Goal: Task Accomplishment & Management: Manage account settings

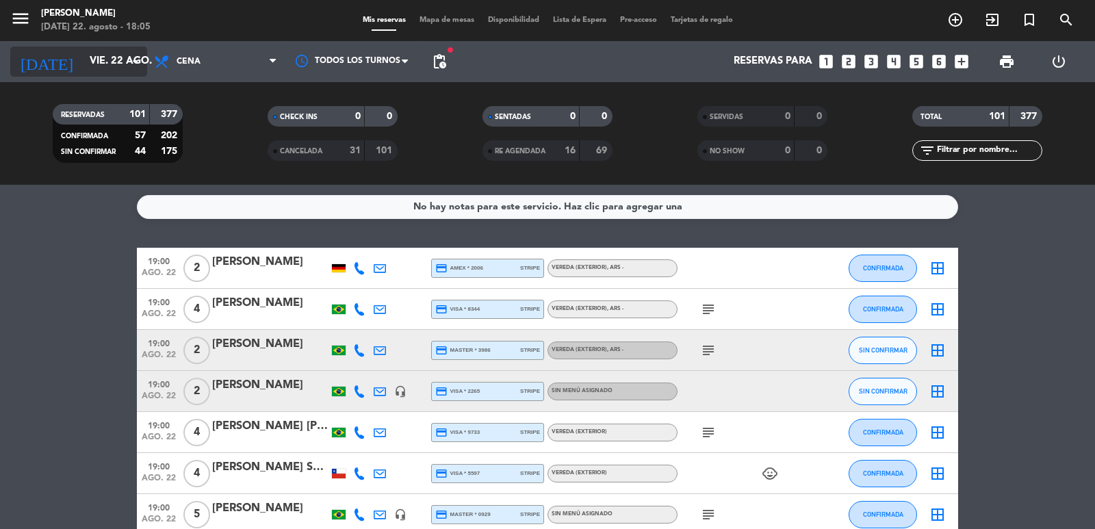
click at [130, 64] on icon "arrow_drop_down" at bounding box center [135, 61] width 16 height 16
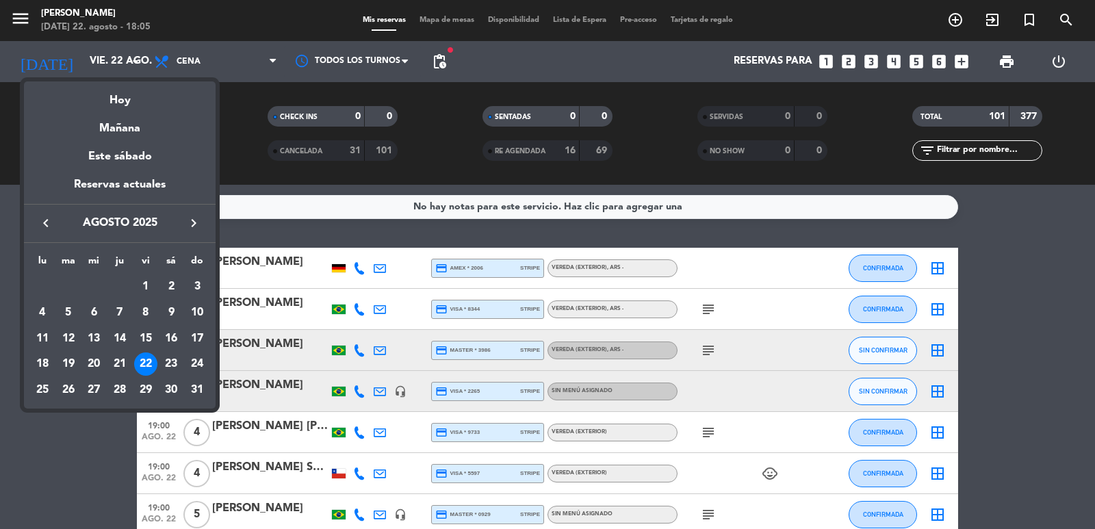
click at [37, 382] on div "25" at bounding box center [42, 389] width 23 height 23
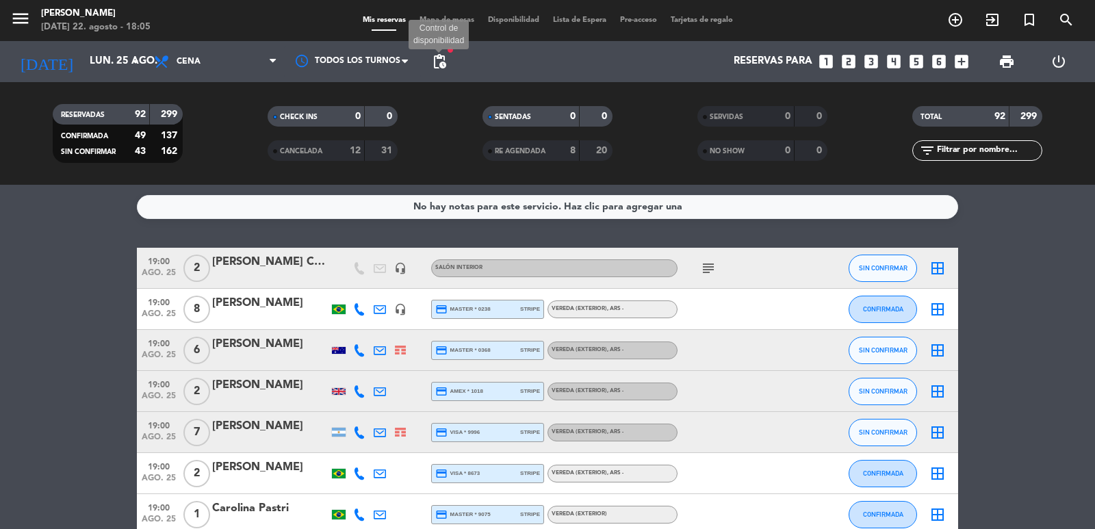
click at [434, 62] on span "pending_actions" at bounding box center [439, 61] width 16 height 16
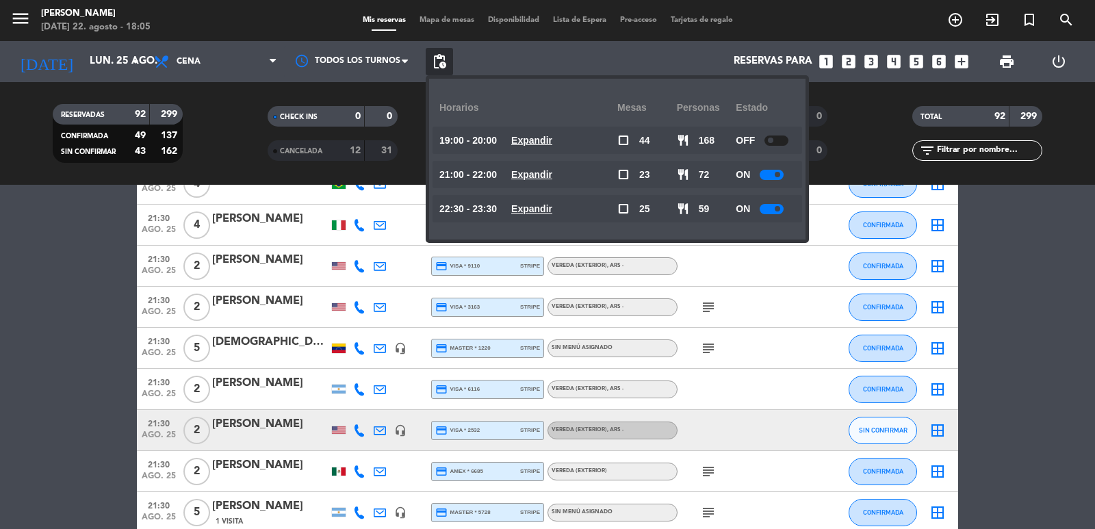
scroll to position [2327, 0]
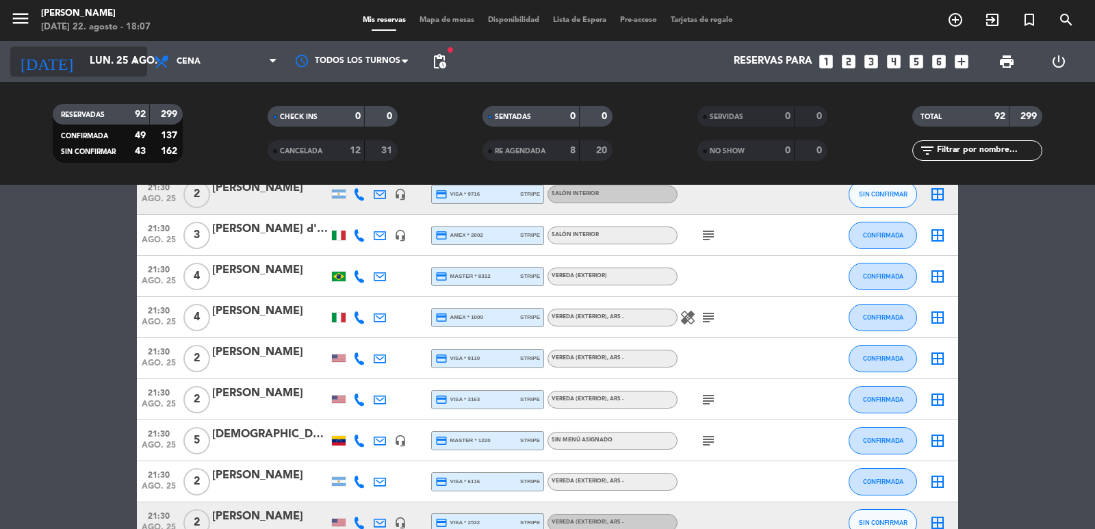
click at [125, 75] on div "[DATE] [DATE] arrow_drop_down" at bounding box center [78, 62] width 137 height 30
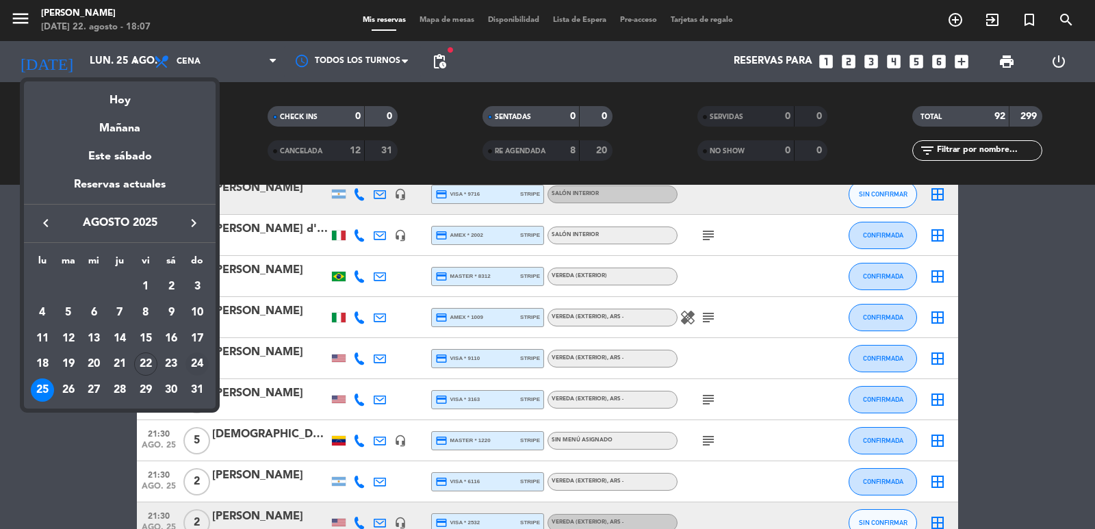
click at [202, 359] on div "24" at bounding box center [196, 363] width 23 height 23
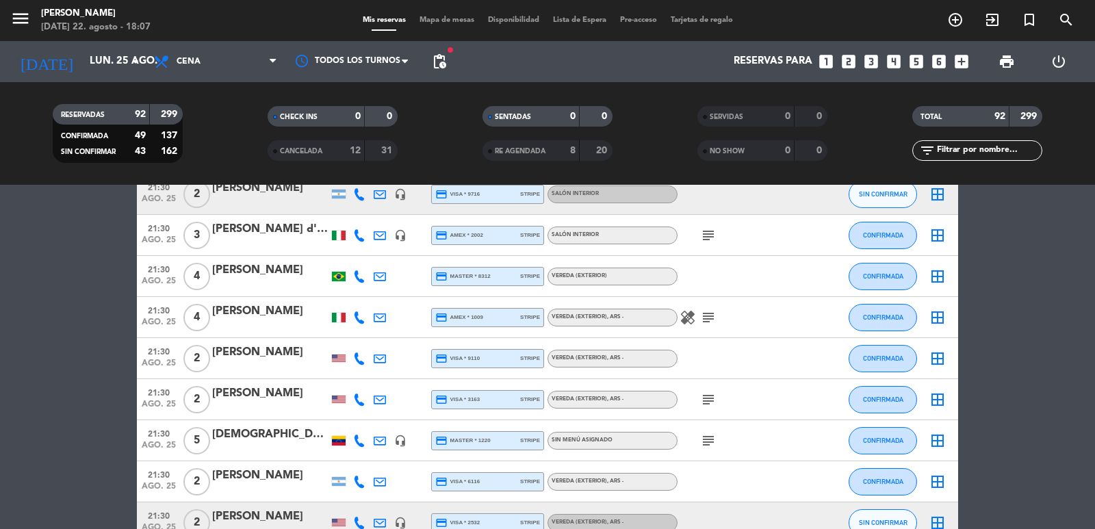
type input "dom. 24 ago."
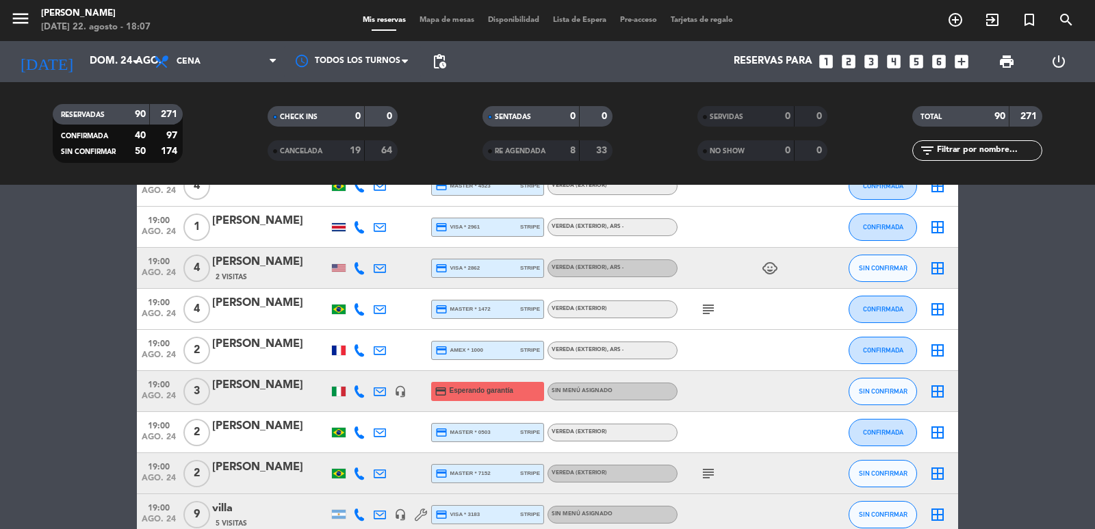
scroll to position [1095, 0]
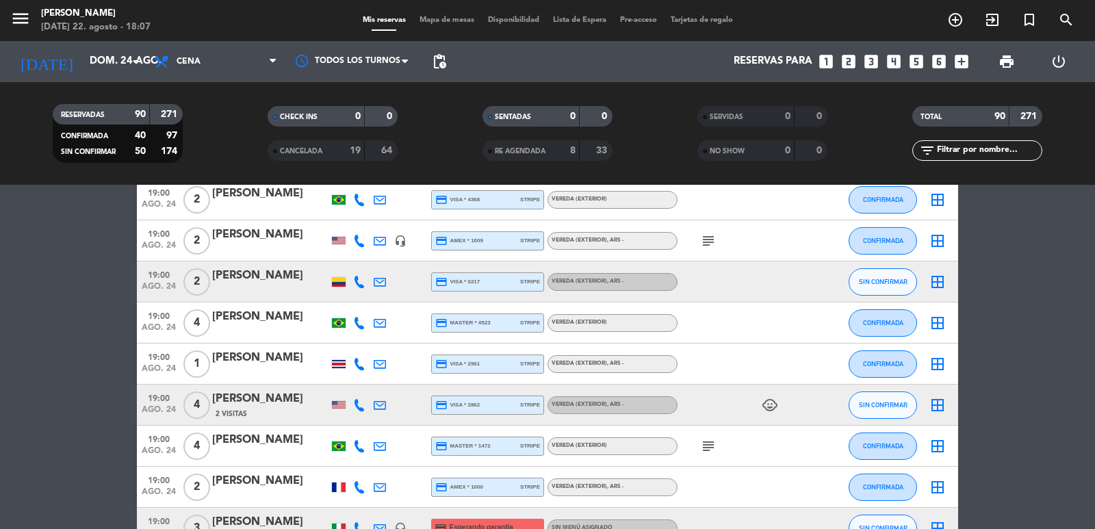
drag, startPoint x: 993, startPoint y: 152, endPoint x: 956, endPoint y: 174, distance: 43.0
click at [993, 152] on input "text" at bounding box center [989, 150] width 106 height 15
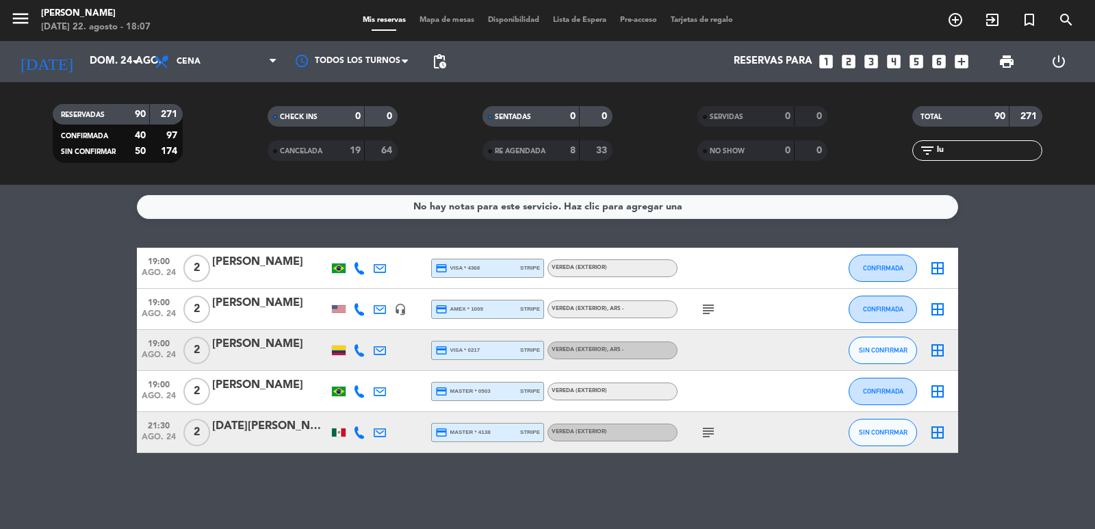
scroll to position [0, 0]
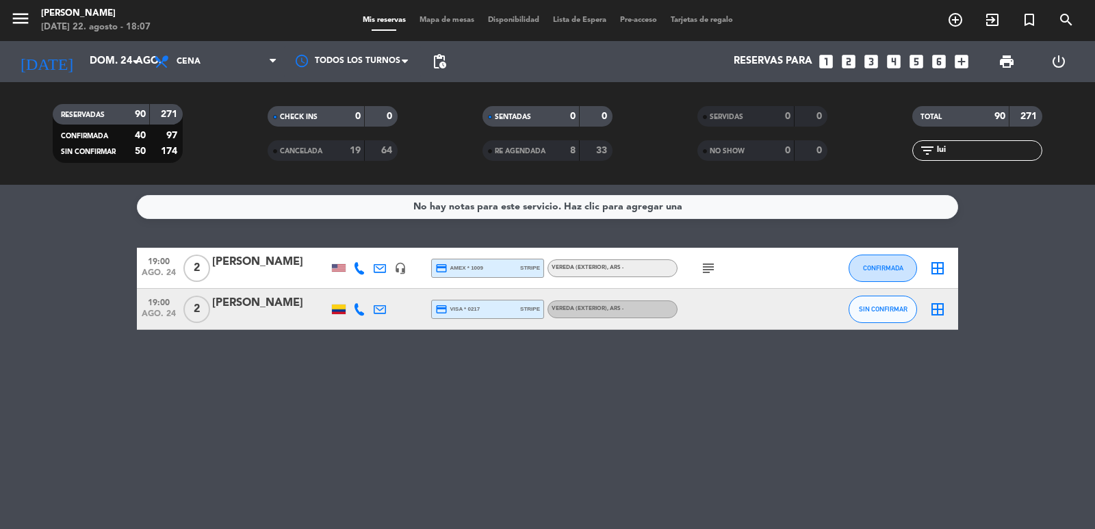
type input "lui"
click at [249, 250] on div "19:00 [DATE] 2 [PERSON_NAME] headset_mic credit_card amex * 1009 stripe Vereda …" at bounding box center [547, 268] width 821 height 41
click at [232, 272] on div at bounding box center [270, 277] width 116 height 11
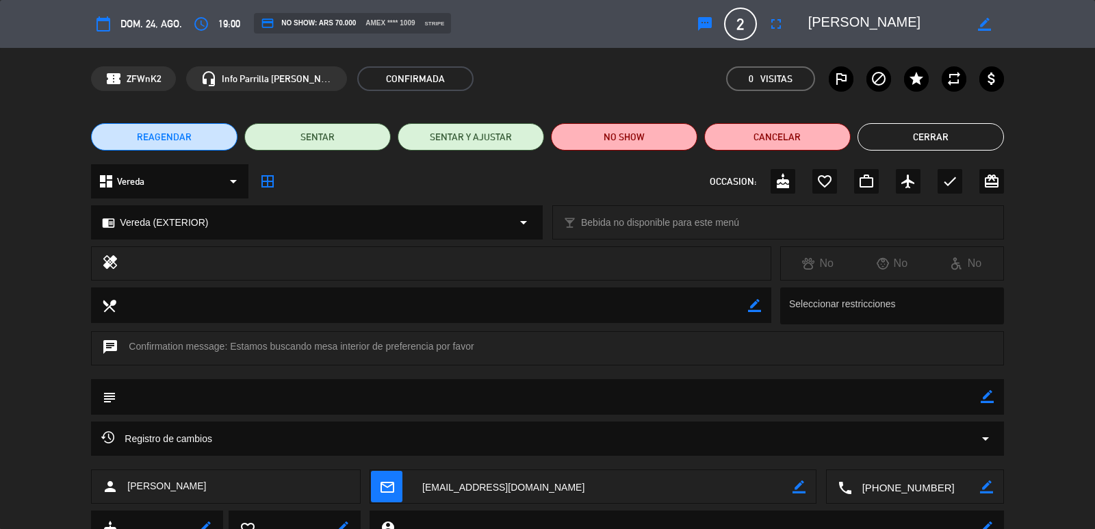
click at [215, 188] on div "dashboard Vereda arrow_drop_down" at bounding box center [169, 181] width 157 height 34
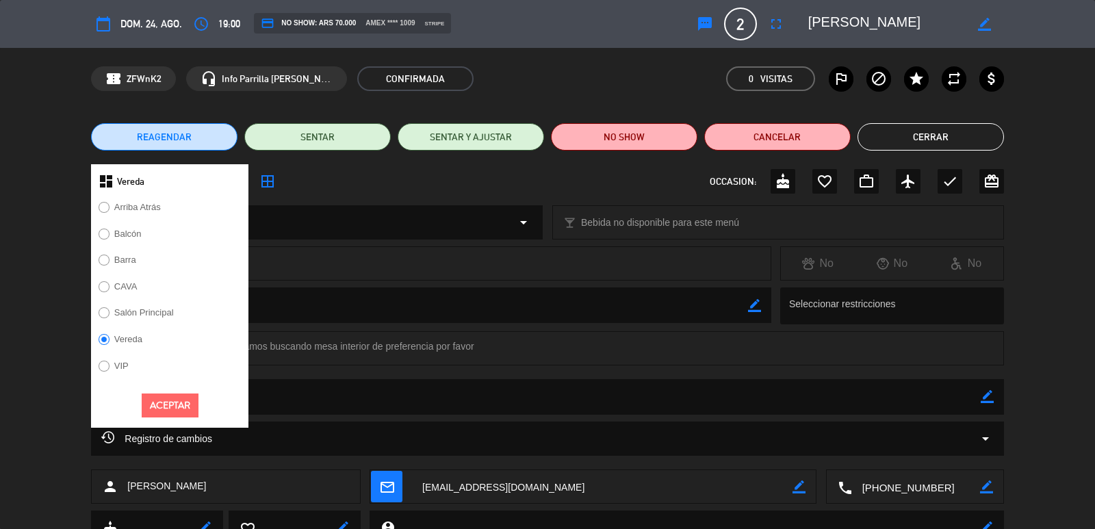
drag, startPoint x: 117, startPoint y: 318, endPoint x: 131, endPoint y: 333, distance: 20.9
click at [119, 326] on div "Salón Principal" at bounding box center [169, 317] width 157 height 27
click at [159, 316] on label "Salón Principal" at bounding box center [144, 312] width 60 height 9
click at [188, 394] on button "Aceptar" at bounding box center [170, 406] width 57 height 24
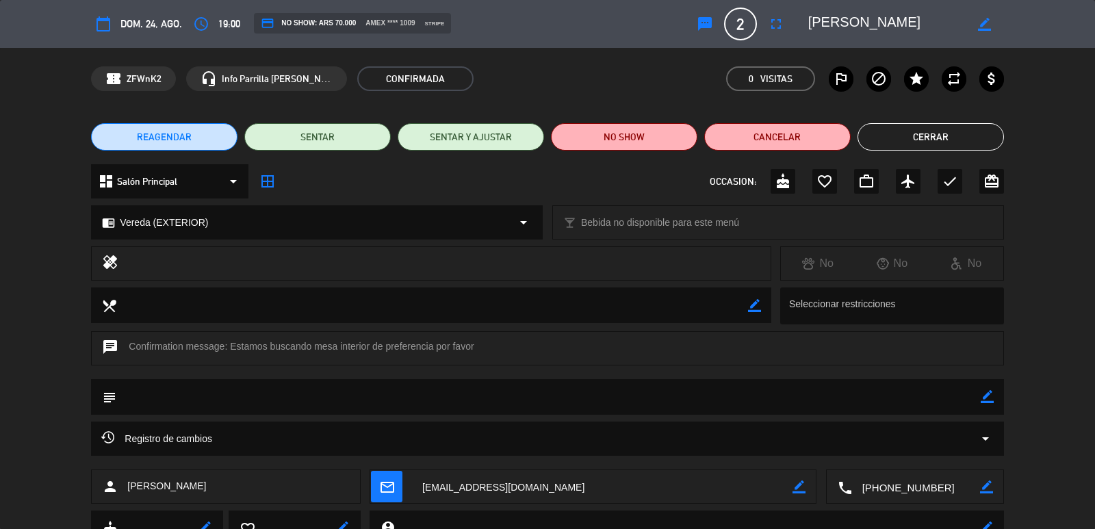
click at [367, 224] on div "chrome_reader_mode Vereda (EXTERIOR) arrow_drop_down" at bounding box center [317, 222] width 450 height 33
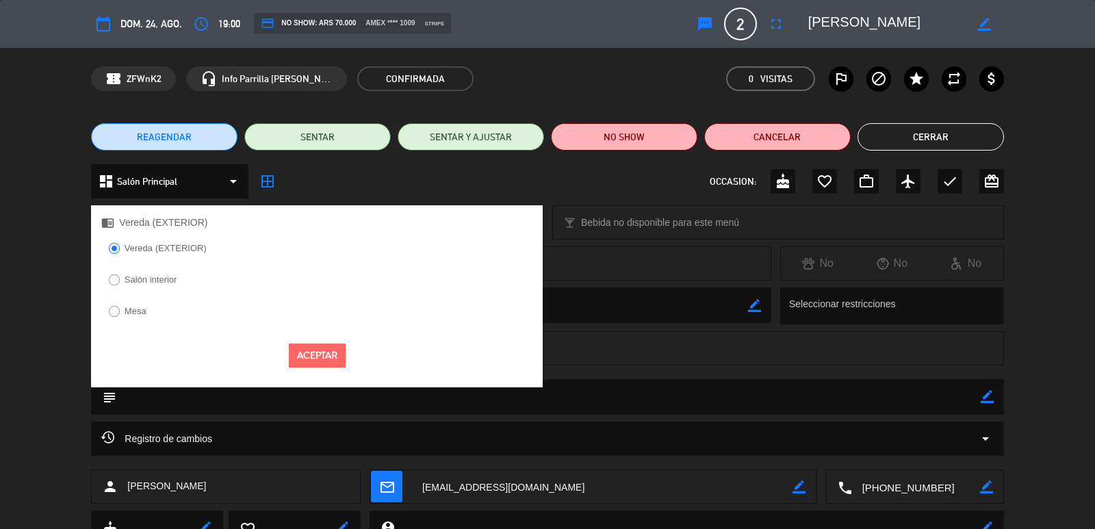
click at [231, 284] on div "Salón interior" at bounding box center [317, 284] width 452 height 27
click at [168, 283] on label "Salón interior" at bounding box center [151, 279] width 53 height 9
click at [299, 350] on button "Aceptar" at bounding box center [317, 356] width 57 height 24
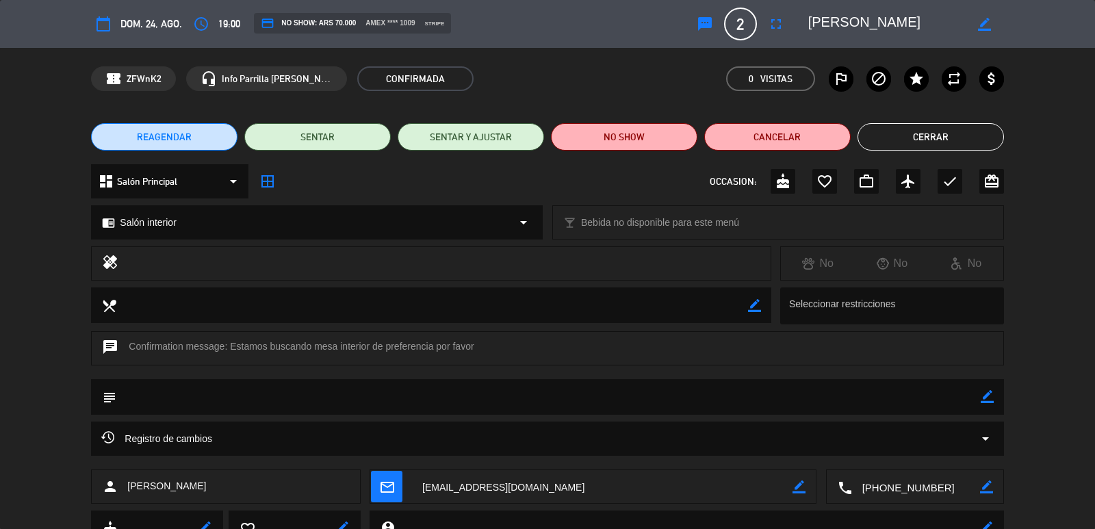
click at [934, 135] on button "Cerrar" at bounding box center [931, 136] width 146 height 27
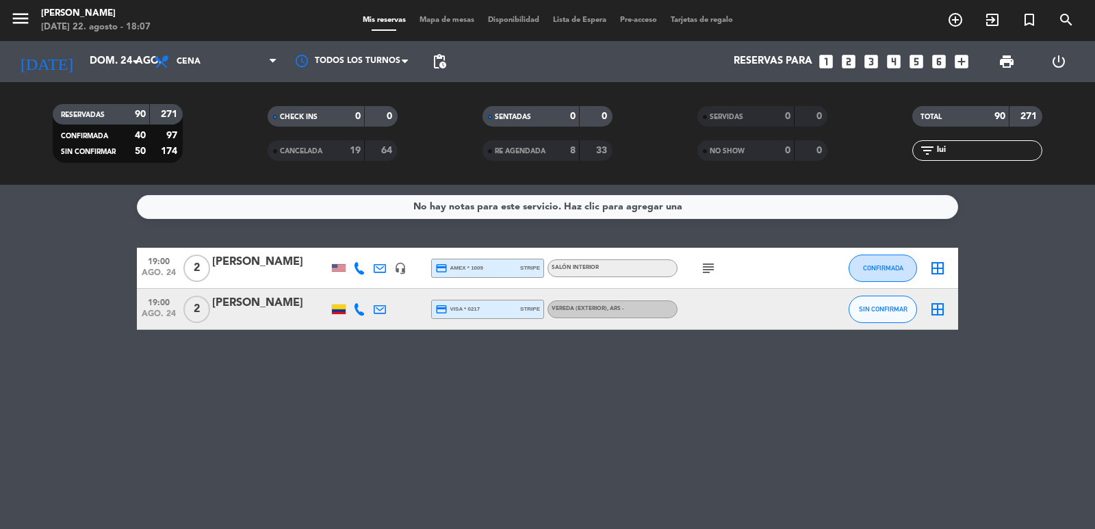
click at [535, 404] on div "No hay notas para este servicio. Haz clic para agregar una 19:00 [DATE] 2 [PERS…" at bounding box center [547, 357] width 1095 height 344
click at [944, 22] on span "add_circle_outline" at bounding box center [955, 19] width 37 height 23
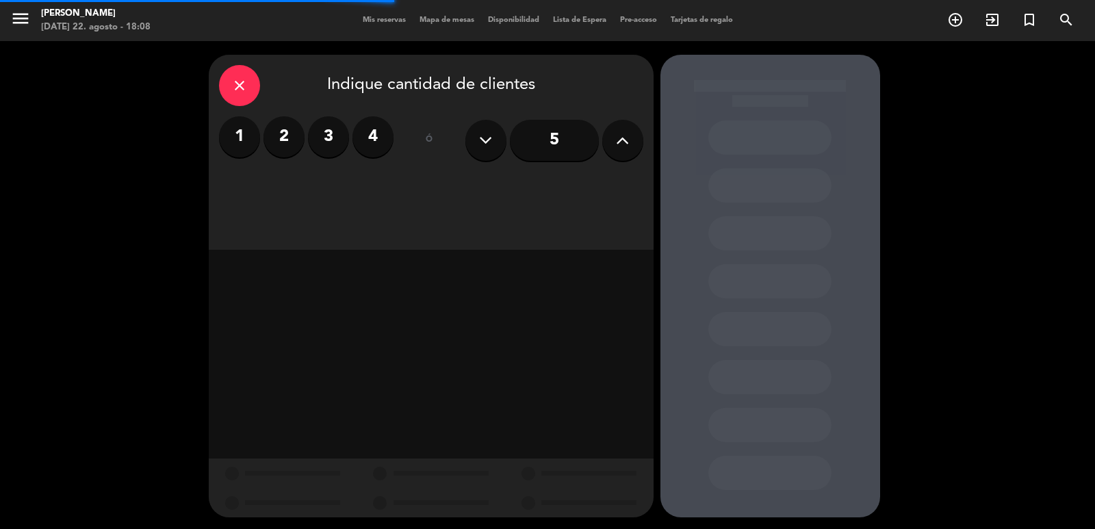
click at [390, 131] on label "4" at bounding box center [372, 136] width 41 height 41
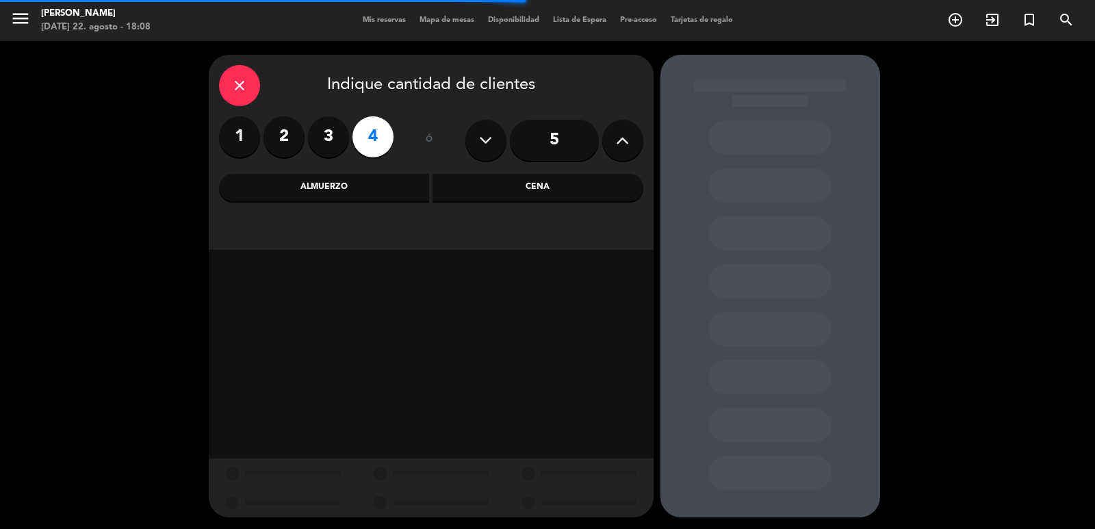
click at [562, 172] on div "close Indique cantidad de clientes 1 2 3 4 ó 5 Almuerzo Cena" at bounding box center [431, 152] width 445 height 195
drag, startPoint x: 553, startPoint y: 194, endPoint x: 548, endPoint y: 209, distance: 16.0
click at [552, 195] on div "Cena" at bounding box center [538, 187] width 211 height 27
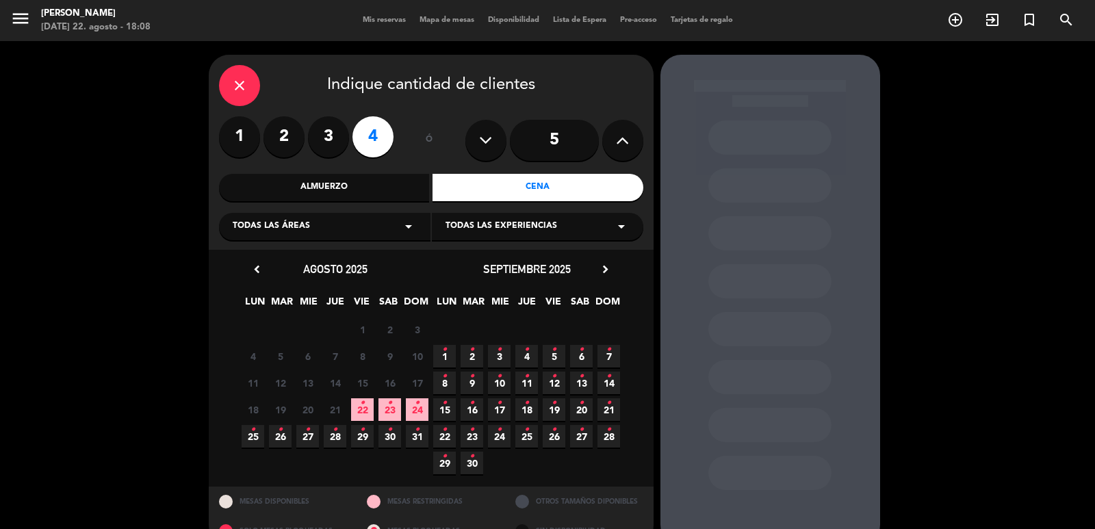
click at [396, 247] on div "close Indique cantidad de clientes 1 2 3 4 ó 5 Almuerzo Cena Todas las áreas ar…" at bounding box center [431, 152] width 445 height 195
click at [411, 216] on div "Todas las áreas arrow_drop_down" at bounding box center [324, 226] width 211 height 27
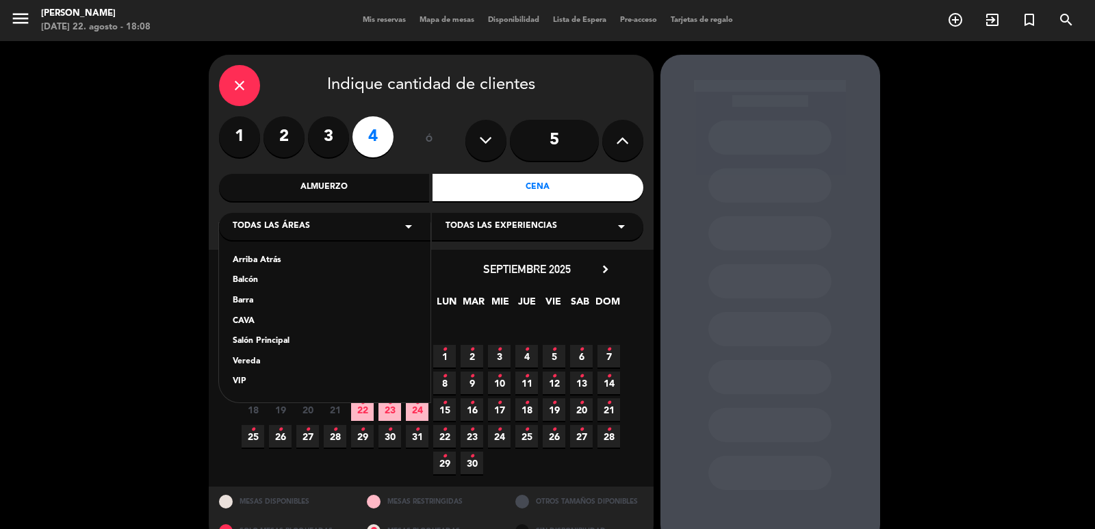
click at [383, 339] on div "Salón Principal" at bounding box center [325, 342] width 184 height 14
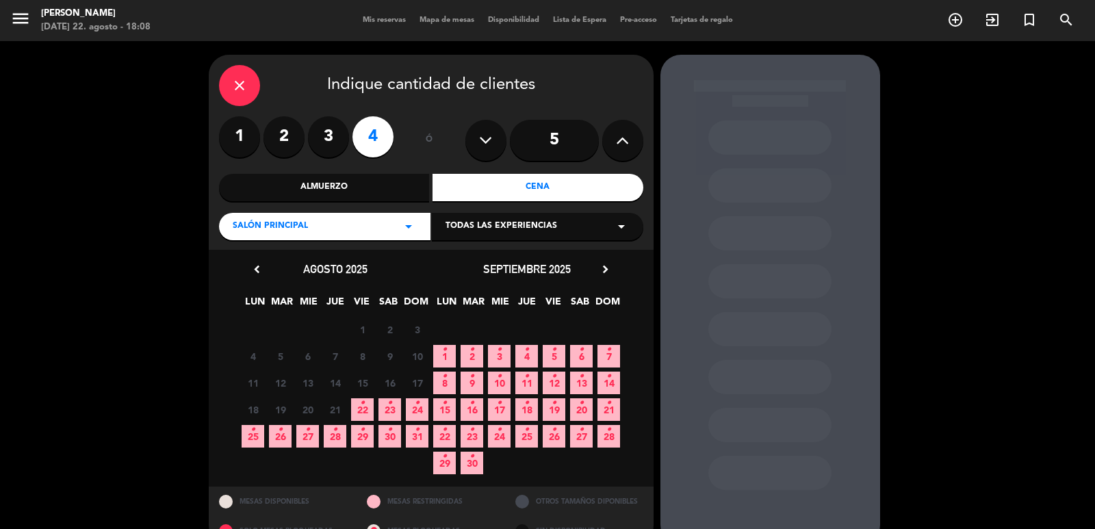
click at [390, 404] on icon "•" at bounding box center [389, 403] width 5 height 22
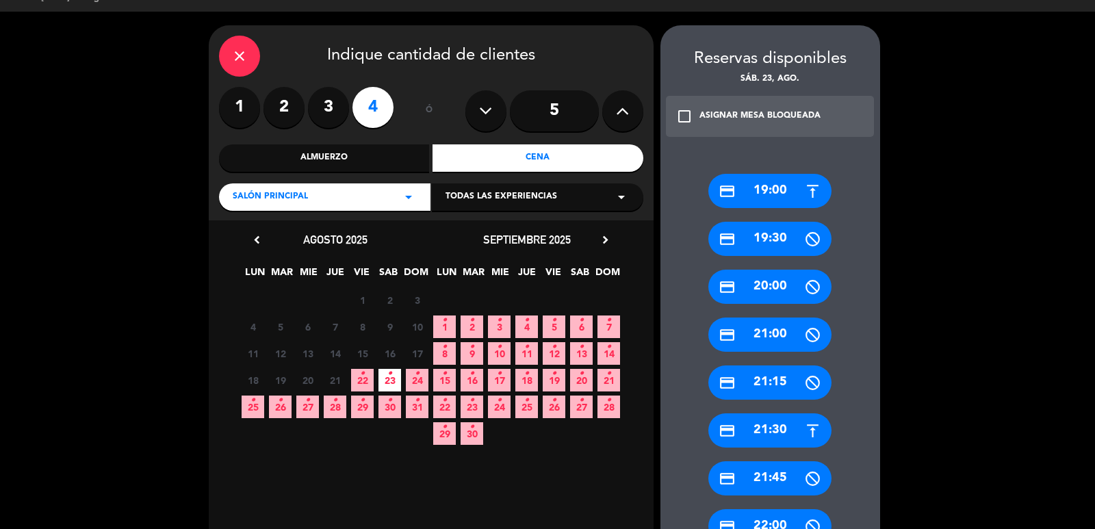
scroll to position [166, 0]
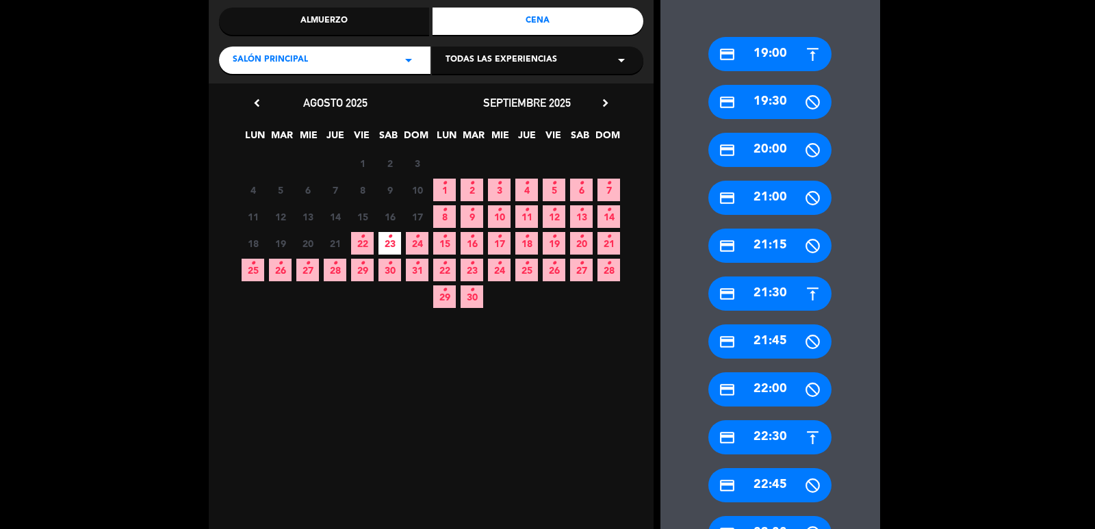
click at [789, 434] on div "credit_card 22:30" at bounding box center [769, 437] width 123 height 34
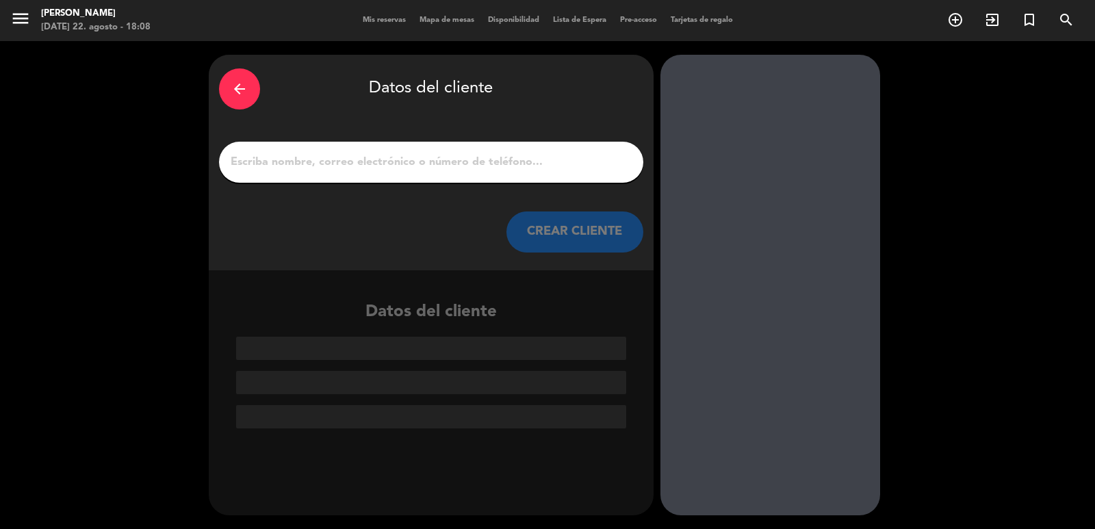
click at [385, 153] on input "1" at bounding box center [431, 162] width 404 height 19
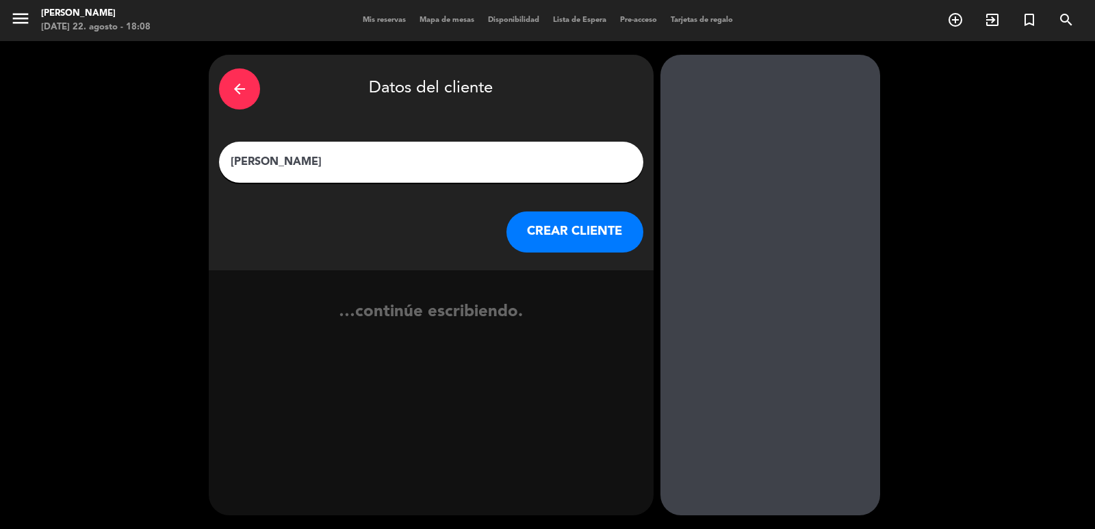
type input "[PERSON_NAME]"
click at [595, 217] on button "CREAR CLIENTE" at bounding box center [574, 231] width 137 height 41
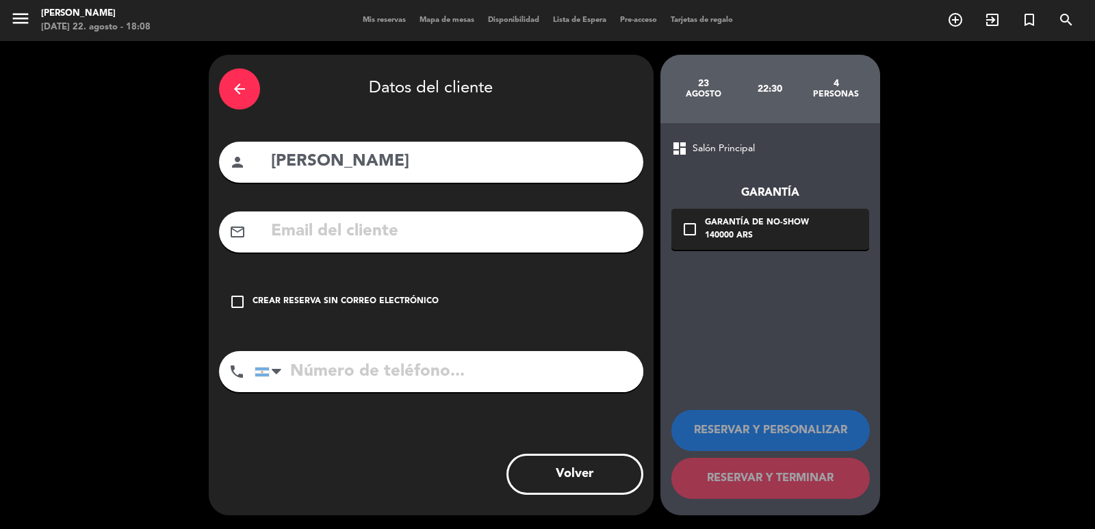
click at [456, 281] on div "arrow_back Datos del cliente person [PERSON_NAME] mail_outline check_box_outlin…" at bounding box center [431, 285] width 445 height 461
click at [463, 298] on div "check_box_outline_blank Crear reserva sin correo electrónico" at bounding box center [431, 301] width 424 height 41
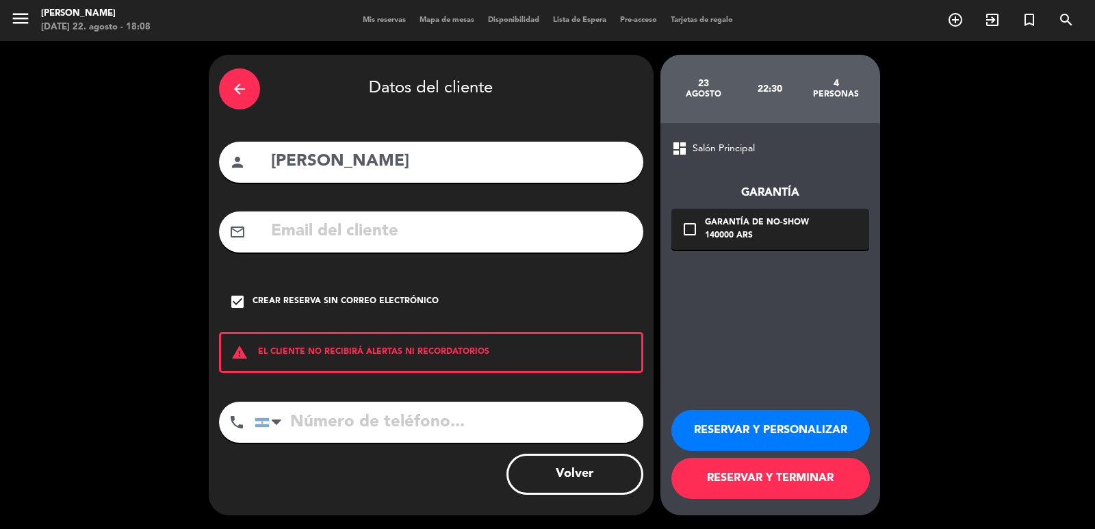
click at [801, 426] on button "RESERVAR Y PERSONALIZAR" at bounding box center [770, 430] width 198 height 41
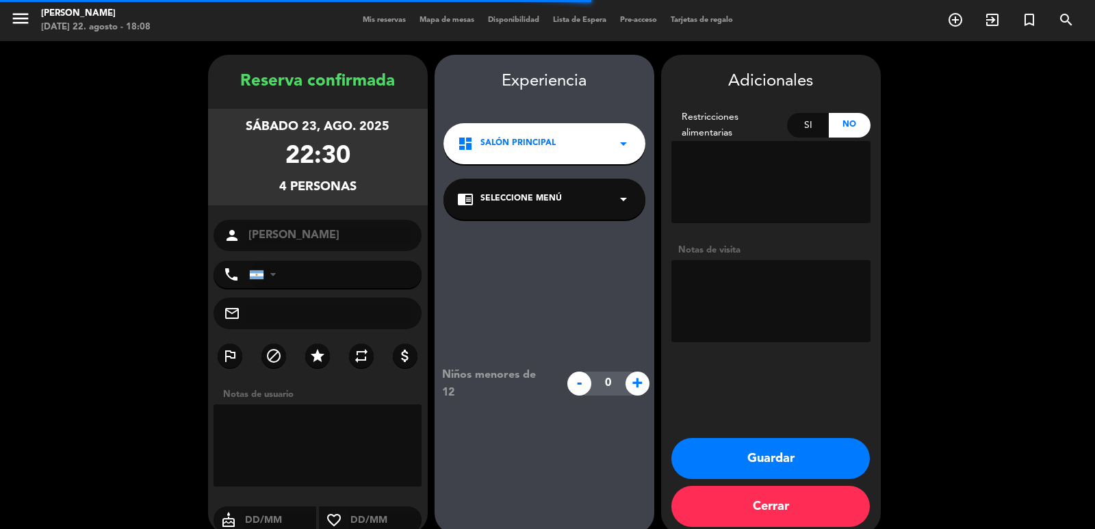
scroll to position [18, 0]
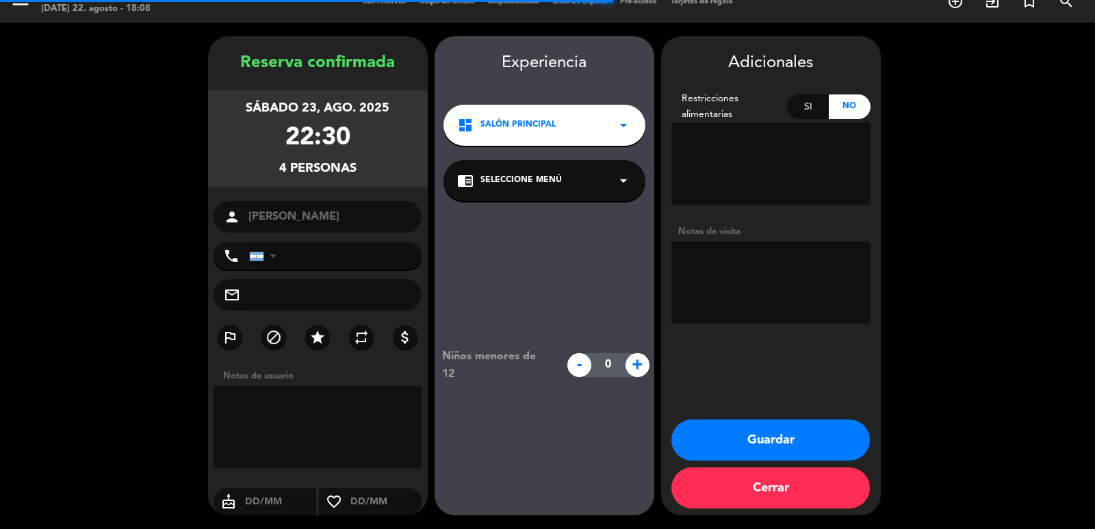
click at [797, 282] on textarea at bounding box center [770, 283] width 199 height 82
type textarea "paso campo"
click at [782, 422] on button "Guardar" at bounding box center [770, 440] width 198 height 41
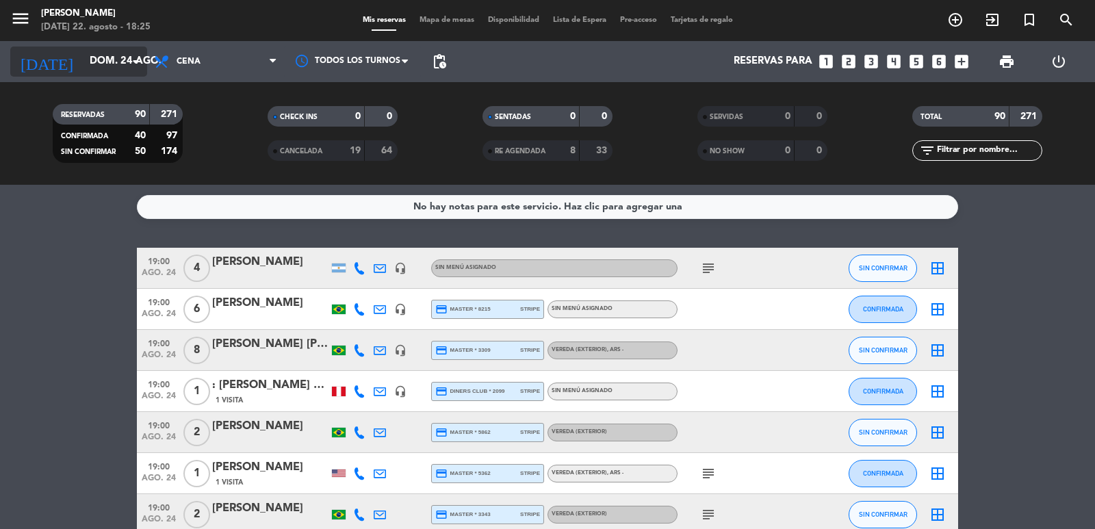
click at [125, 57] on input "dom. 24 ago." at bounding box center [149, 62] width 132 height 26
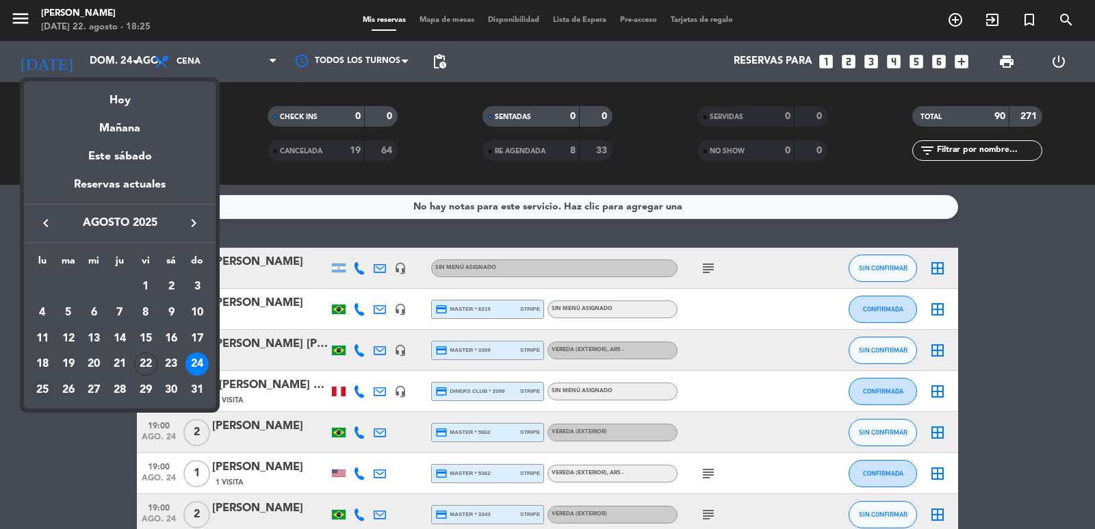
click at [40, 394] on div "25" at bounding box center [42, 389] width 23 height 23
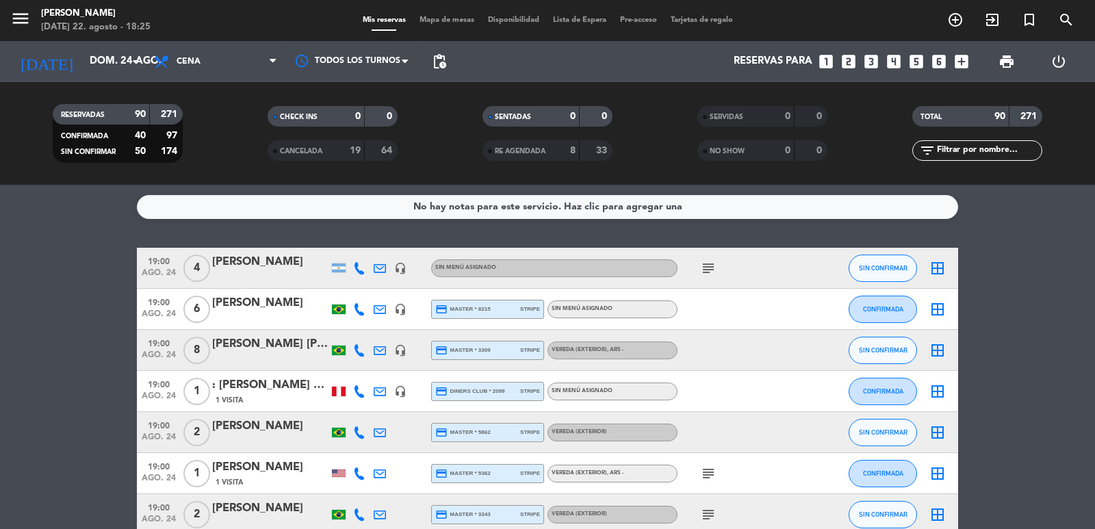
type input "lun. 25 ago."
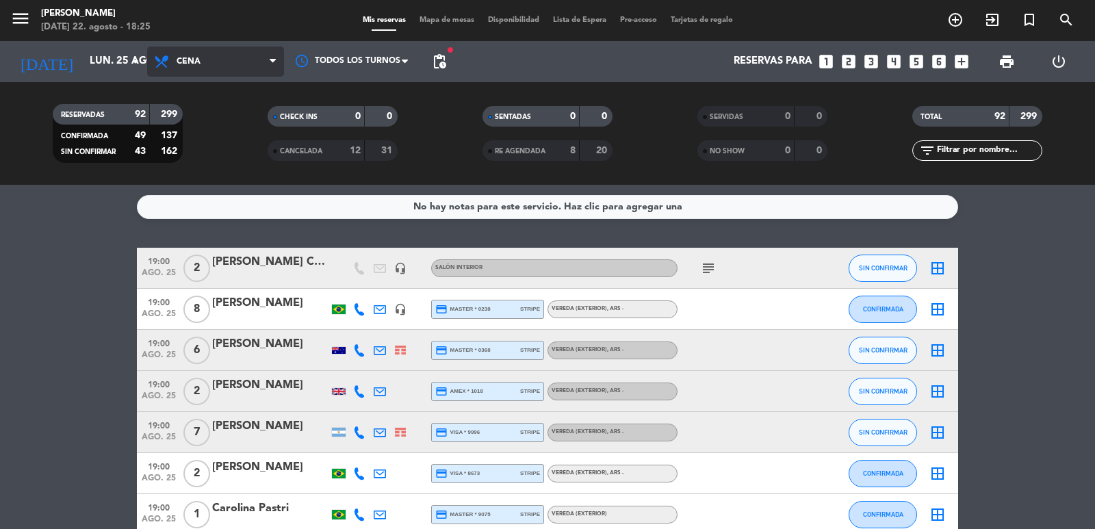
click at [198, 67] on span "Cena" at bounding box center [215, 62] width 137 height 30
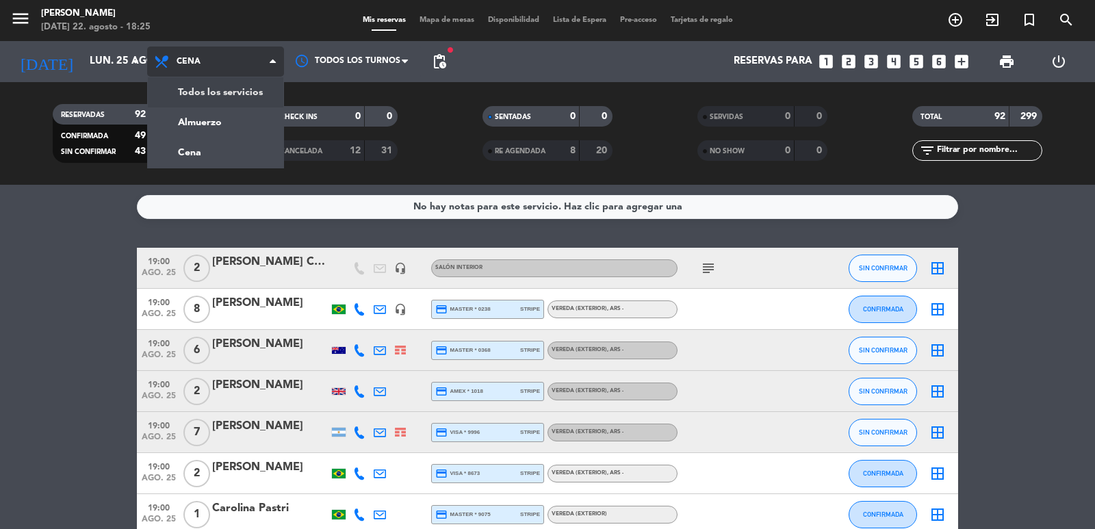
click at [221, 99] on div "menu [PERSON_NAME][DATE] 22. agosto - 18:25 Mis reservas Mapa de mesas Disponib…" at bounding box center [547, 92] width 1095 height 185
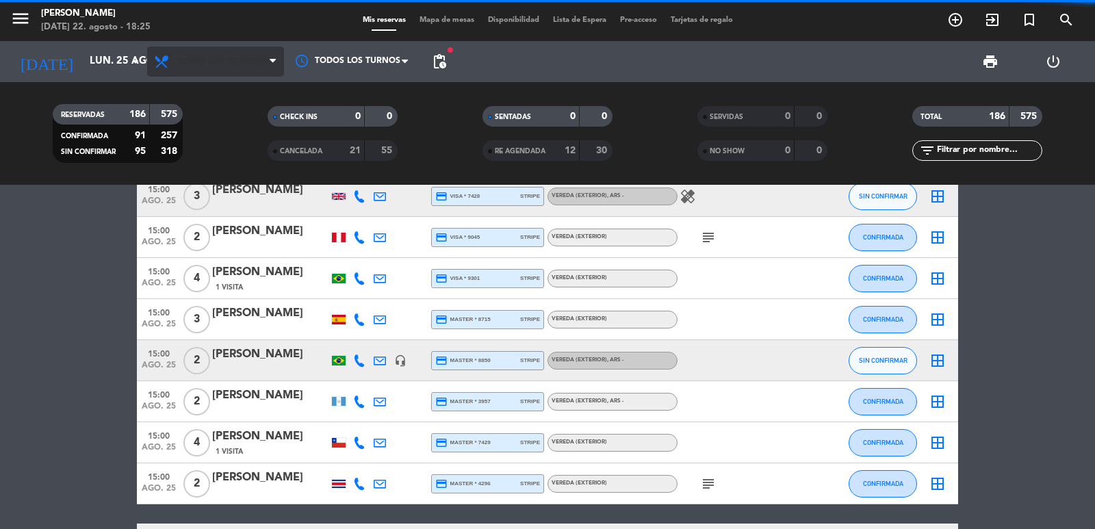
scroll to position [3235, 0]
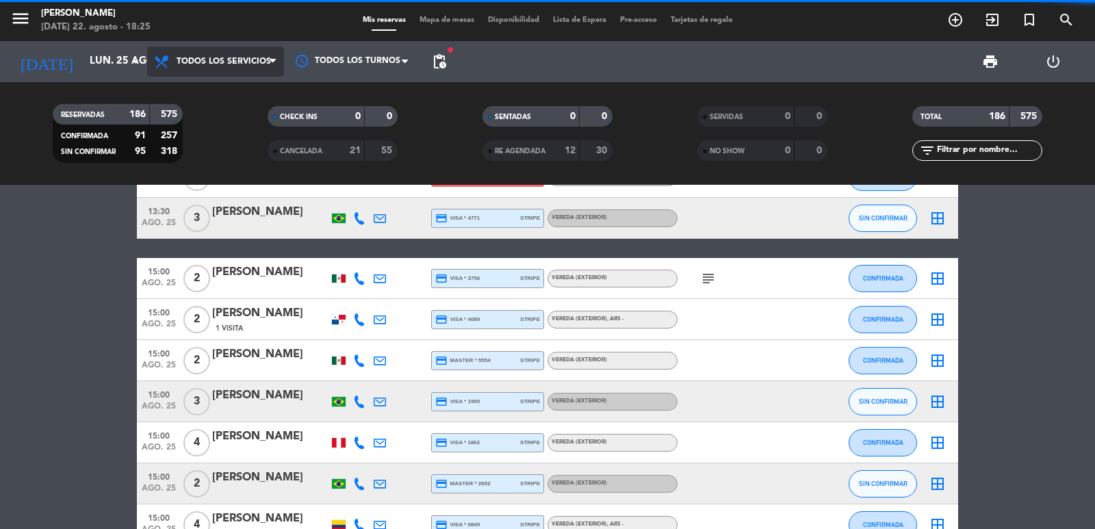
drag, startPoint x: 237, startPoint y: 72, endPoint x: 246, endPoint y: 97, distance: 26.6
click at [237, 70] on span "Todos los servicios" at bounding box center [215, 62] width 137 height 30
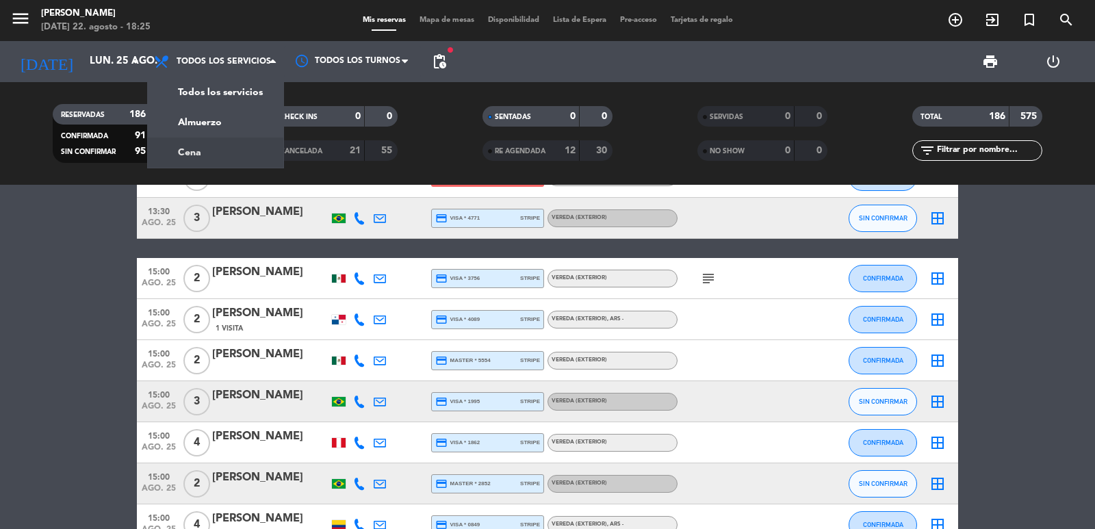
click at [245, 148] on div "menu [PERSON_NAME][DATE] 22. agosto - 18:25 Mis reservas Mapa de mesas Disponib…" at bounding box center [547, 92] width 1095 height 185
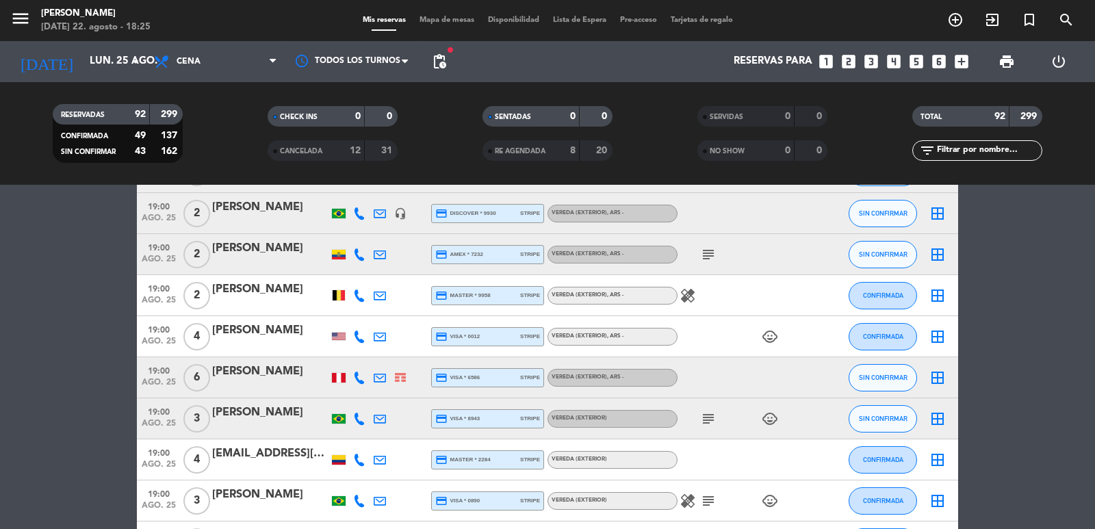
scroll to position [821, 0]
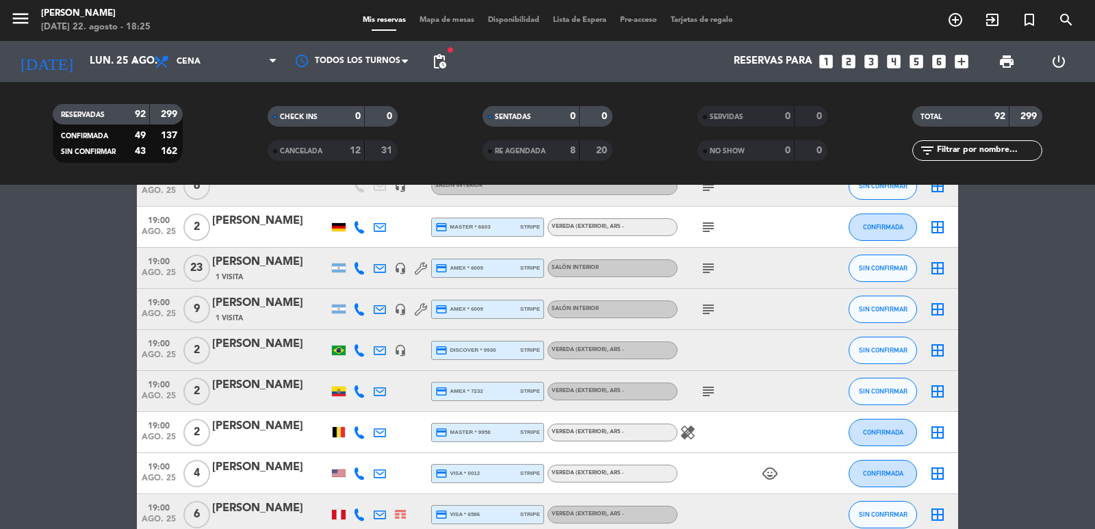
click at [233, 263] on div "[PERSON_NAME]" at bounding box center [270, 262] width 116 height 18
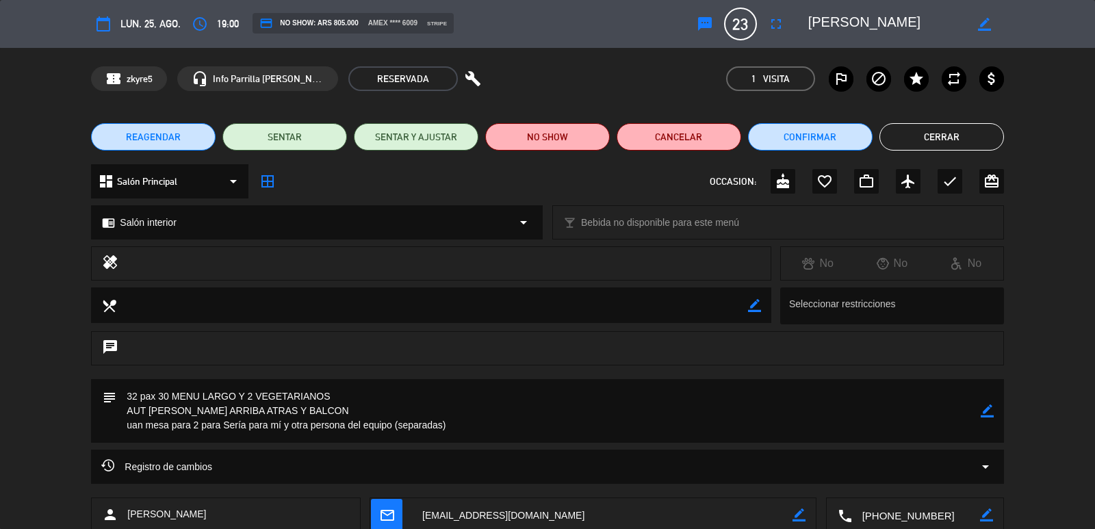
drag, startPoint x: 978, startPoint y: 409, endPoint x: 986, endPoint y: 409, distance: 7.6
click at [981, 409] on div "subject border_color" at bounding box center [547, 411] width 912 height 64
click at [986, 409] on icon "border_color" at bounding box center [987, 410] width 13 height 13
click at [443, 424] on textarea at bounding box center [548, 411] width 864 height 64
type textarea "32 pax 30 MENU LARGO Y 2 VEGETARIANOS AUT [PERSON_NAME] ARRIBA ATRAS Y BALCON u…"
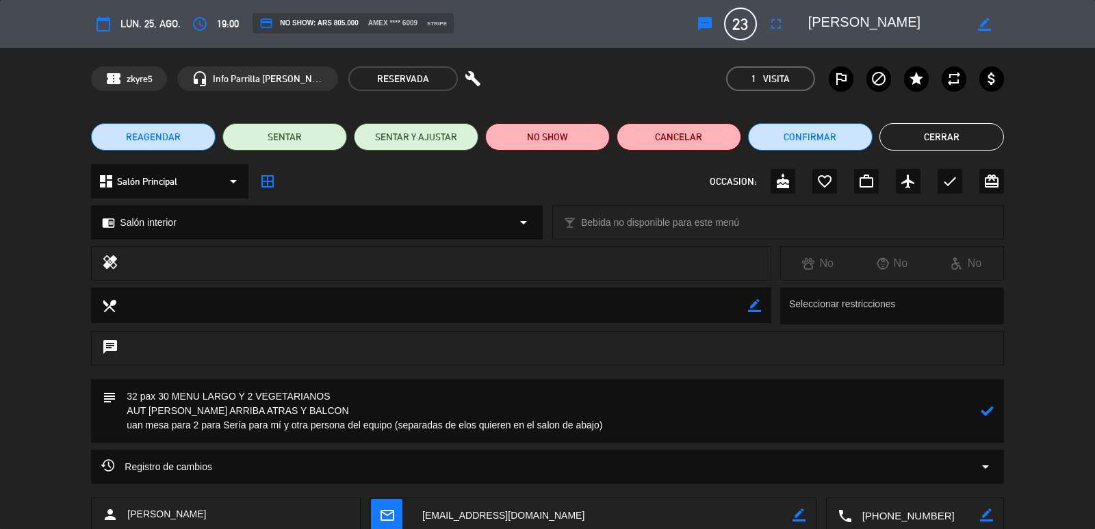
click at [990, 411] on icon at bounding box center [987, 410] width 13 height 13
click at [1094, 275] on div "healing No No No" at bounding box center [547, 266] width 1095 height 41
click at [914, 137] on button "Cerrar" at bounding box center [941, 136] width 125 height 27
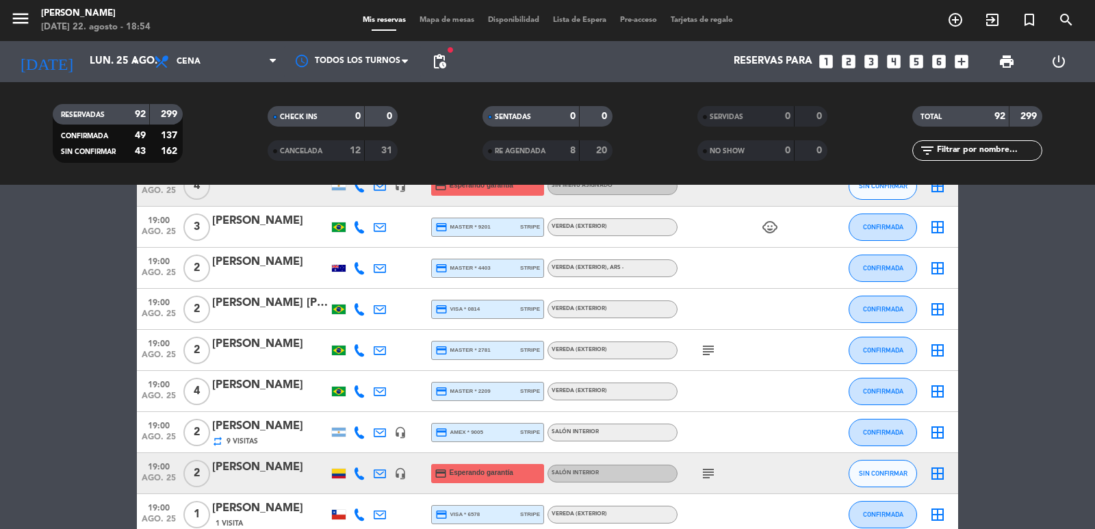
scroll to position [0, 0]
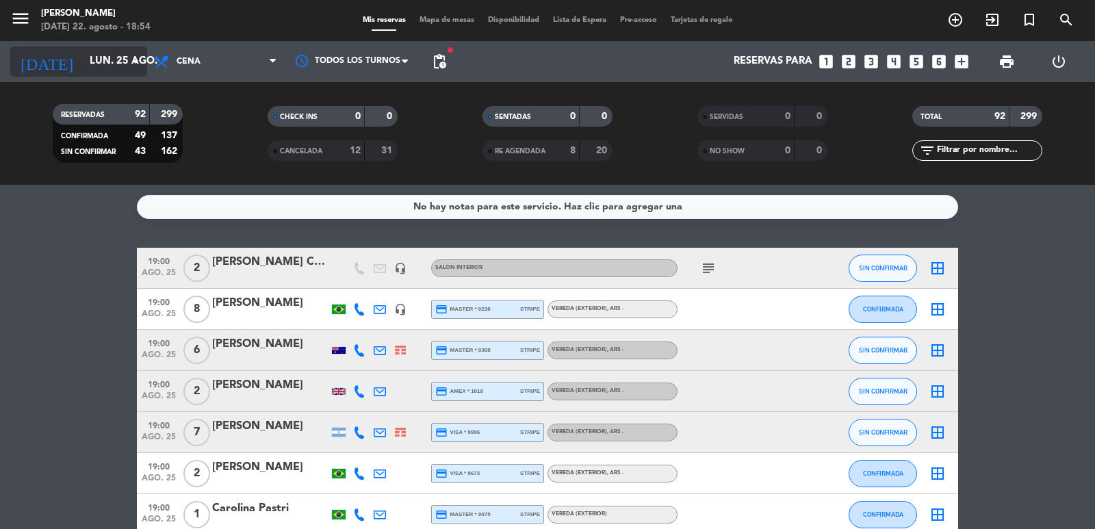
click at [96, 59] on input "lun. 25 ago." at bounding box center [149, 62] width 132 height 26
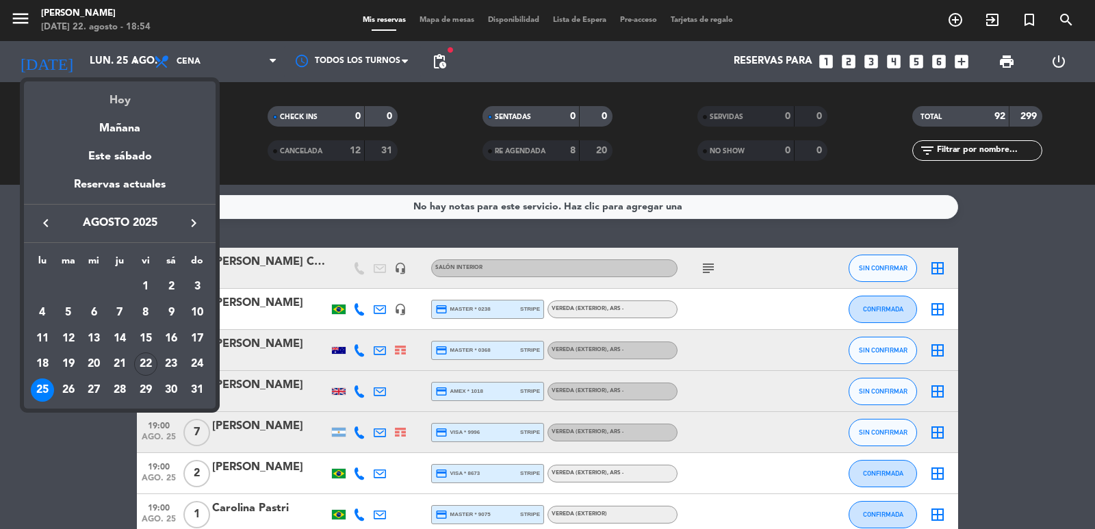
click at [133, 99] on div "Hoy" at bounding box center [120, 95] width 192 height 28
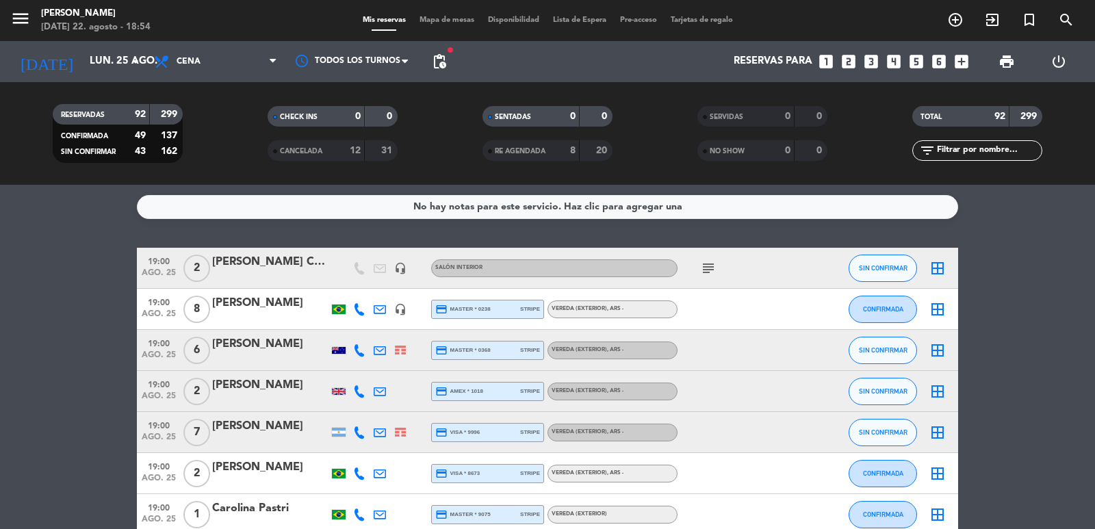
type input "vie. 22 ago."
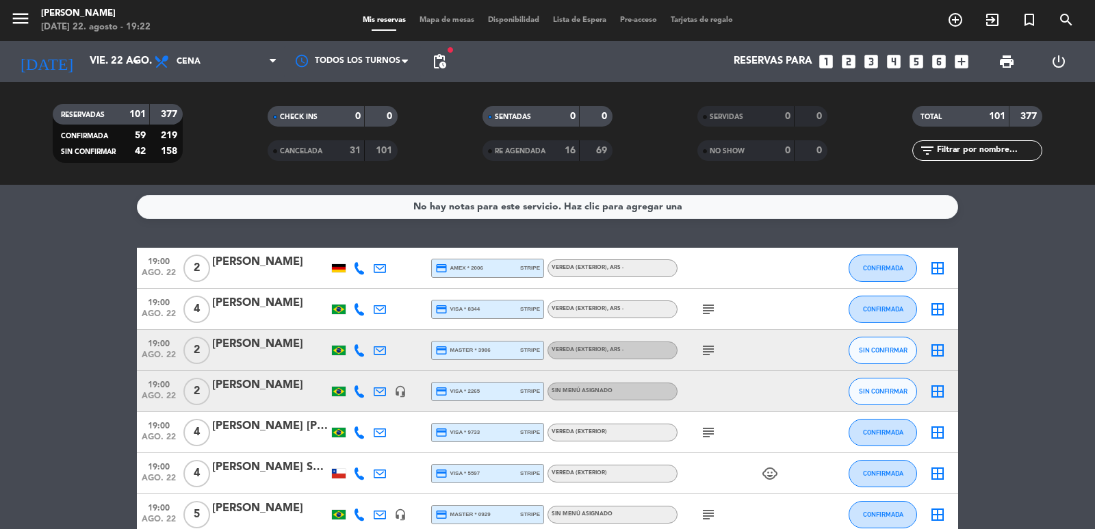
click at [897, 64] on icon "looks_4" at bounding box center [894, 62] width 18 height 18
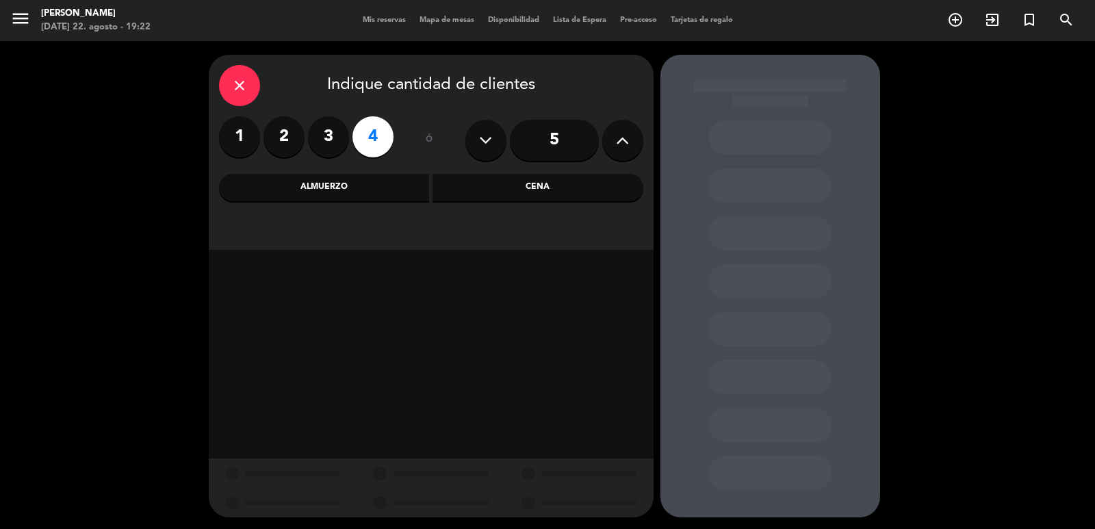
click at [582, 183] on div "Cena" at bounding box center [538, 187] width 211 height 27
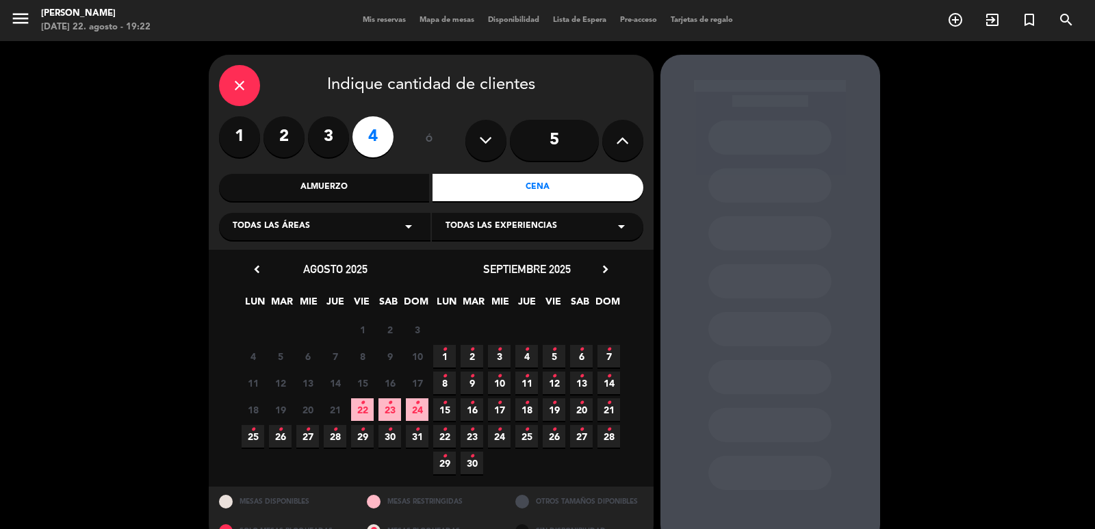
click at [423, 415] on span "24 •" at bounding box center [417, 409] width 23 height 23
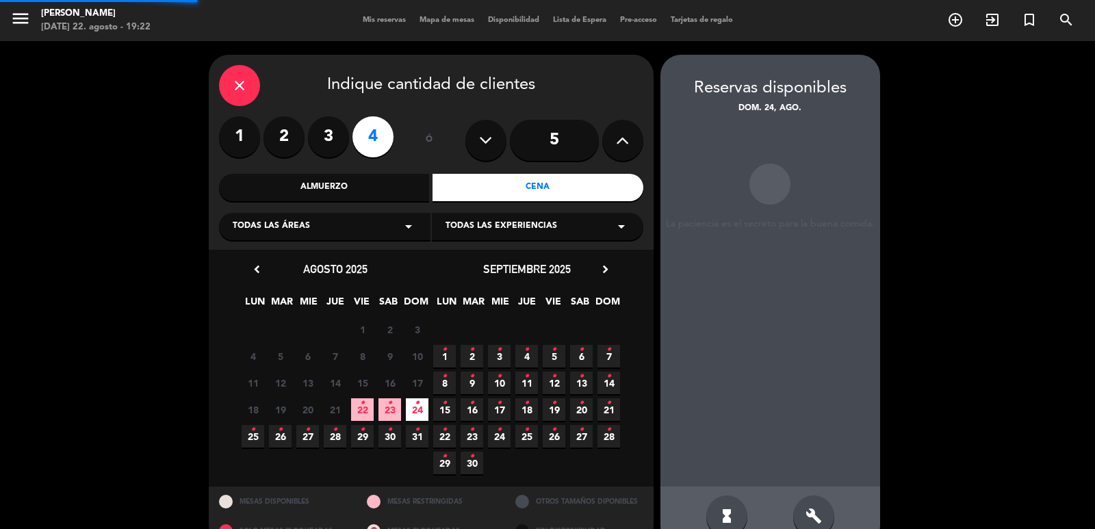
scroll to position [29, 0]
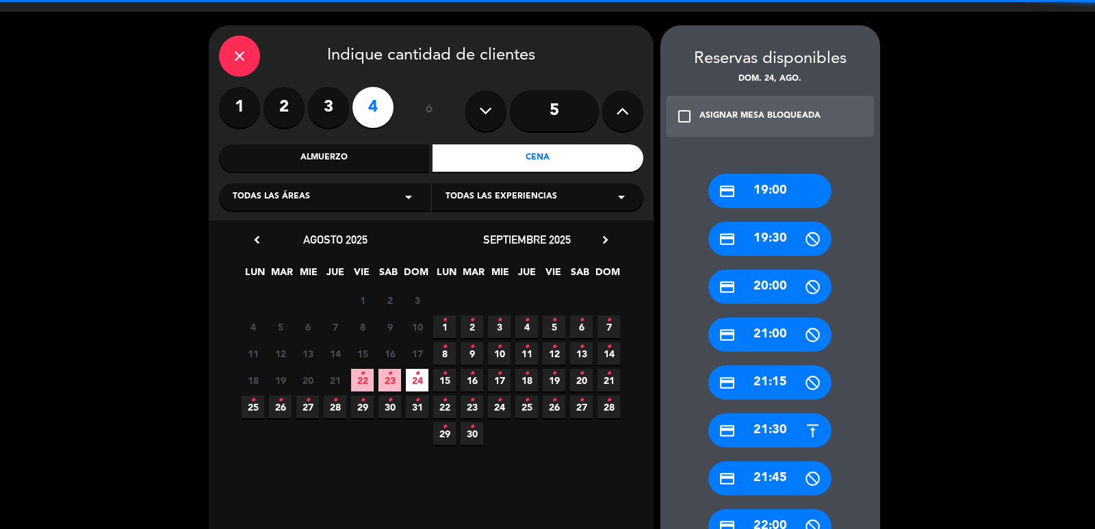
click at [772, 194] on div "credit_card 19:00" at bounding box center [769, 191] width 123 height 34
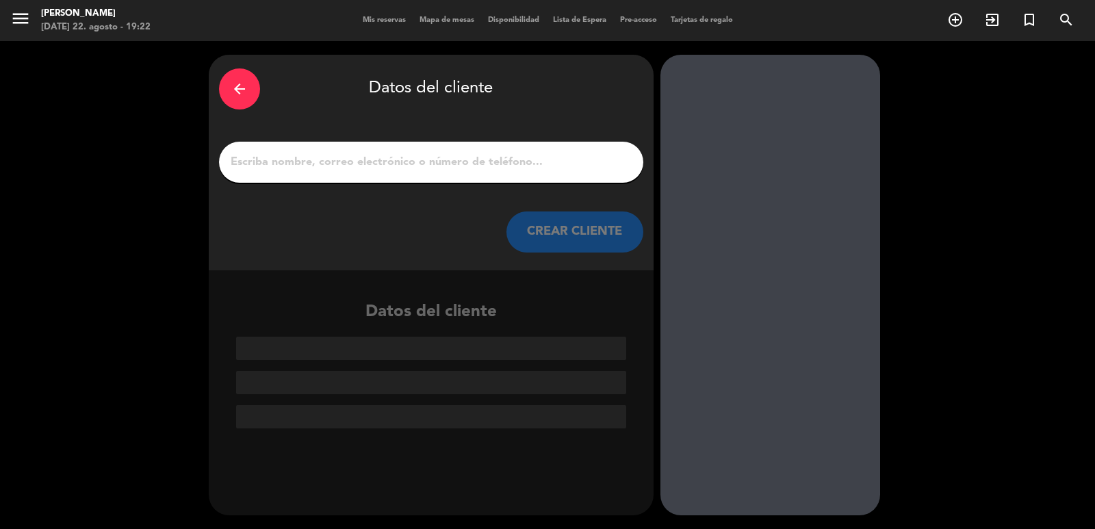
scroll to position [0, 0]
click at [526, 157] on input "1" at bounding box center [431, 162] width 404 height 19
paste input "[PERSON_NAME]"
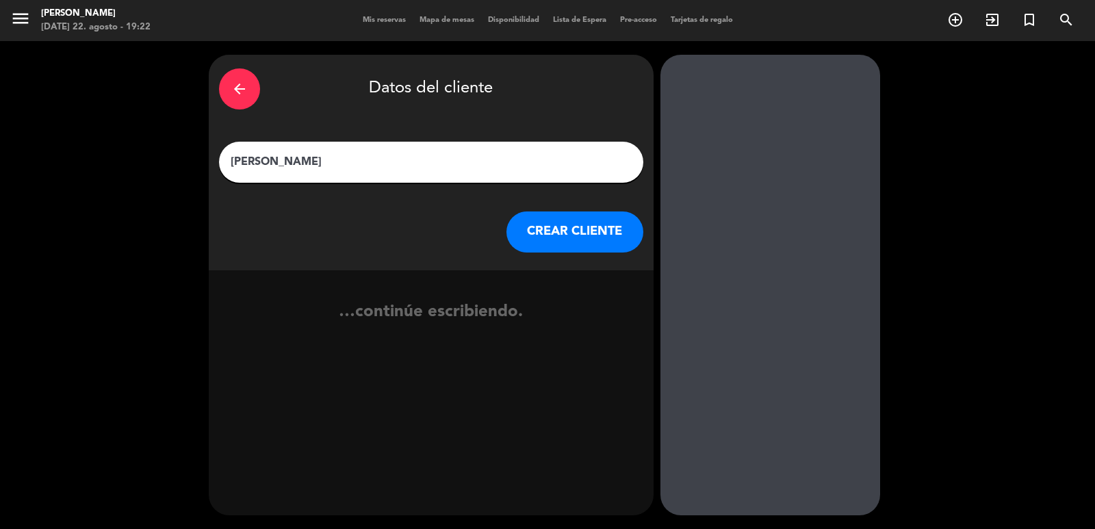
type input "[PERSON_NAME]"
click at [552, 242] on button "CREAR CLIENTE" at bounding box center [574, 231] width 137 height 41
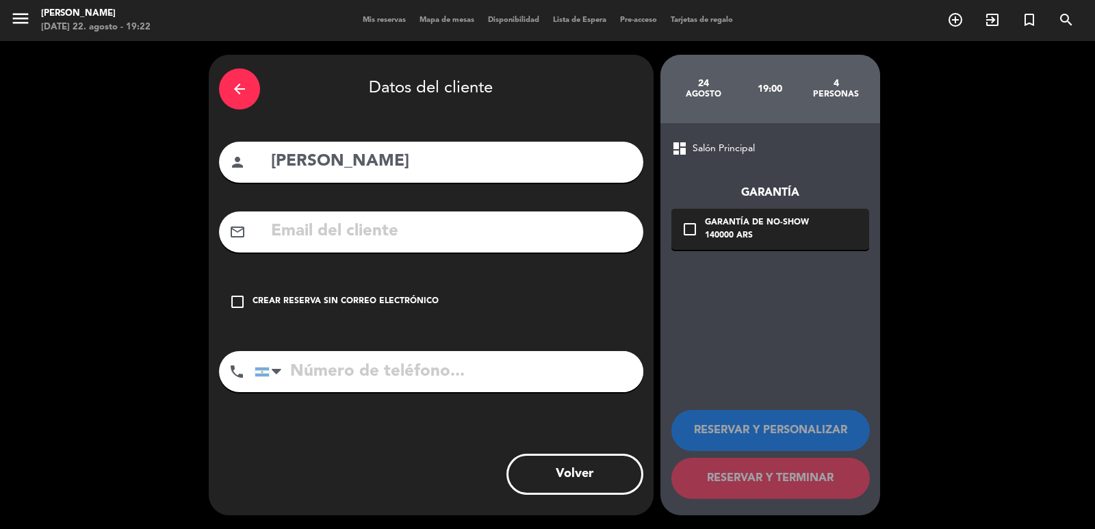
drag, startPoint x: 365, startPoint y: 233, endPoint x: 368, endPoint y: 265, distance: 31.7
click at [365, 233] on input "text" at bounding box center [451, 232] width 363 height 28
paste input "[PERSON_NAME][EMAIL_ADDRESS][DOMAIN_NAME] [PHONE_NUMBER]"
type input "[PERSON_NAME][EMAIL_ADDRESS][DOMAIN_NAME] [PHONE_NUMBER]"
click at [402, 367] on input "tel" at bounding box center [449, 371] width 389 height 41
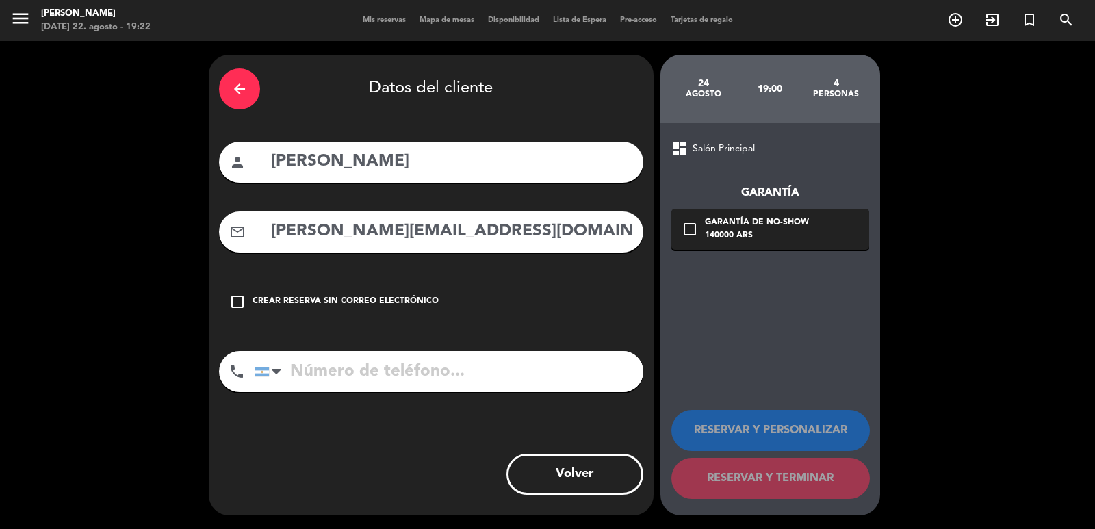
paste input "[PERSON_NAME][EMAIL_ADDRESS][DOMAIN_NAME] [PHONE_NUMBER]"
drag, startPoint x: 484, startPoint y: 374, endPoint x: 0, endPoint y: 389, distance: 484.1
click at [0, 389] on div "arrow_back Datos del cliente person [PERSON_NAME] mail_outline [PERSON_NAME][EM…" at bounding box center [547, 285] width 1095 height 488
type input "[PHONE_NUMBER]"
drag, startPoint x: 473, startPoint y: 229, endPoint x: 809, endPoint y: 231, distance: 336.1
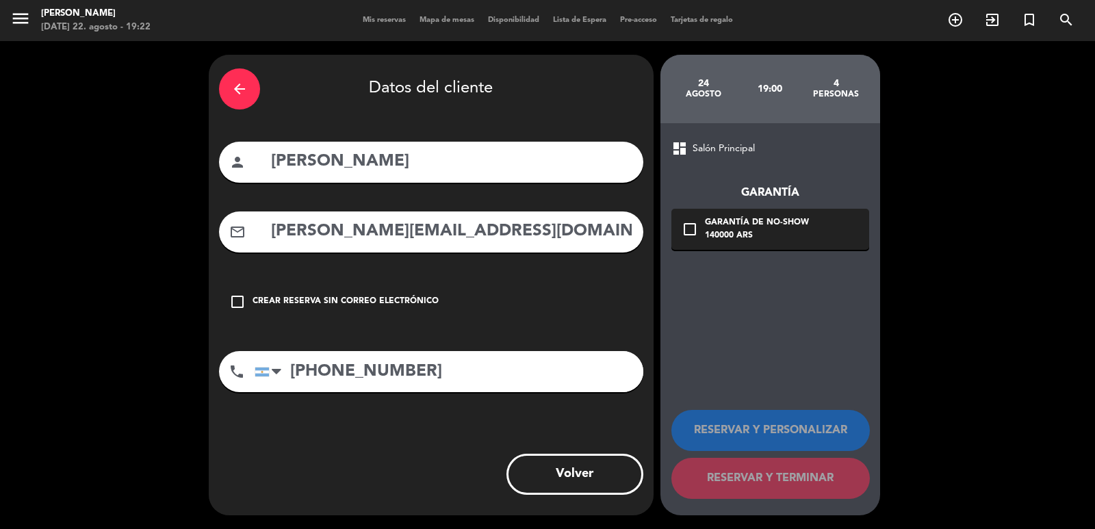
click at [809, 231] on div "arrow_back Datos del cliente person [PERSON_NAME] mail_outline [PERSON_NAME][EM…" at bounding box center [547, 285] width 1095 height 488
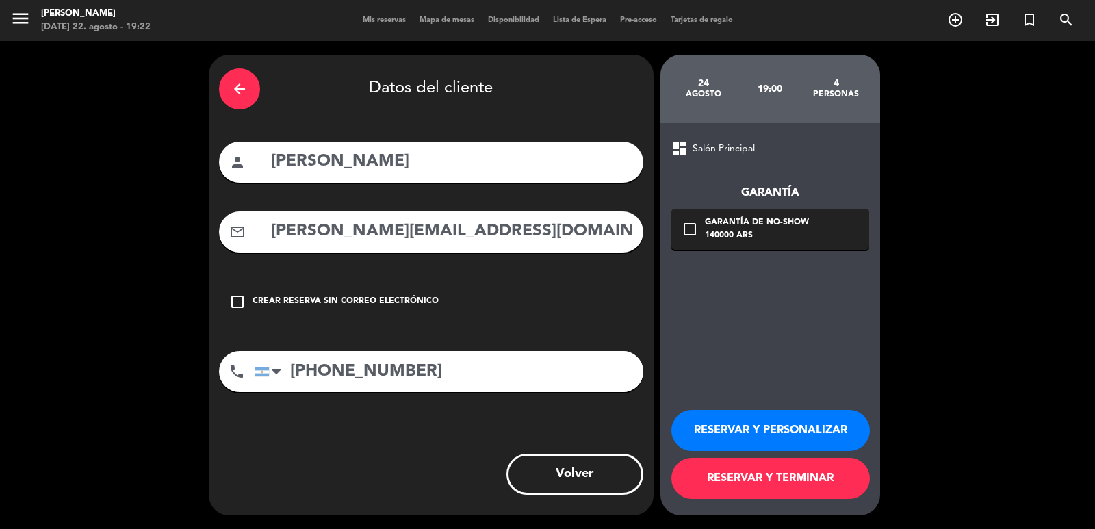
type input "[PERSON_NAME][EMAIL_ADDRESS][DOMAIN_NAME]"
click at [786, 426] on button "RESERVAR Y PERSONALIZAR" at bounding box center [770, 430] width 198 height 41
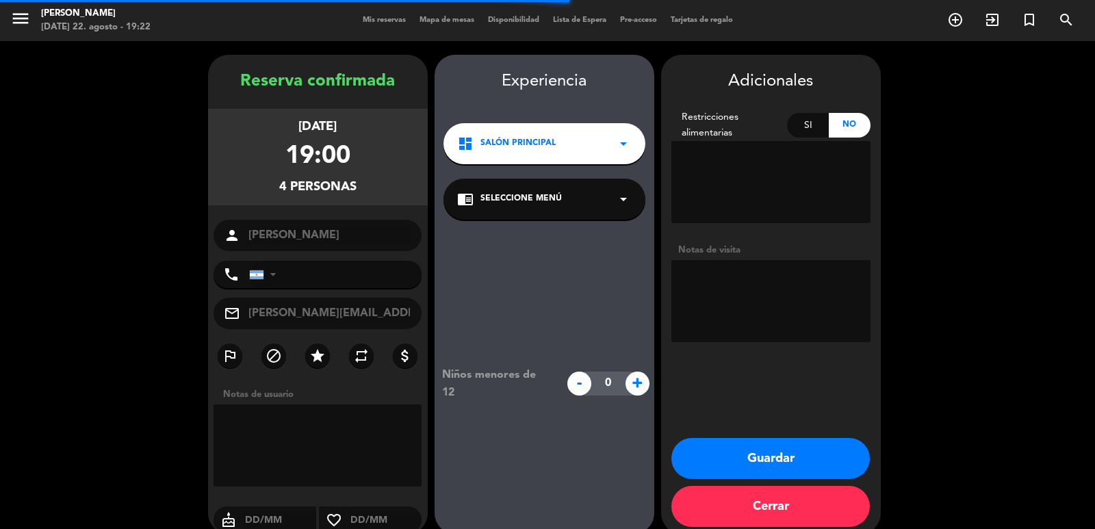
type input "[PHONE_NUMBER]"
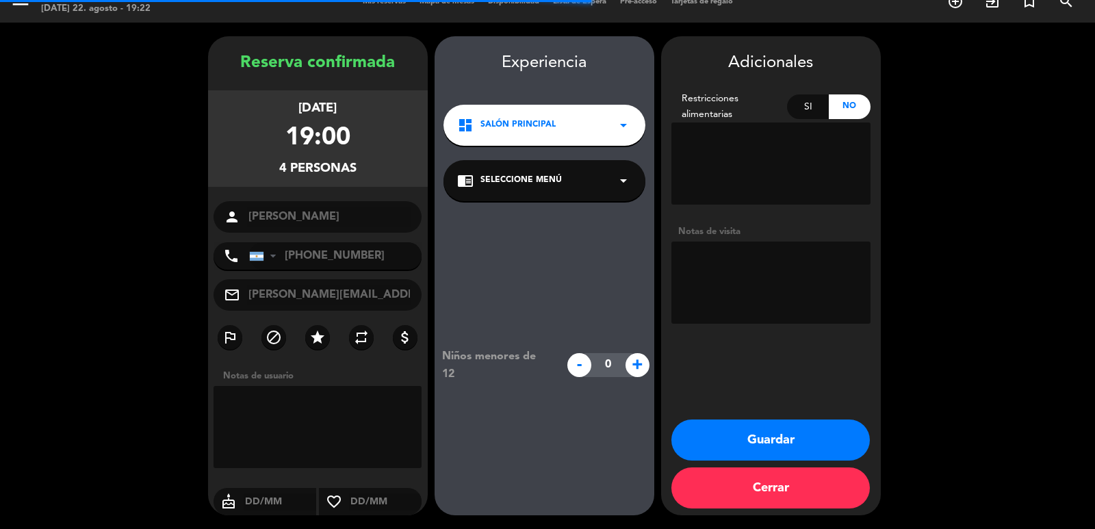
click at [743, 287] on textarea at bounding box center [770, 283] width 199 height 82
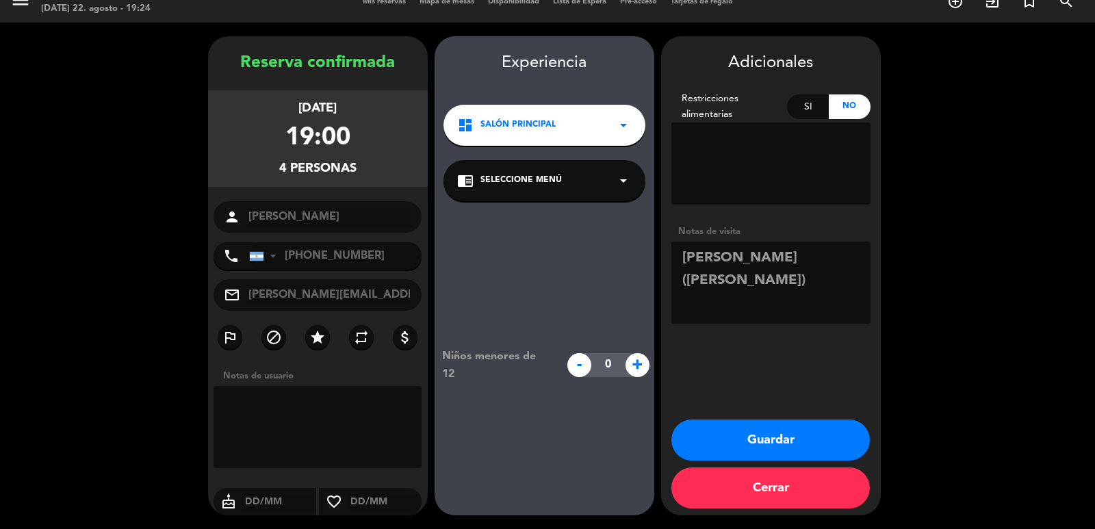
type textarea "[PERSON_NAME] ([PERSON_NAME])"
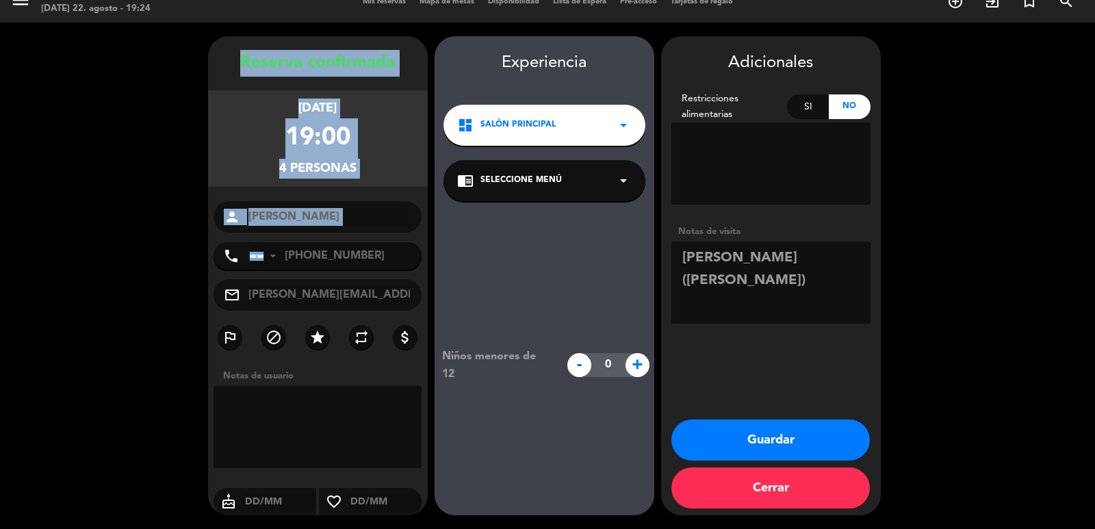
drag, startPoint x: 235, startPoint y: 52, endPoint x: 356, endPoint y: 240, distance: 222.9
click at [356, 240] on div "Reserva confirmada [DATE] 19:00 4 personas person [PERSON_NAME] phone [GEOGRAPH…" at bounding box center [318, 289] width 220 height 479
copy div "Reserva confirmada [DATE] 19:00 4 personas person"
click at [737, 433] on button "Guardar" at bounding box center [770, 440] width 198 height 41
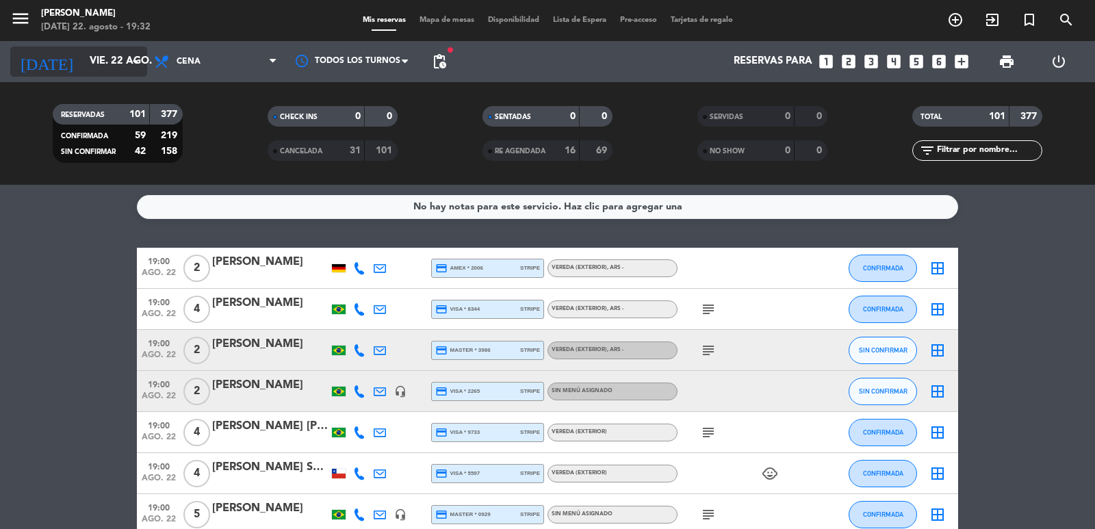
click at [138, 56] on icon "arrow_drop_down" at bounding box center [135, 61] width 16 height 16
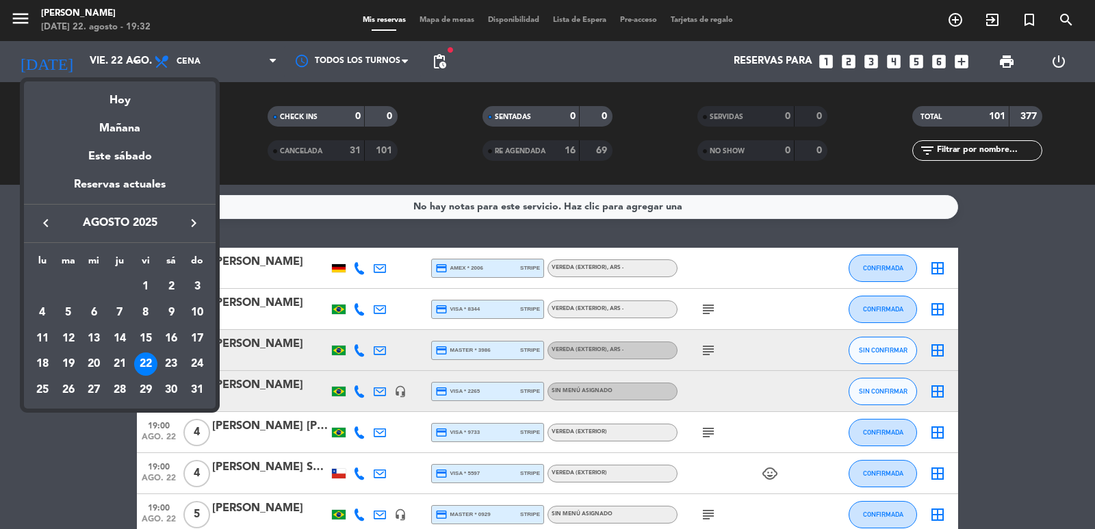
click at [192, 218] on icon "keyboard_arrow_right" at bounding box center [193, 223] width 16 height 16
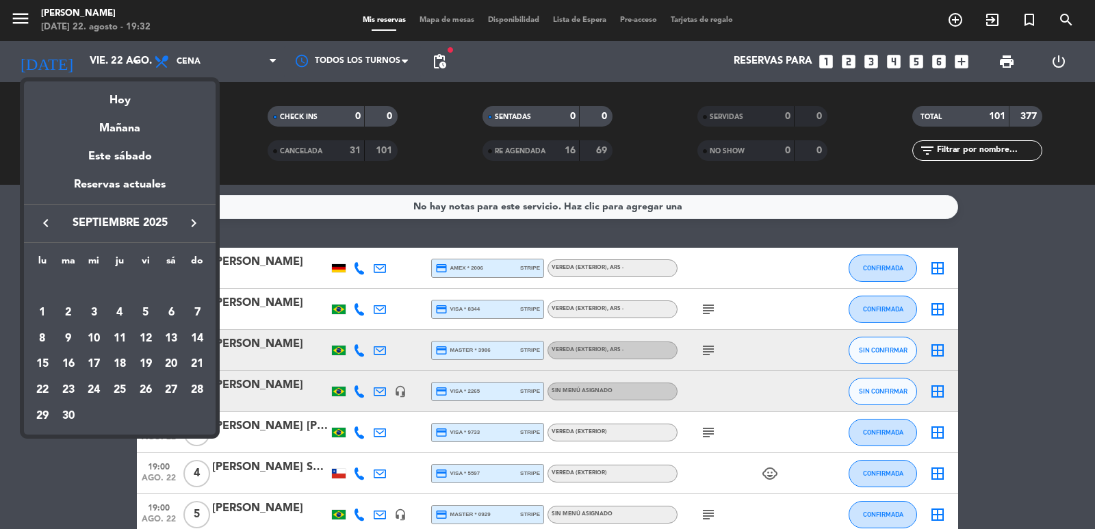
click at [192, 218] on icon "keyboard_arrow_right" at bounding box center [193, 223] width 16 height 16
click at [68, 417] on div "30" at bounding box center [68, 415] width 23 height 23
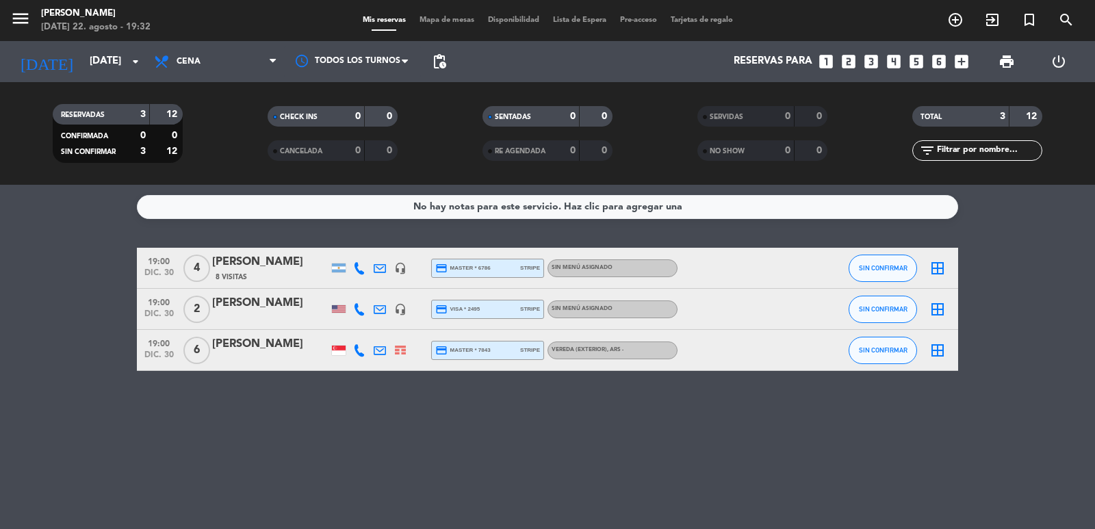
click at [226, 35] on div "menu [PERSON_NAME][DATE] 22. agosto - 19:32" at bounding box center [137, 21] width 274 height 32
click at [232, 66] on span "Cena" at bounding box center [215, 62] width 137 height 30
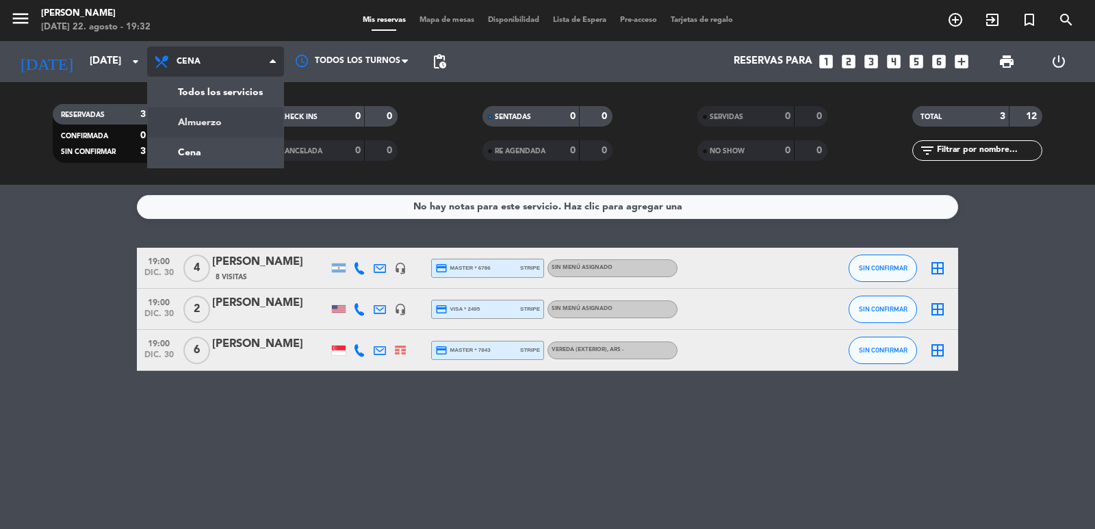
click at [237, 124] on div "menu [PERSON_NAME][DATE] 22. agosto - 19:32 Mis reservas Mapa de mesas Disponib…" at bounding box center [547, 92] width 1095 height 185
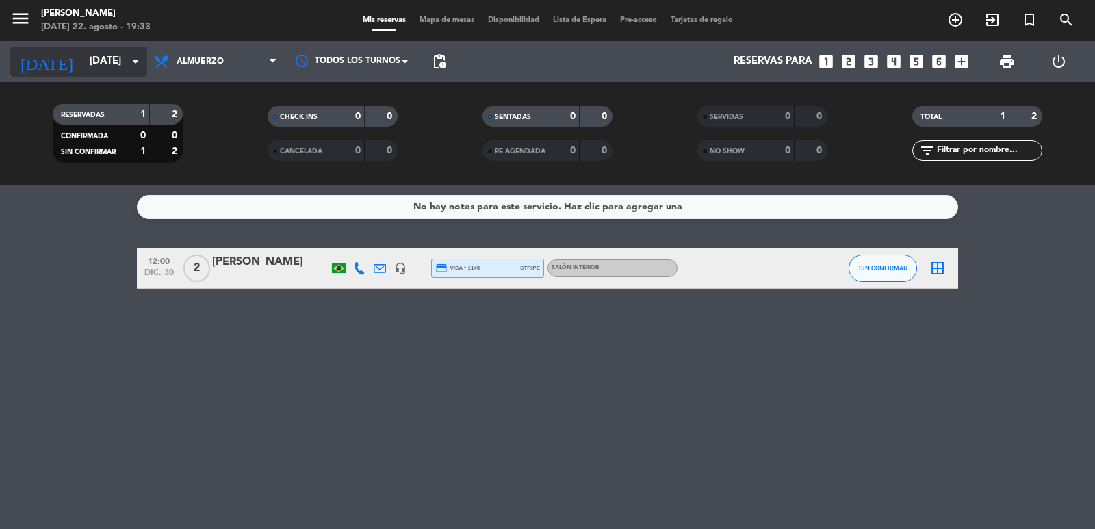
click at [99, 64] on input "[DATE]" at bounding box center [149, 62] width 132 height 26
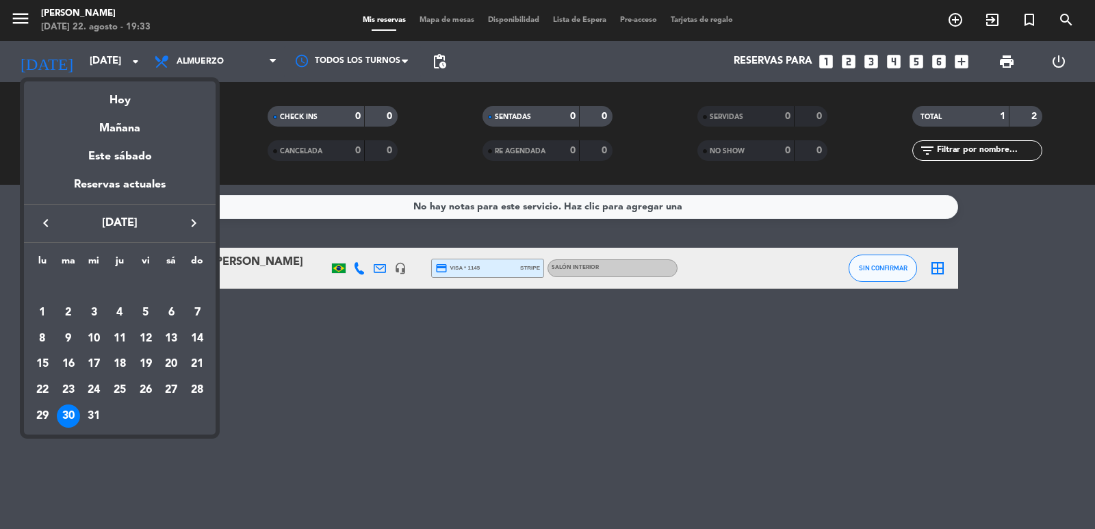
click at [43, 223] on icon "keyboard_arrow_left" at bounding box center [46, 223] width 16 height 16
click at [122, 310] on div "4" at bounding box center [119, 312] width 23 height 23
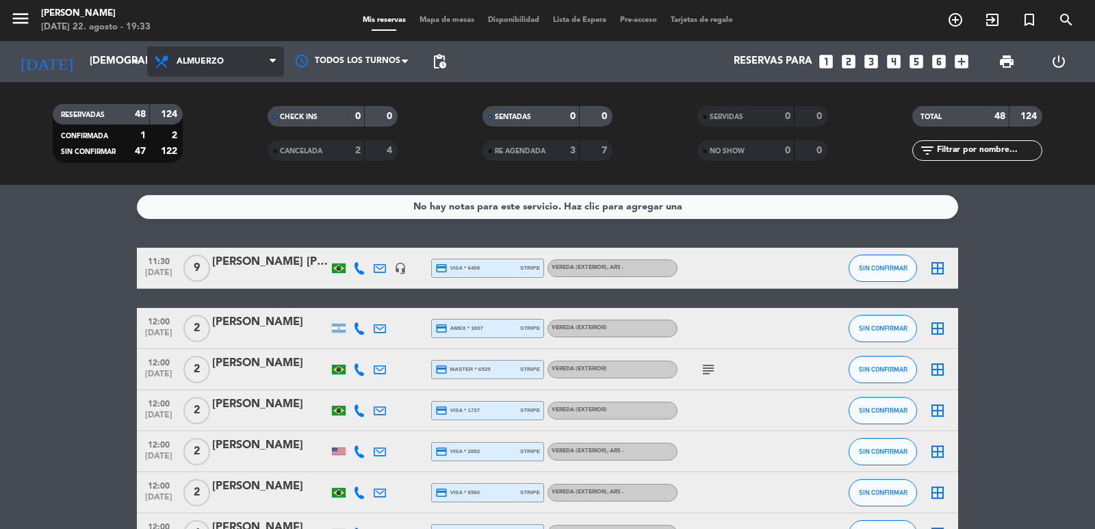
click at [163, 67] on icon at bounding box center [163, 61] width 20 height 16
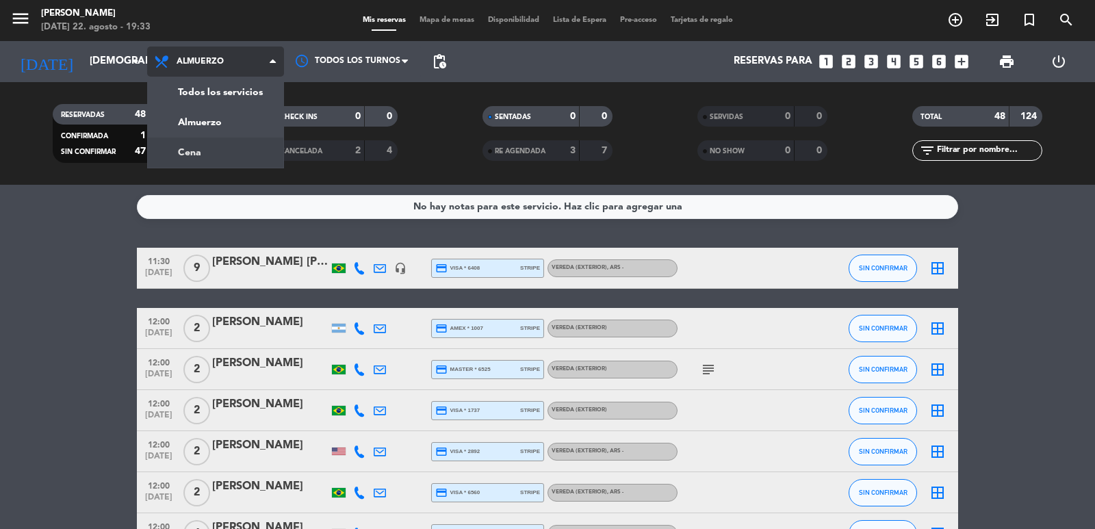
click at [202, 158] on div "menu [PERSON_NAME][DATE] 22. agosto - 19:33 Mis reservas Mapa de mesas Disponib…" at bounding box center [547, 92] width 1095 height 185
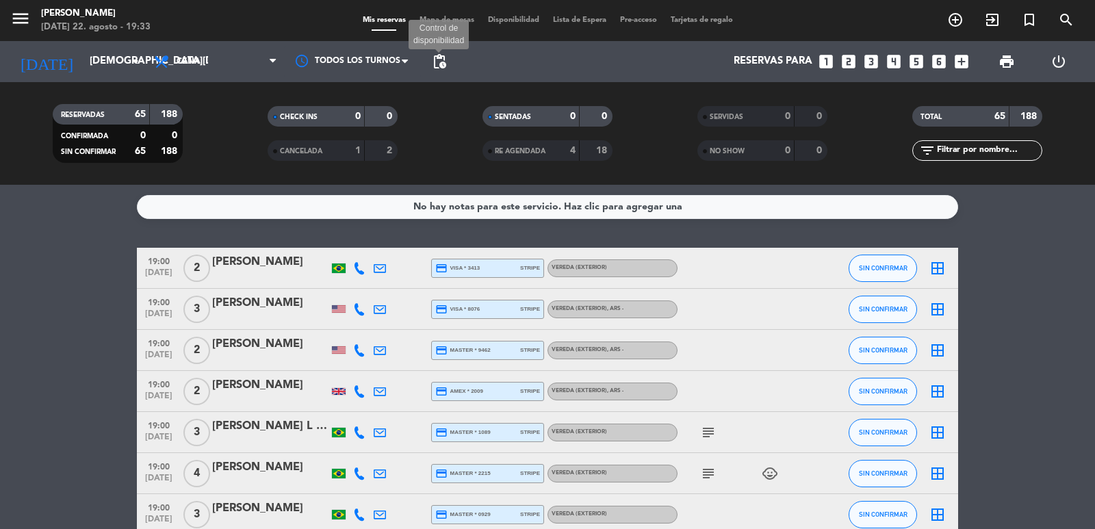
click at [439, 62] on span "pending_actions" at bounding box center [439, 61] width 16 height 16
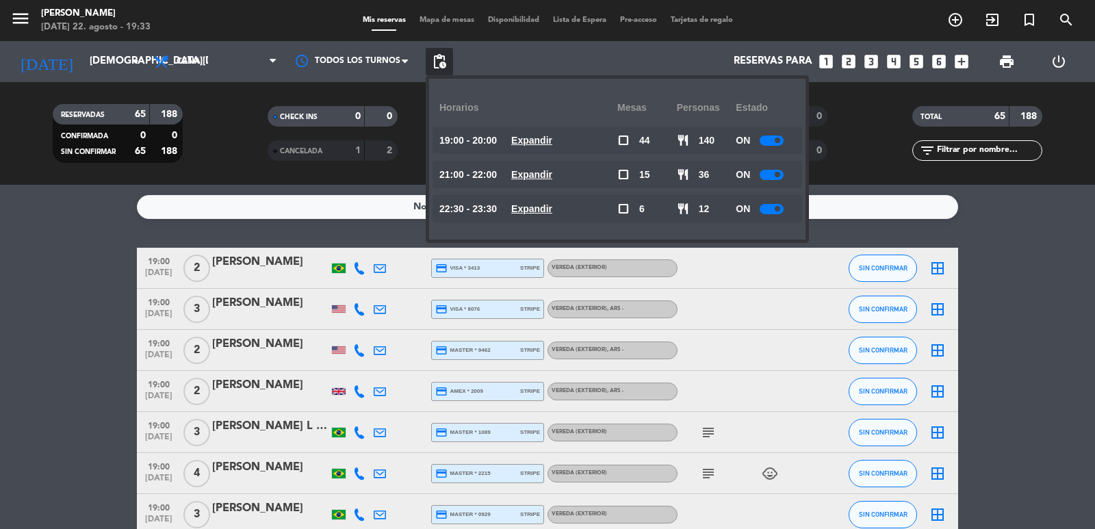
click at [550, 176] on u "Expandir" at bounding box center [531, 174] width 41 height 11
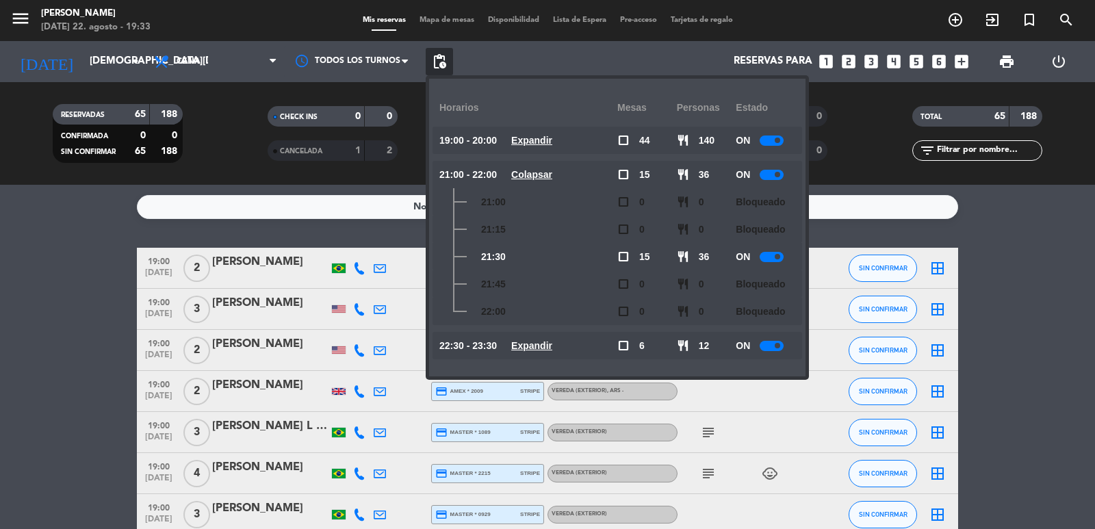
click at [550, 176] on u "Colapsar" at bounding box center [531, 174] width 41 height 11
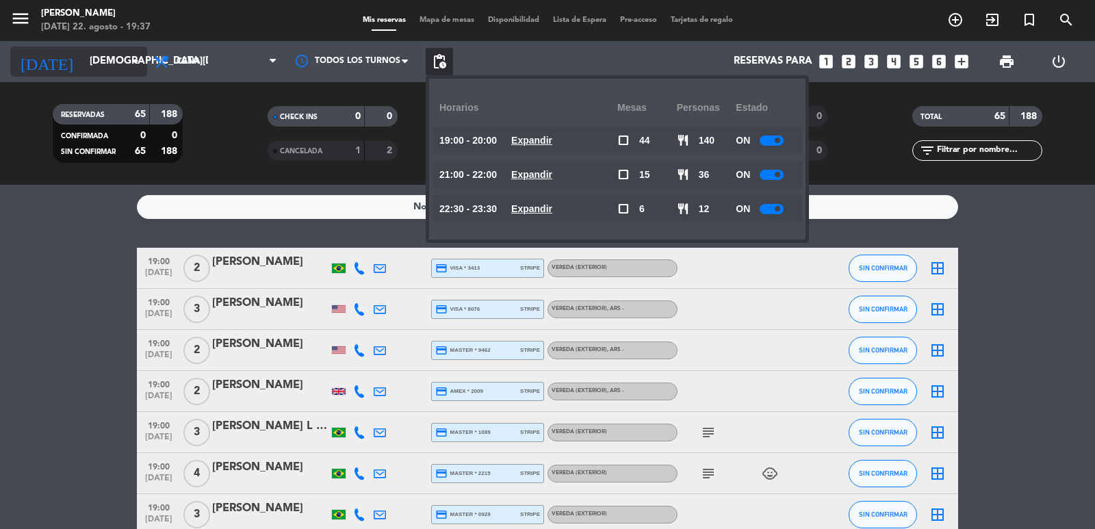
click at [92, 76] on div "[DATE] [DATE] arrow_drop_down" at bounding box center [78, 62] width 137 height 30
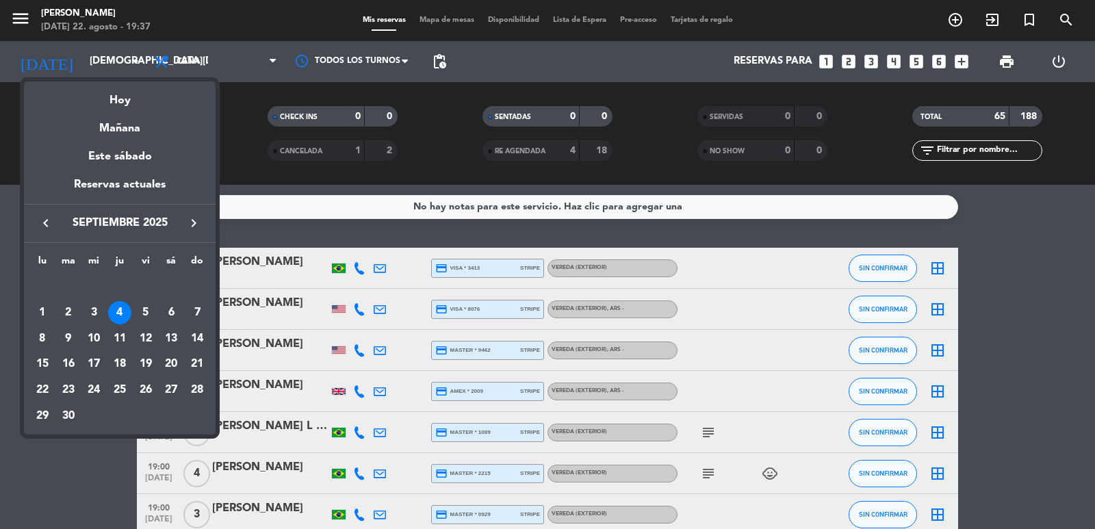
click at [41, 229] on icon "keyboard_arrow_left" at bounding box center [46, 223] width 16 height 16
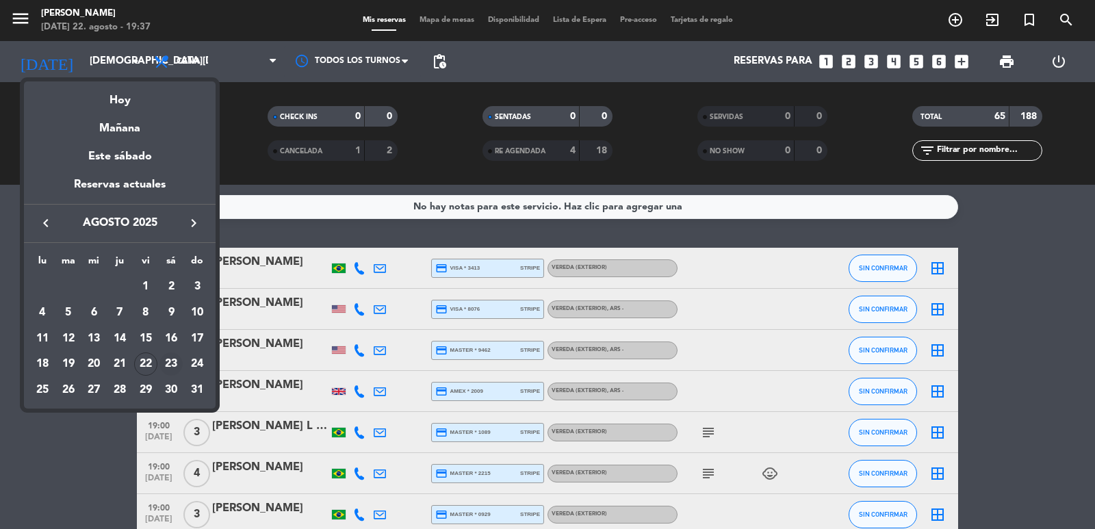
click at [175, 364] on div "23" at bounding box center [170, 363] width 23 height 23
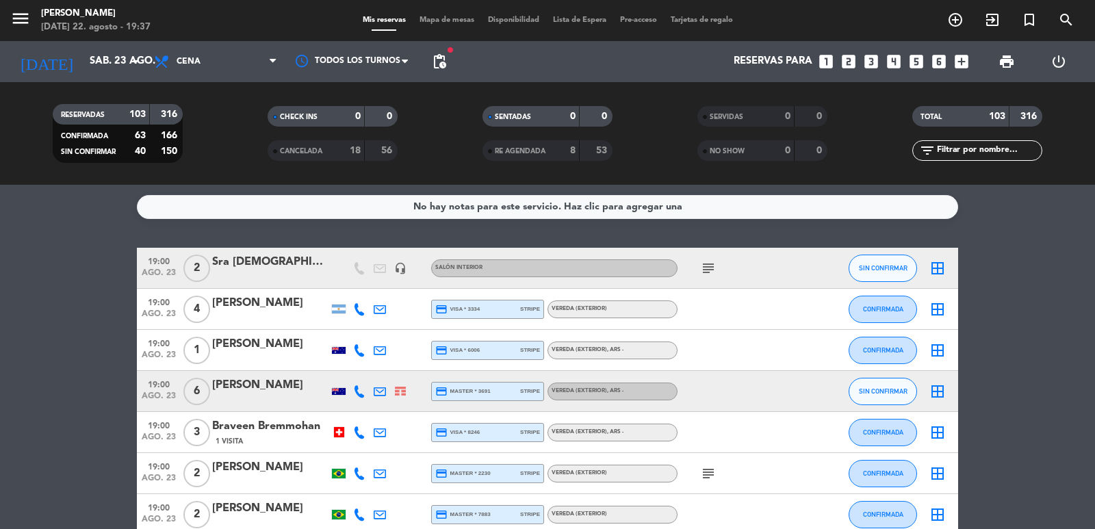
click at [712, 270] on icon "subject" at bounding box center [708, 268] width 16 height 16
click at [364, 311] on icon at bounding box center [359, 309] width 12 height 12
click at [344, 292] on span "Copiar" at bounding box center [349, 286] width 29 height 14
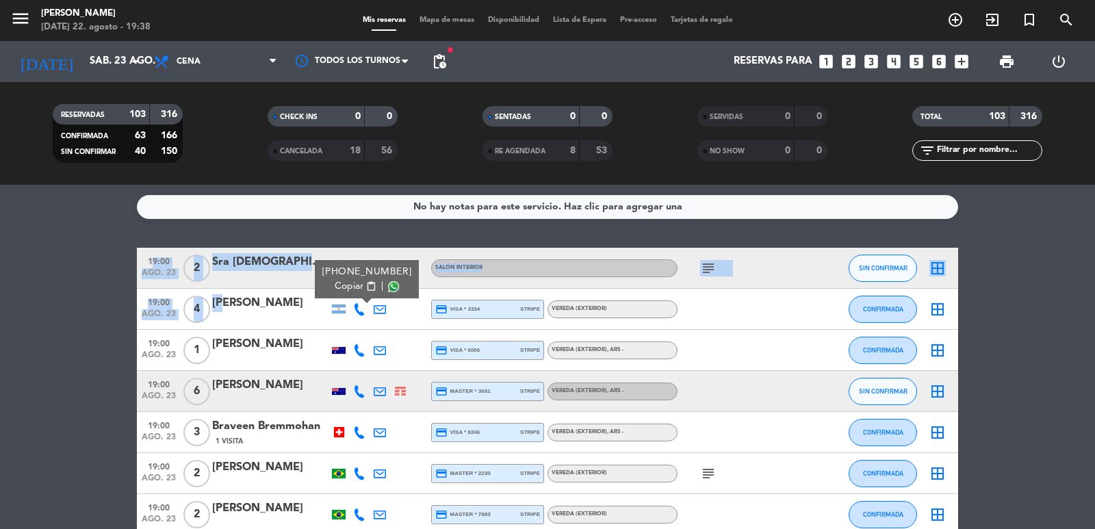
drag, startPoint x: 135, startPoint y: 296, endPoint x: 149, endPoint y: 316, distance: 23.6
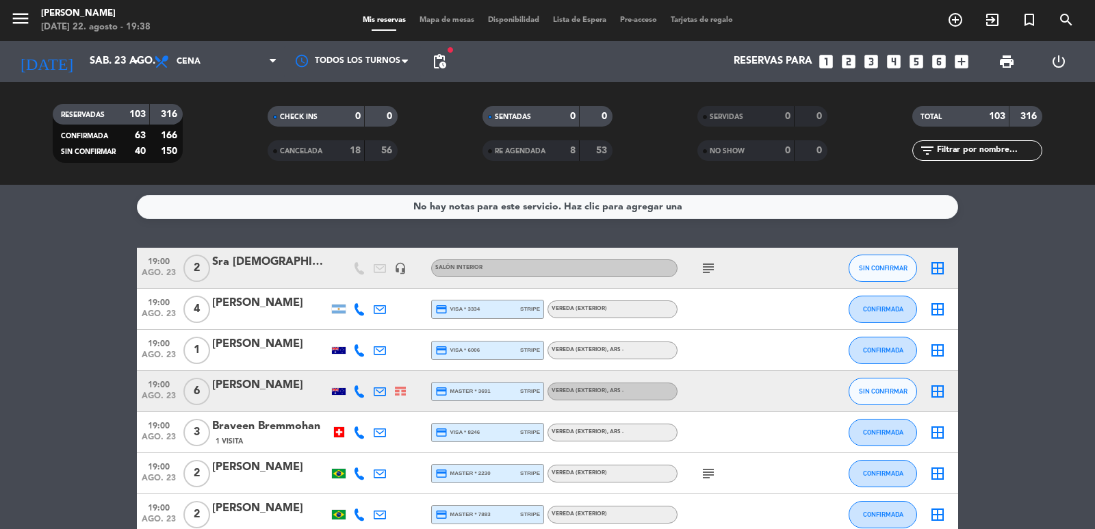
drag, startPoint x: 146, startPoint y: 301, endPoint x: 637, endPoint y: 306, distance: 490.1
click at [637, 306] on div "19:00 [DATE] 4 [PERSON_NAME] credit_card visa * 3334 stripe Vereda (EXTERIOR) C…" at bounding box center [547, 309] width 821 height 41
copy div "19:00 [DATE] 4 [PERSON_NAME] credit_card visa * 3334 stripe Vereda (EXTERIOR)"
click at [364, 355] on icon at bounding box center [359, 350] width 12 height 12
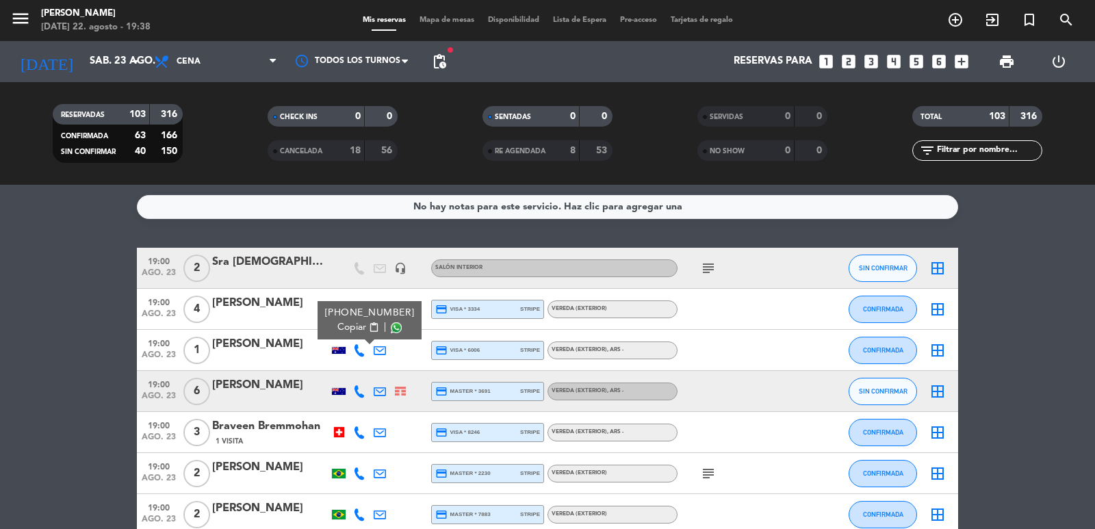
click at [344, 324] on span "Copiar" at bounding box center [351, 327] width 29 height 14
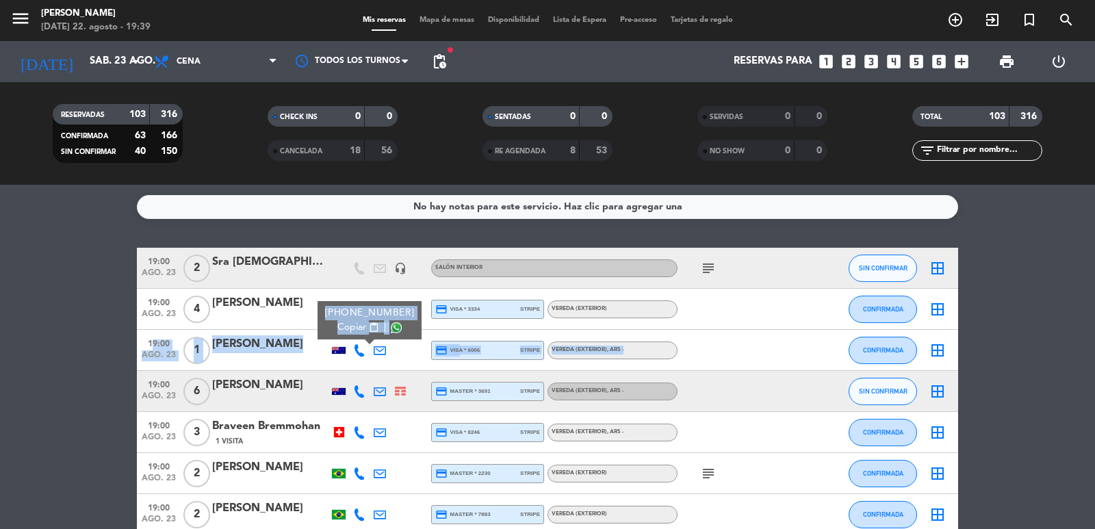
drag, startPoint x: 142, startPoint y: 341, endPoint x: 642, endPoint y: 350, distance: 500.4
click at [642, 350] on div "19:00 [DATE] 1 [PERSON_NAME] [PHONE_NUMBER] Copiar content_paste | credit_card …" at bounding box center [547, 350] width 821 height 41
copy div "19:00 [DATE] 1 [PERSON_NAME] [PHONE_NUMBER] Copiar content_paste | credit_card …"
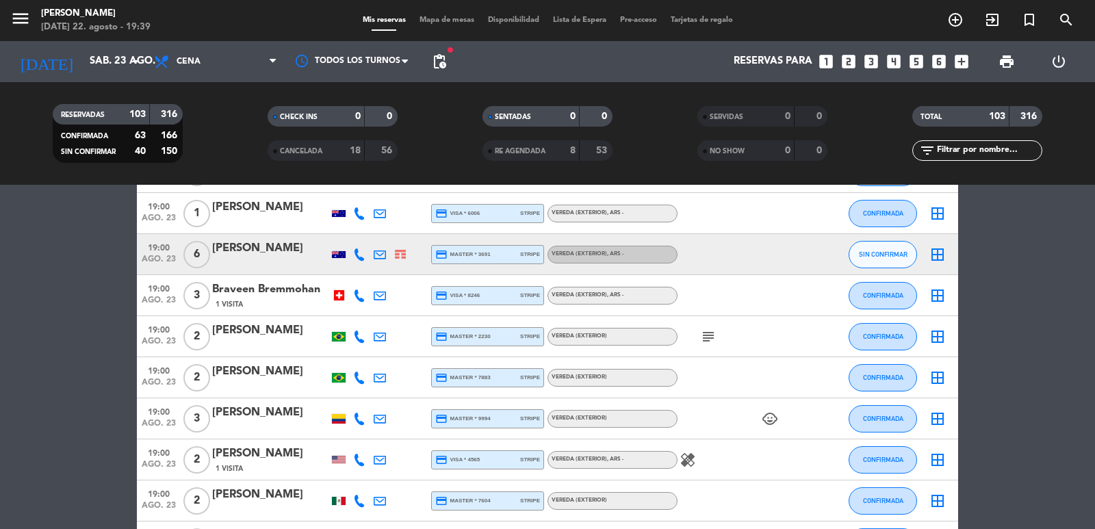
drag, startPoint x: 361, startPoint y: 256, endPoint x: 346, endPoint y: 246, distance: 18.2
click at [361, 257] on icon at bounding box center [359, 254] width 12 height 12
click at [342, 230] on span "Copiar" at bounding box center [351, 231] width 29 height 14
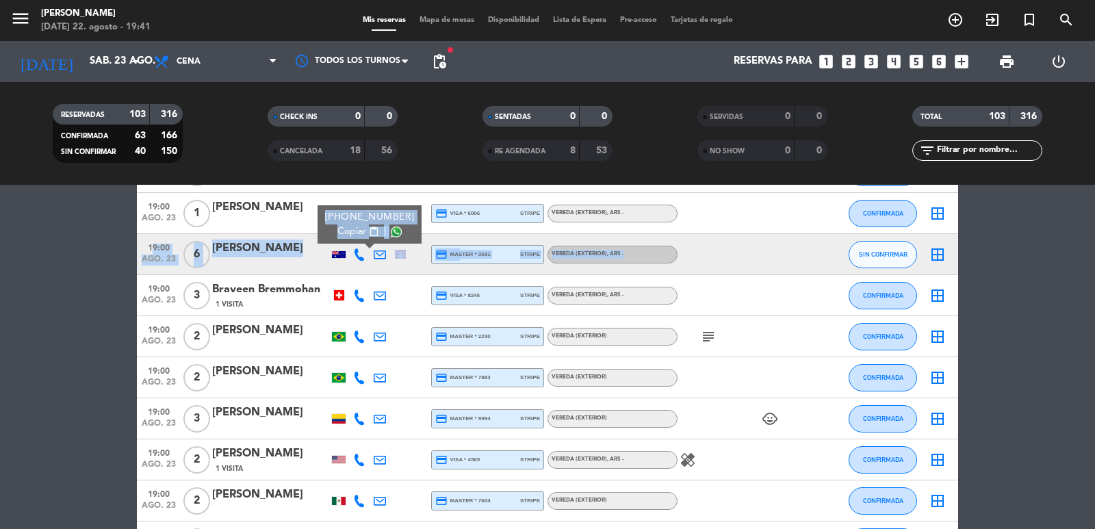
drag, startPoint x: 141, startPoint y: 248, endPoint x: 711, endPoint y: 239, distance: 570.2
click at [711, 239] on div "19:00 [DATE] 6 [PERSON_NAME] [PHONE_NUMBER] Copiar content_paste | credit_card …" at bounding box center [547, 254] width 821 height 41
copy div "19:00 [DATE] 6 [PERSON_NAME] [PHONE_NUMBER] Copiar content_paste | credit_card …"
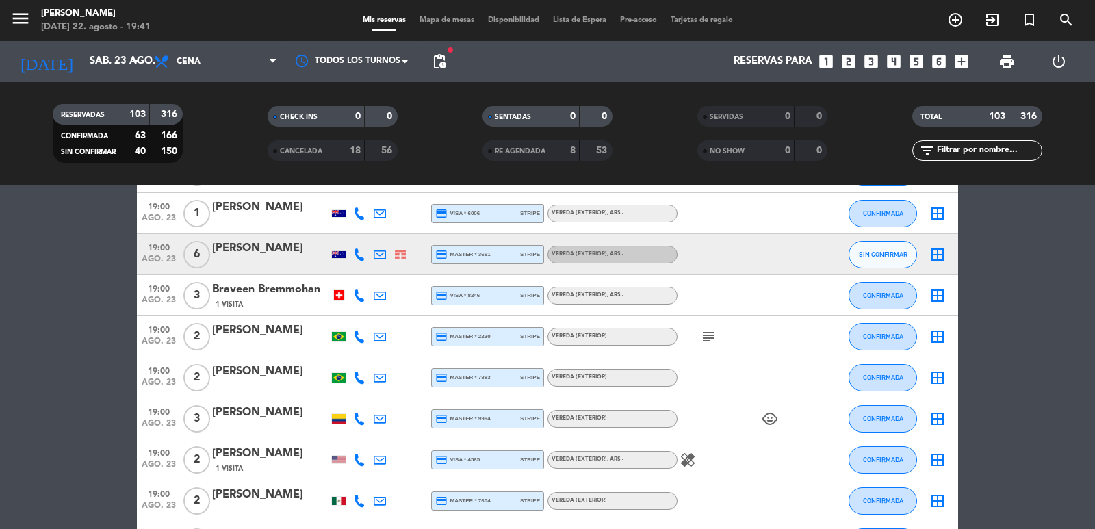
click at [363, 299] on icon at bounding box center [359, 296] width 12 height 12
click at [357, 279] on button "Copiar content_paste" at bounding box center [358, 273] width 42 height 14
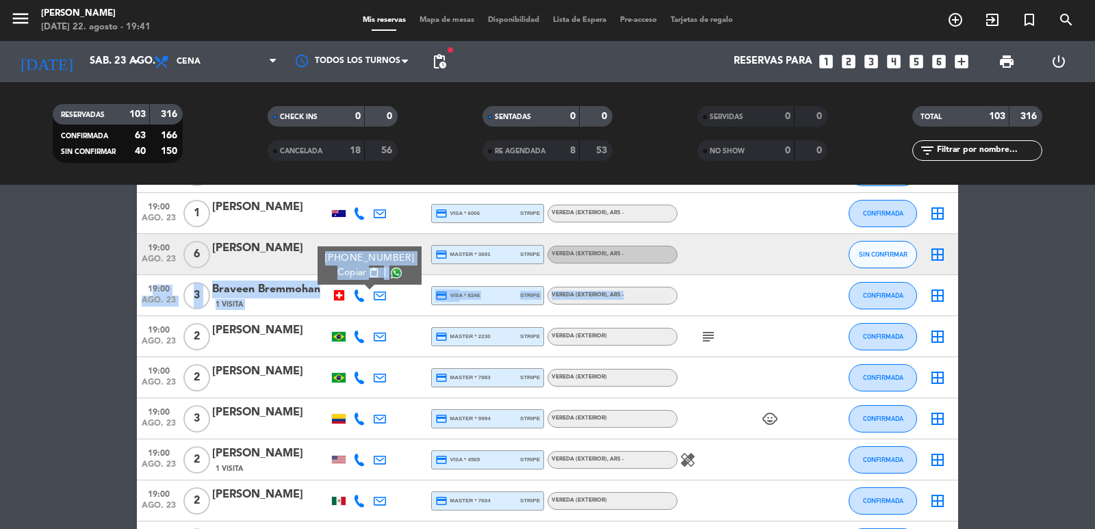
drag, startPoint x: 145, startPoint y: 289, endPoint x: 648, endPoint y: 309, distance: 503.5
click at [648, 309] on div "19:00 [DATE] 3 Braveen Bremmohan 1 Visita [PHONE_NUMBER] Copiar content_paste |…" at bounding box center [547, 295] width 821 height 41
copy div "19:00 [DATE] 3 Braveen Bremmohan 1 Visita [PHONE_NUMBER] Copiar content_paste |…"
click at [361, 333] on icon at bounding box center [359, 337] width 12 height 12
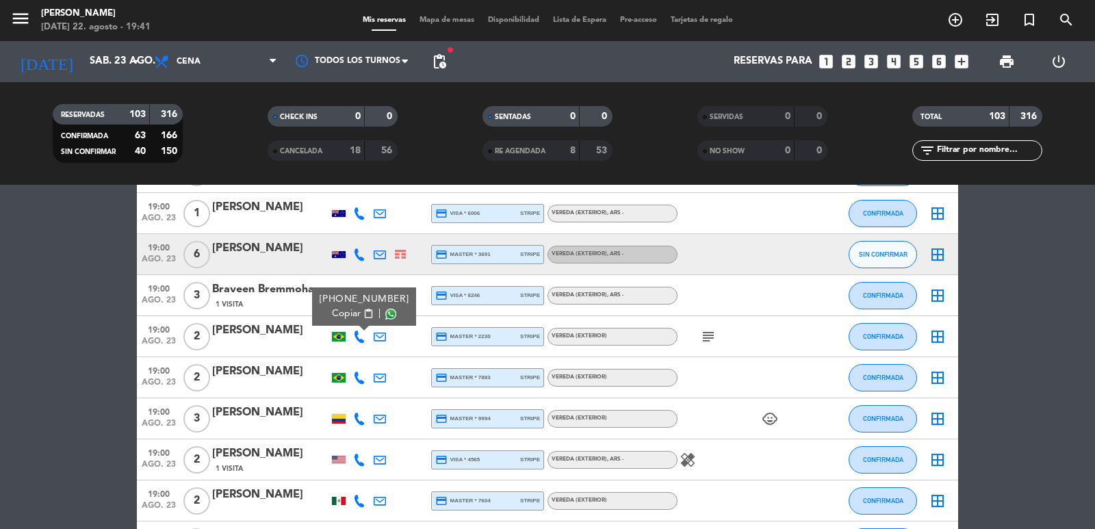
click at [357, 311] on button "Copiar content_paste" at bounding box center [353, 314] width 42 height 14
drag, startPoint x: 140, startPoint y: 330, endPoint x: 638, endPoint y: 356, distance: 498.3
click at [638, 356] on div "19:00 [DATE] 2 [PERSON_NAME] [PHONE_NUMBER] Copiar content_paste | credit_card …" at bounding box center [547, 336] width 821 height 41
copy div "19:00 [DATE] 2 [PERSON_NAME] [PHONE_NUMBER] Copiar content_paste | credit_card …"
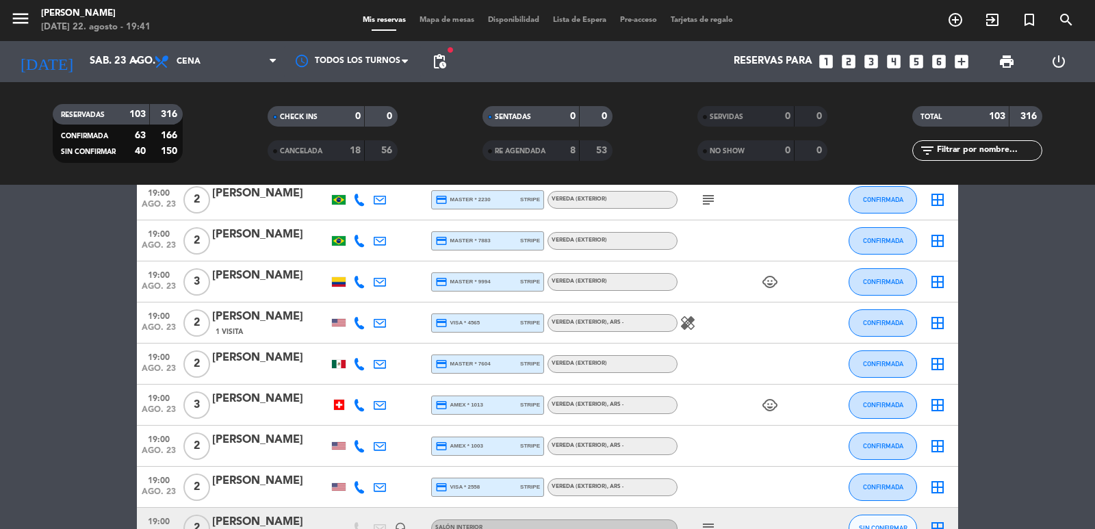
click at [361, 246] on icon at bounding box center [359, 241] width 12 height 12
click at [350, 222] on span "Copiar" at bounding box center [346, 218] width 29 height 14
drag, startPoint x: 143, startPoint y: 235, endPoint x: 674, endPoint y: 249, distance: 531.3
click at [674, 249] on div "19:00 [DATE] 2 [PERSON_NAME] [PHONE_NUMBER] Copiar content_paste | credit_card …" at bounding box center [547, 240] width 821 height 41
copy div "19:00 [DATE] 2 [PERSON_NAME] [PHONE_NUMBER] Copiar content_paste | credit_card …"
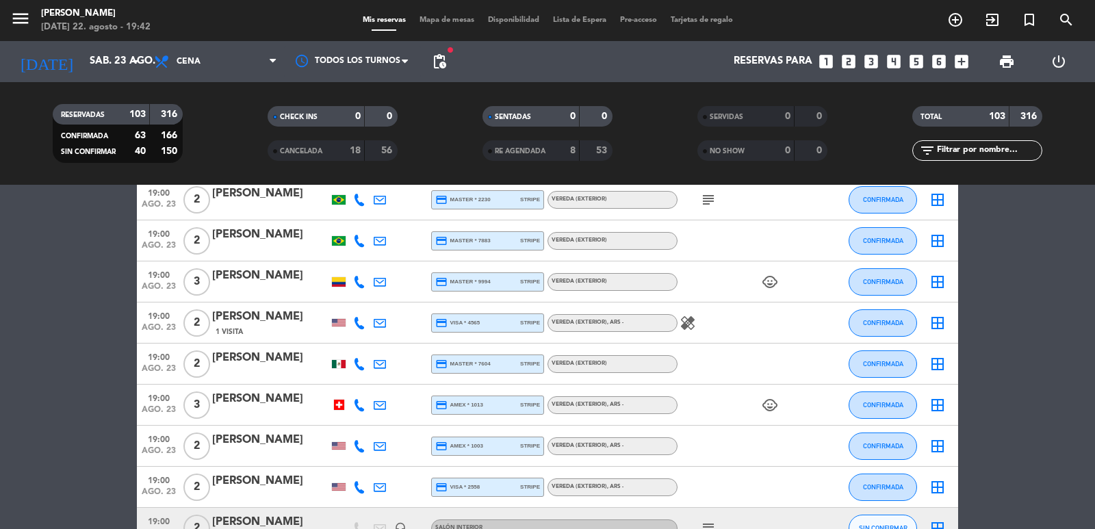
click at [365, 287] on icon at bounding box center [359, 282] width 12 height 12
click at [348, 258] on span "Copiar" at bounding box center [349, 259] width 29 height 14
drag, startPoint x: 149, startPoint y: 277, endPoint x: 660, endPoint y: 285, distance: 511.3
click at [660, 285] on div "19:00 [DATE] 3 [PERSON_NAME] [PHONE_NUMBER] Copiar content_paste | credit_card …" at bounding box center [547, 281] width 821 height 41
copy div "19:00 [DATE] 3 [PERSON_NAME] [PHONE_NUMBER] Copiar content_paste | credit_card …"
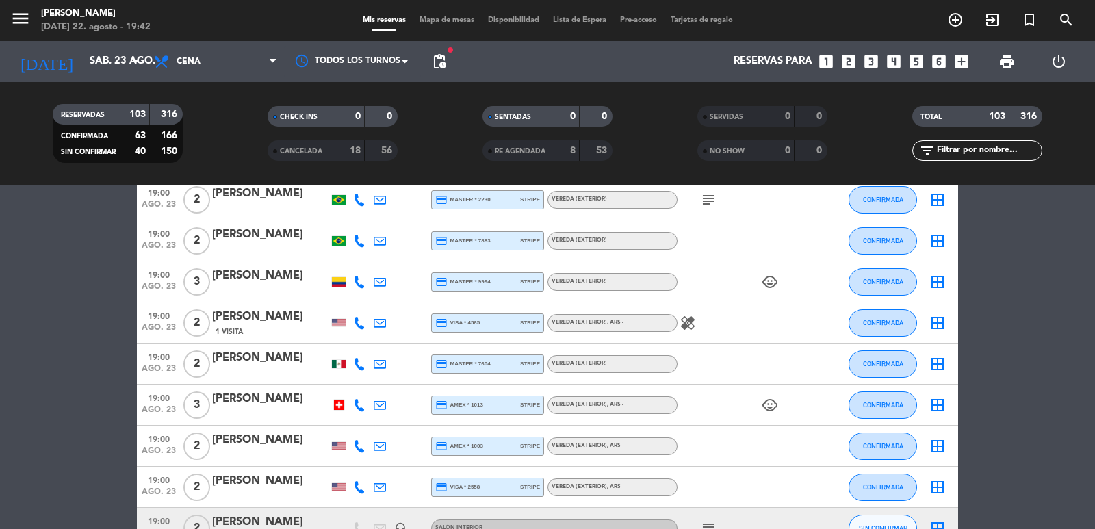
click at [361, 324] on icon at bounding box center [359, 323] width 12 height 12
click at [337, 298] on span "Copiar" at bounding box center [351, 300] width 29 height 14
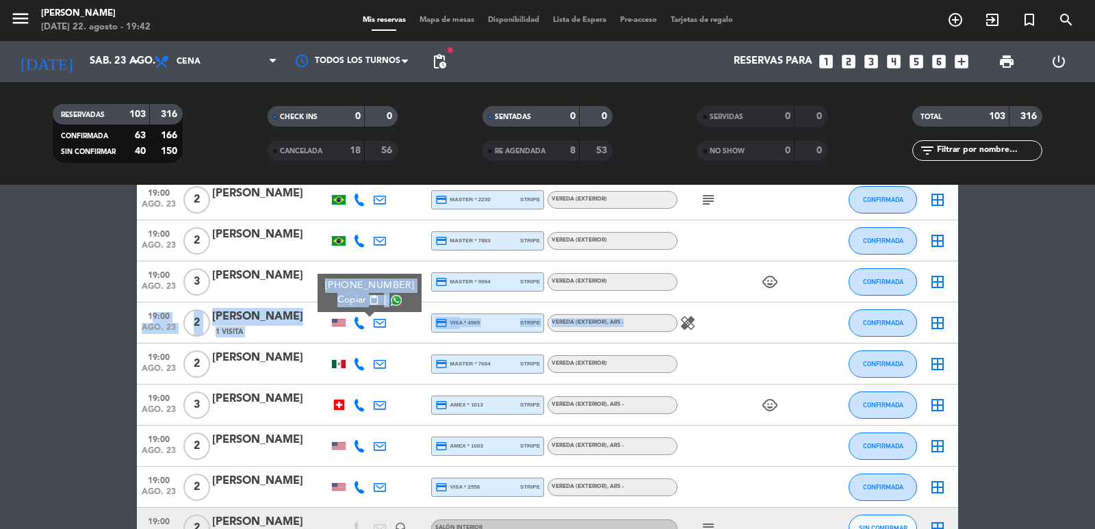
drag, startPoint x: 140, startPoint y: 322, endPoint x: 676, endPoint y: 335, distance: 535.4
click at [676, 335] on div "19:00 [DATE] 2 [PERSON_NAME] 1 Visita [PHONE_NUMBER] Copiar content_paste | cre…" at bounding box center [547, 323] width 821 height 41
copy div "19:00 [DATE] 2 [PERSON_NAME] 1 Visita [PHONE_NUMBER] Copiar content_paste | cre…"
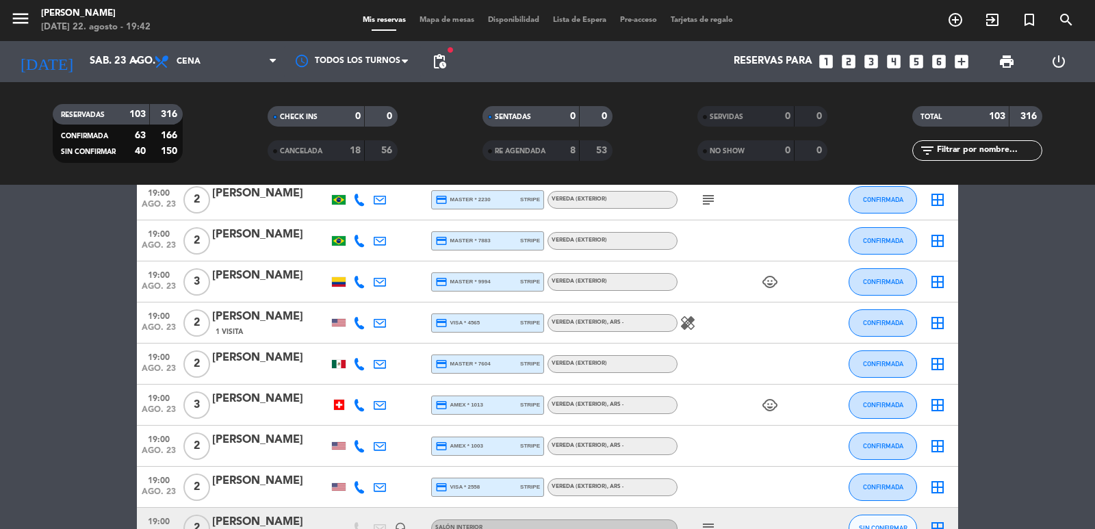
click at [365, 364] on div at bounding box center [359, 364] width 21 height 40
click at [359, 363] on icon at bounding box center [359, 364] width 12 height 12
click at [348, 342] on span "Copiar" at bounding box center [349, 341] width 29 height 14
drag, startPoint x: 146, startPoint y: 358, endPoint x: 638, endPoint y: 376, distance: 492.4
click at [638, 376] on div "19:00 [DATE] 2 [PERSON_NAME] [PHONE_NUMBER] Copiar content_paste | credit_card …" at bounding box center [547, 364] width 821 height 41
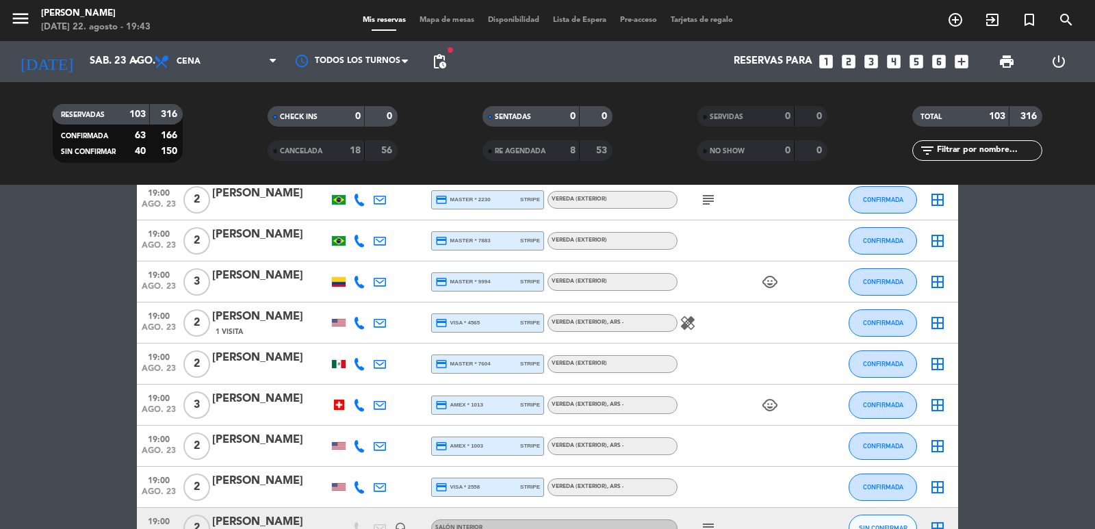
copy div "19:00 [DATE] 2 [PERSON_NAME] [PHONE_NUMBER] Copiar content_paste | credit_card …"
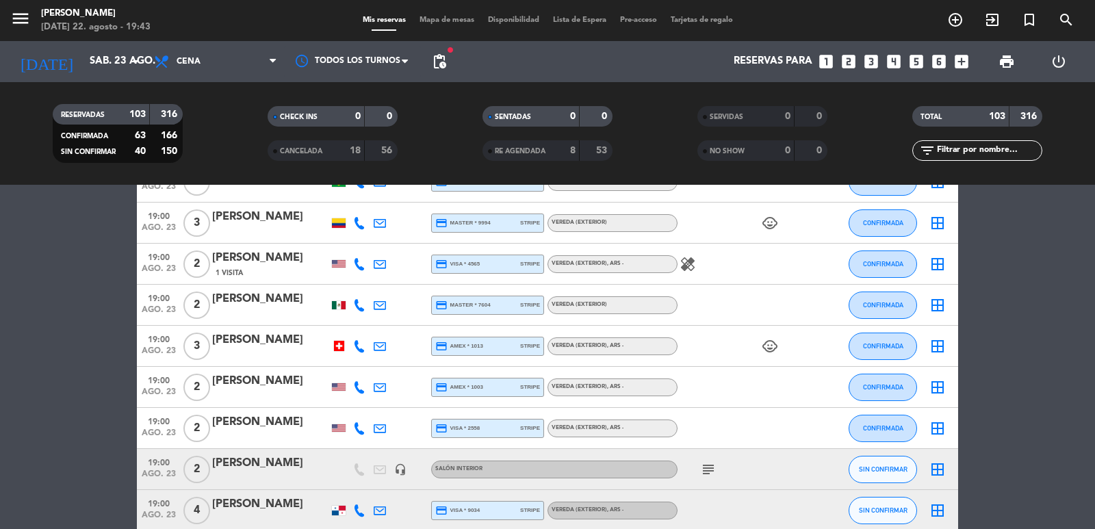
scroll to position [411, 0]
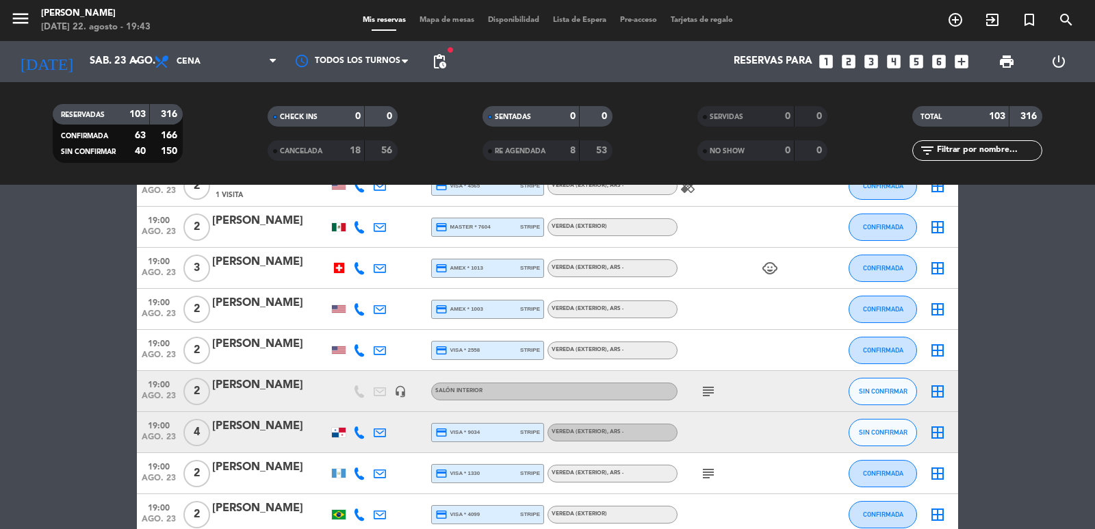
click at [359, 270] on icon at bounding box center [359, 268] width 12 height 12
click at [340, 246] on span "Copiar" at bounding box center [351, 245] width 29 height 14
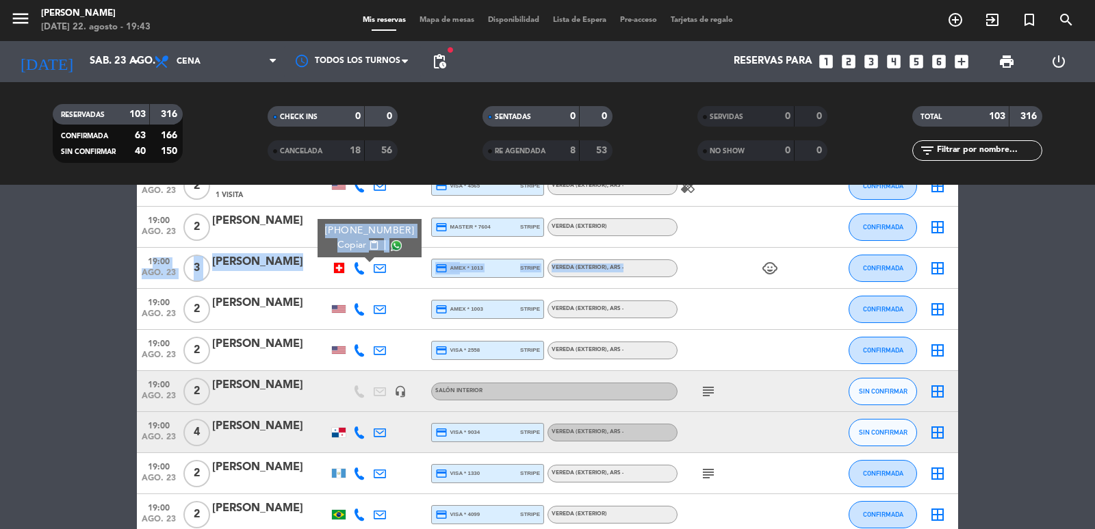
drag, startPoint x: 145, startPoint y: 257, endPoint x: 632, endPoint y: 272, distance: 486.8
click at [632, 272] on div "19:00 [DATE] 3 [PERSON_NAME] [PHONE_NUMBER] Copiar content_paste | credit_card …" at bounding box center [547, 268] width 821 height 41
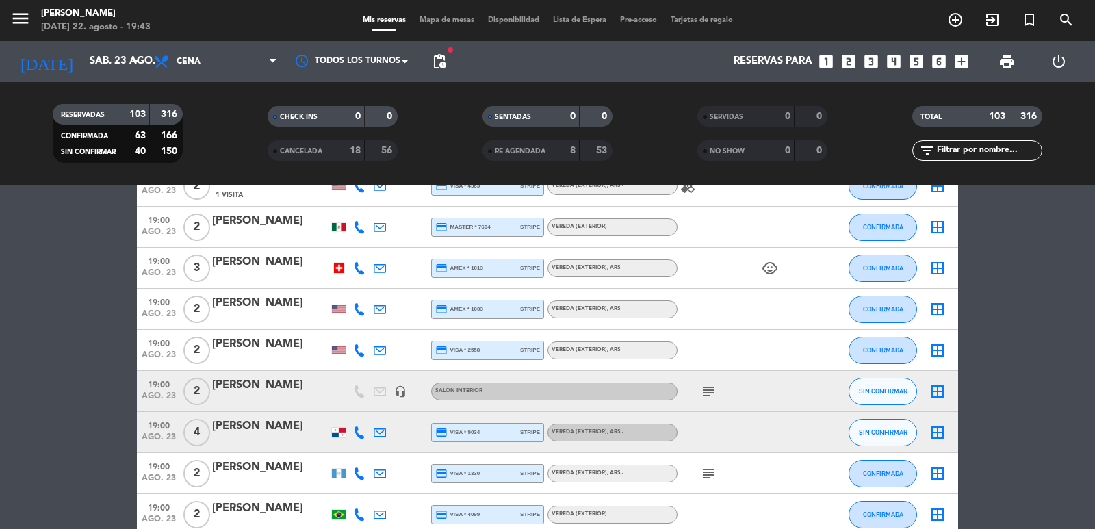
click at [363, 306] on icon at bounding box center [359, 309] width 12 height 12
click at [337, 288] on span "Copiar" at bounding box center [351, 286] width 29 height 14
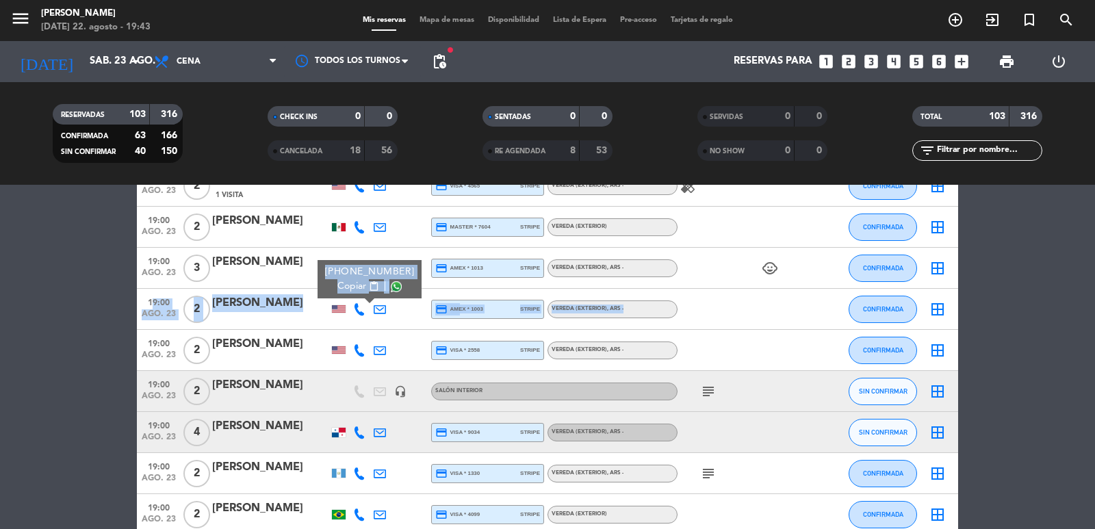
drag, startPoint x: 142, startPoint y: 303, endPoint x: 652, endPoint y: 315, distance: 510.0
click at [652, 315] on div "19:00 [DATE] 2 [PERSON_NAME] [PHONE_NUMBER] Copiar content_paste | credit_card …" at bounding box center [547, 309] width 821 height 41
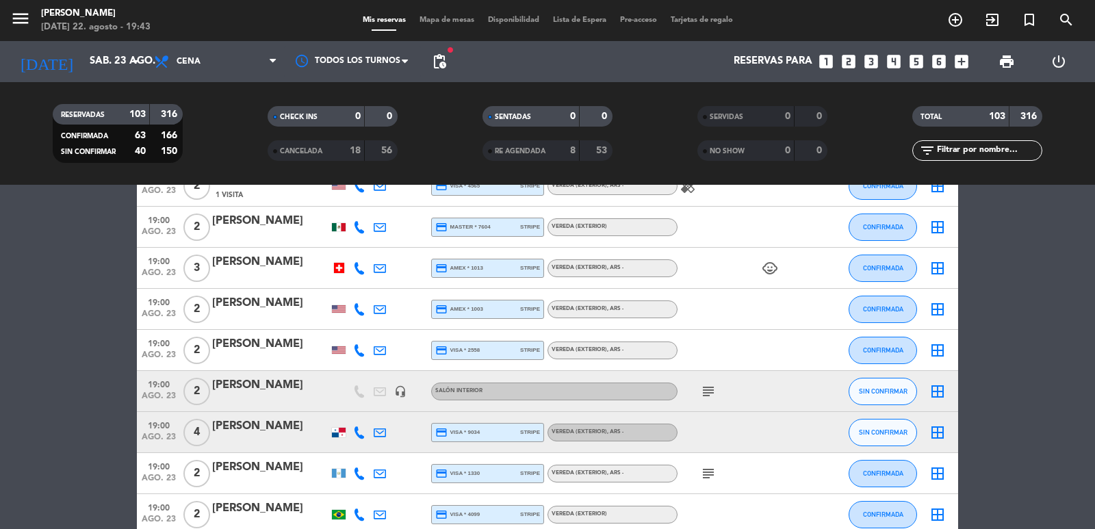
click at [361, 351] on icon at bounding box center [359, 350] width 12 height 12
click at [346, 322] on span "Copiar" at bounding box center [351, 327] width 29 height 14
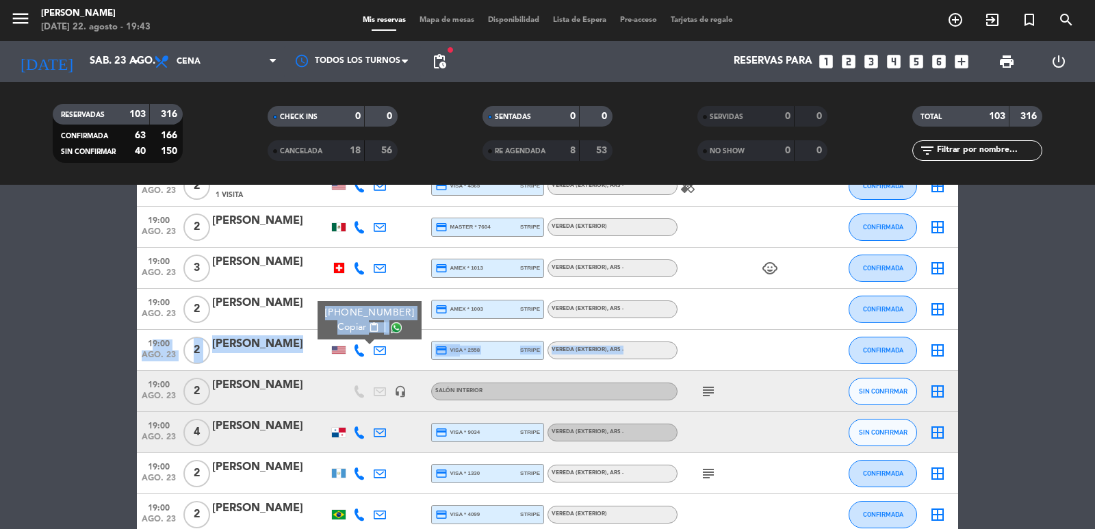
drag, startPoint x: 141, startPoint y: 341, endPoint x: 665, endPoint y: 359, distance: 523.9
click at [665, 359] on div "19:00 [DATE] 2 [PERSON_NAME] [PHONE_NUMBER] Copiar content_paste | credit_card …" at bounding box center [547, 350] width 821 height 41
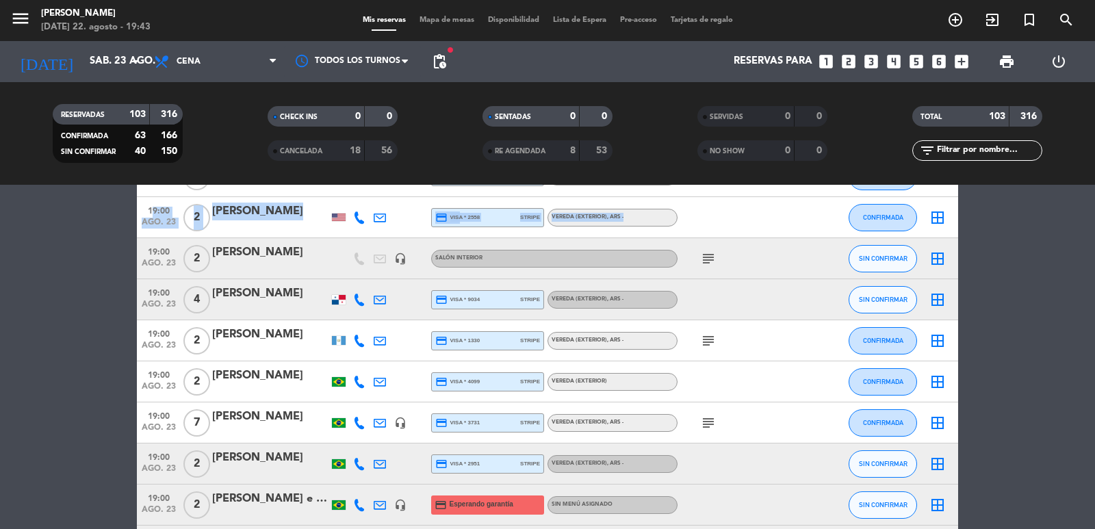
scroll to position [548, 0]
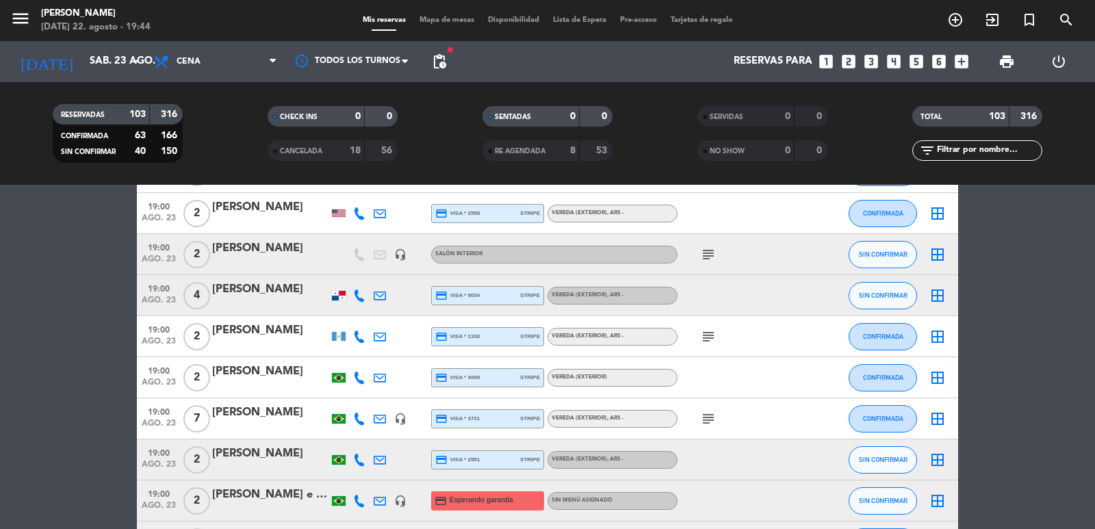
click at [361, 295] on icon at bounding box center [359, 296] width 12 height 12
click at [339, 271] on span "Copiar" at bounding box center [351, 273] width 29 height 14
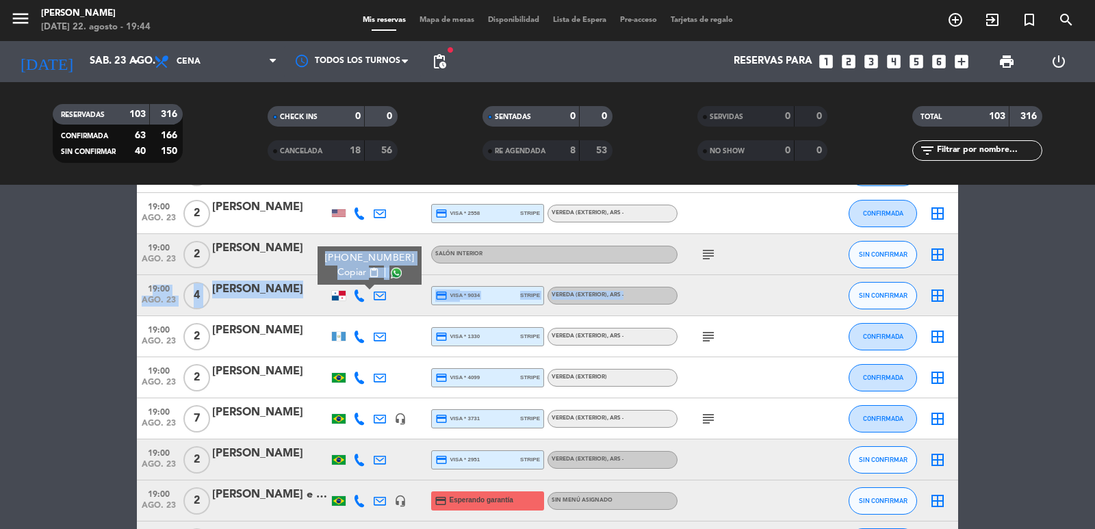
drag, startPoint x: 146, startPoint y: 288, endPoint x: 665, endPoint y: 303, distance: 518.3
click at [665, 303] on div "19:00 [DATE] 4 [PERSON_NAME] [PHONE_NUMBER] Copiar content_paste | credit_card …" at bounding box center [547, 295] width 821 height 41
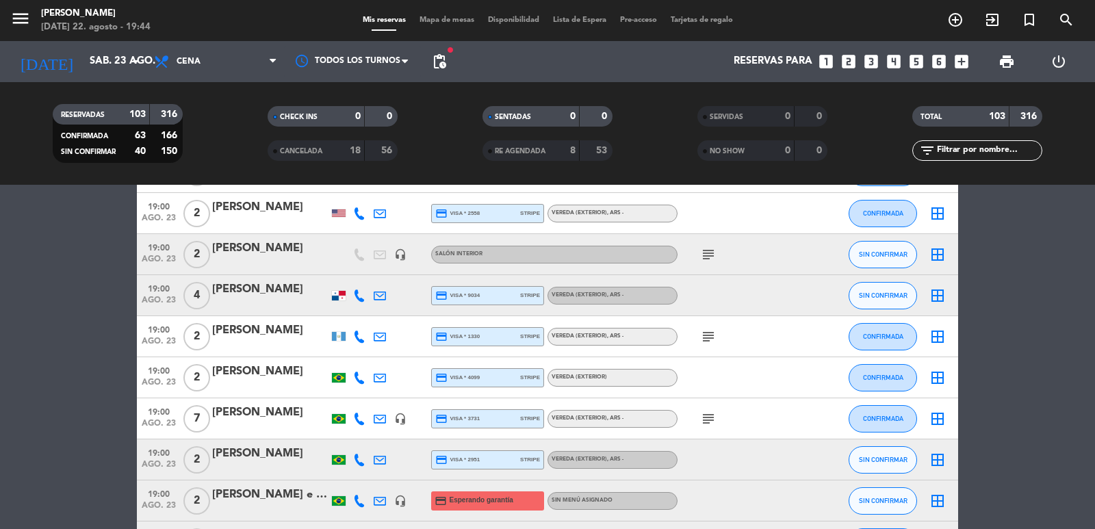
click at [357, 332] on icon at bounding box center [359, 337] width 12 height 12
click at [338, 307] on span "Copiar" at bounding box center [351, 314] width 29 height 14
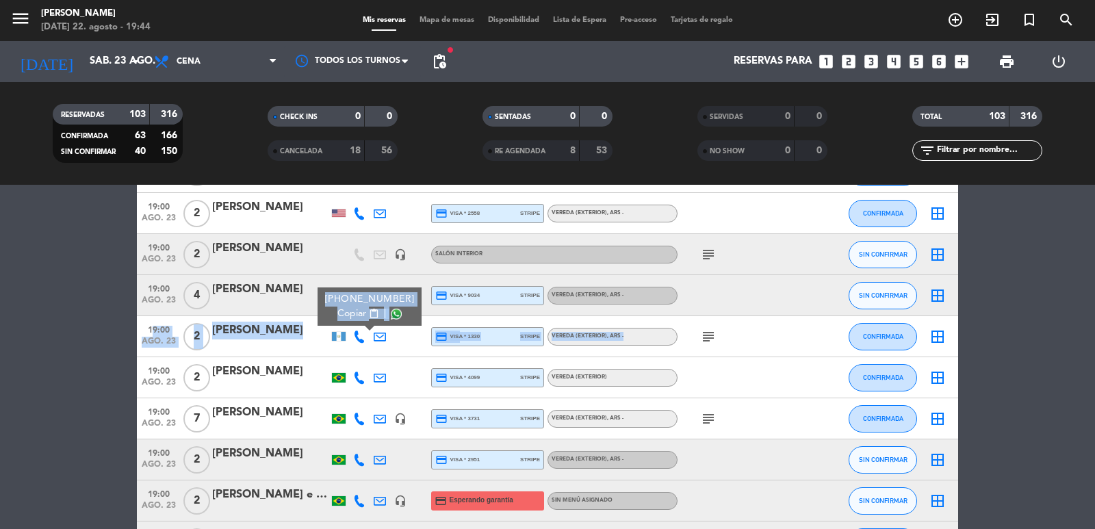
drag, startPoint x: 139, startPoint y: 335, endPoint x: 671, endPoint y: 343, distance: 532.5
click at [659, 338] on div "19:00 [DATE] 2 [PERSON_NAME] [PHONE_NUMBER] Copiar content_paste | credit_card …" at bounding box center [547, 336] width 821 height 41
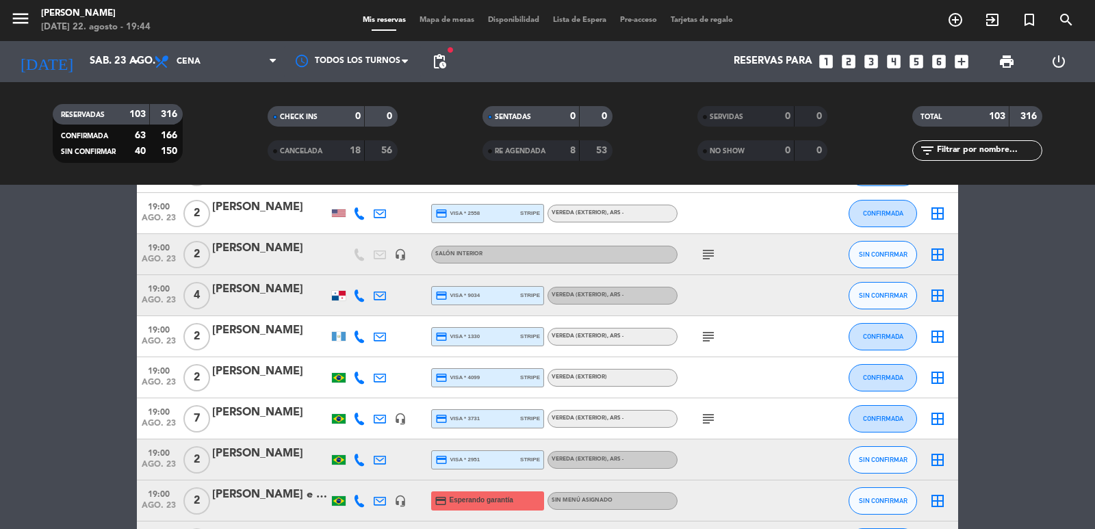
click at [350, 385] on div at bounding box center [359, 377] width 21 height 40
click at [352, 378] on div at bounding box center [359, 377] width 21 height 40
click at [359, 377] on icon at bounding box center [359, 378] width 12 height 12
click at [354, 348] on span "Copiar" at bounding box center [346, 355] width 29 height 14
drag, startPoint x: 144, startPoint y: 374, endPoint x: 658, endPoint y: 372, distance: 514.7
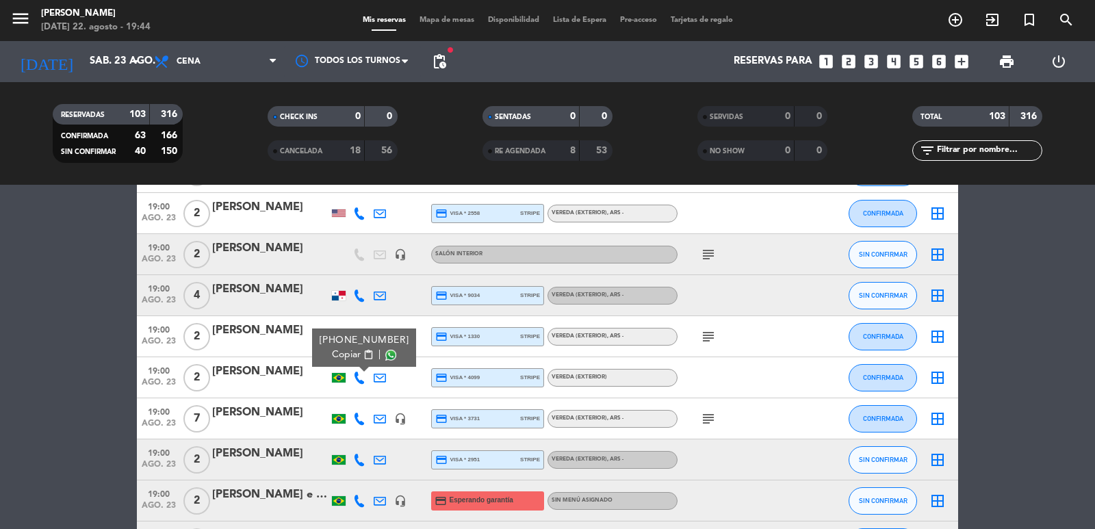
click at [658, 372] on div "19:00 [DATE] 2 [PERSON_NAME] [PHONE_NUMBER] Copiar content_paste | credit_card …" at bounding box center [547, 377] width 821 height 41
click at [360, 420] on icon at bounding box center [359, 419] width 12 height 12
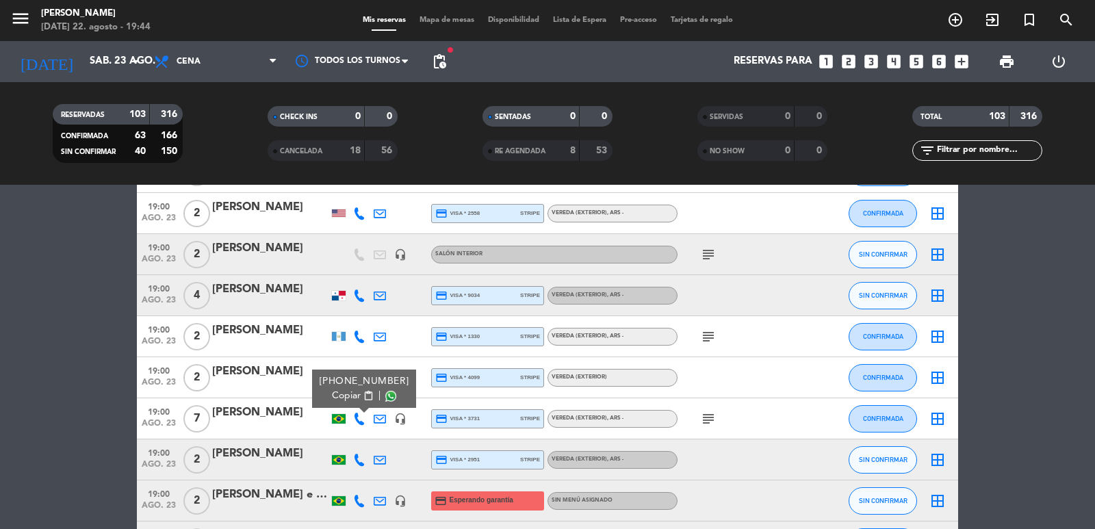
click at [342, 400] on span "Copiar" at bounding box center [346, 396] width 29 height 14
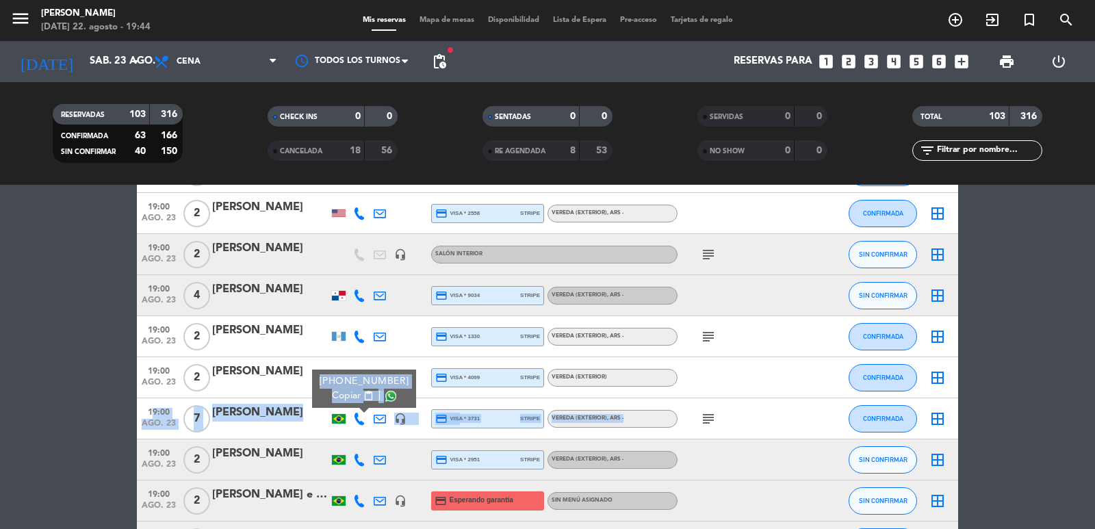
drag, startPoint x: 146, startPoint y: 411, endPoint x: 657, endPoint y: 425, distance: 511.5
click at [657, 425] on div "19:00 [DATE] 7 [PERSON_NAME] [PHONE_NUMBER] Copiar content_paste | headset_mic …" at bounding box center [547, 418] width 821 height 41
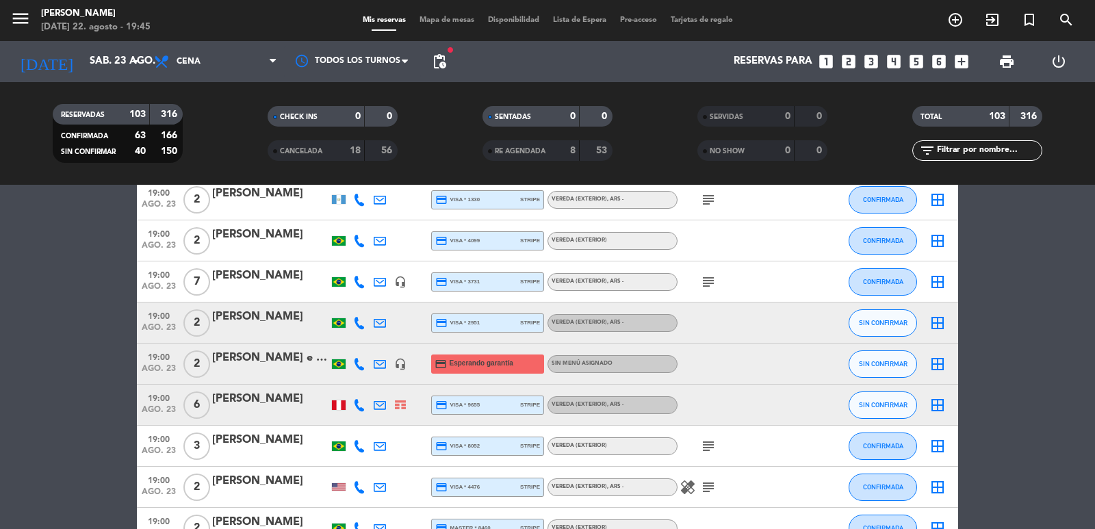
click at [360, 323] on icon at bounding box center [359, 323] width 12 height 12
click at [342, 298] on span "Copiar" at bounding box center [346, 300] width 29 height 14
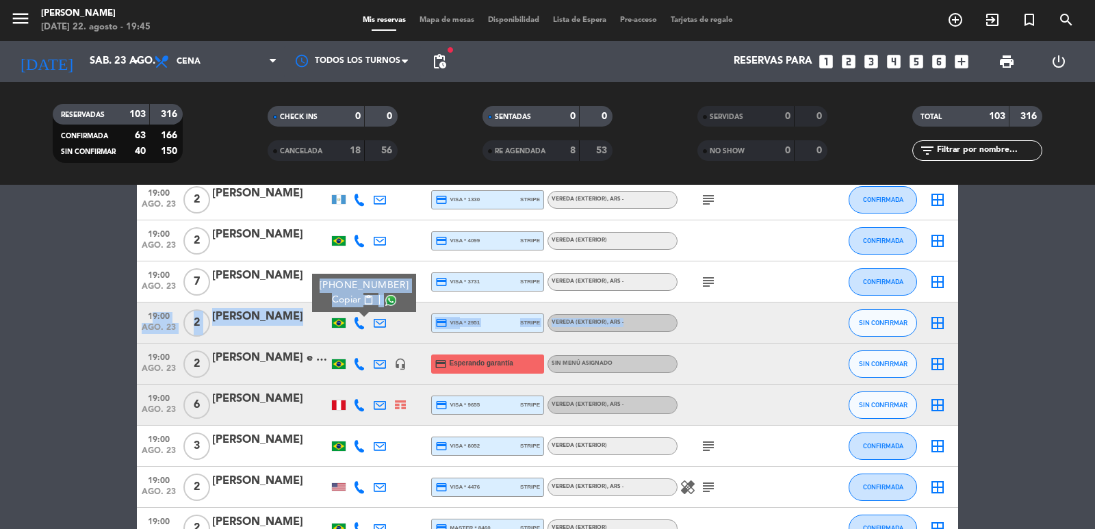
drag, startPoint x: 144, startPoint y: 316, endPoint x: 685, endPoint y: 320, distance: 541.4
click at [682, 320] on div "19:00 [DATE] 2 [PERSON_NAME] [PHONE_NUMBER] Copiar content_paste | credit_card …" at bounding box center [547, 323] width 821 height 41
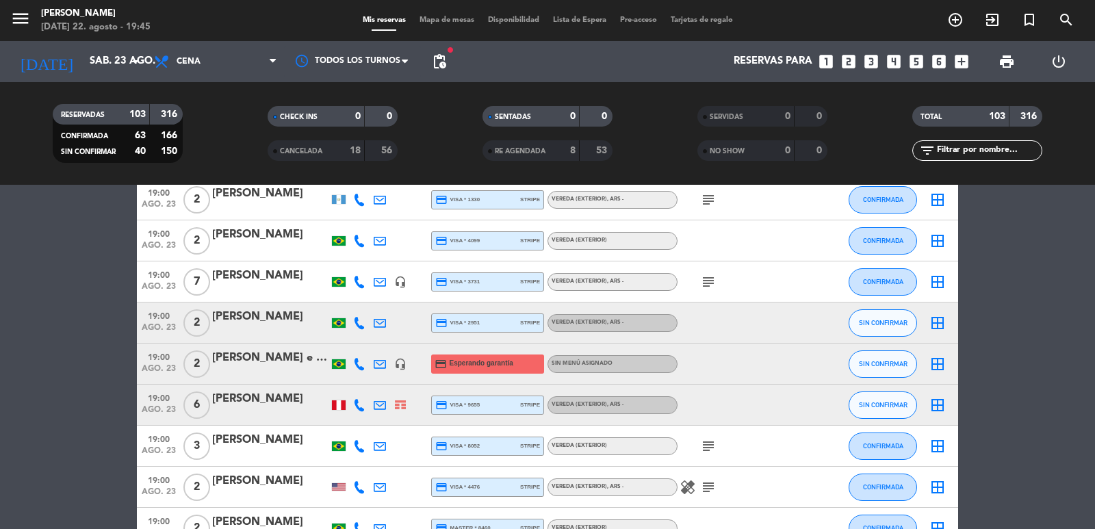
click at [359, 367] on icon at bounding box center [359, 364] width 12 height 12
click at [346, 341] on span "Copiar" at bounding box center [346, 341] width 29 height 14
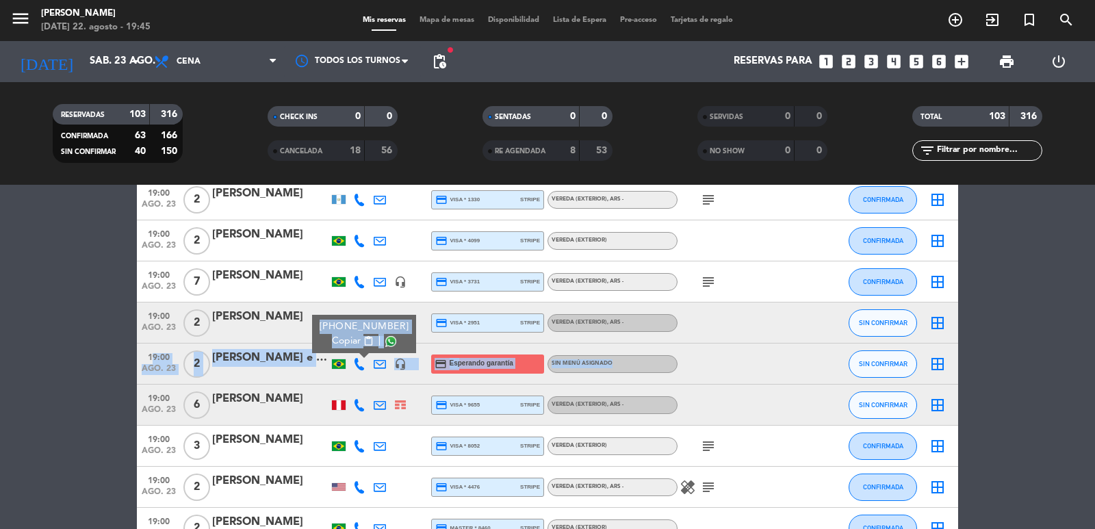
drag, startPoint x: 146, startPoint y: 355, endPoint x: 614, endPoint y: 378, distance: 468.8
click at [614, 378] on div "19:00 [DATE] 2 [PERSON_NAME] e [PERSON_NAME] [PHONE_NUMBER] Copiar content_past…" at bounding box center [547, 364] width 821 height 41
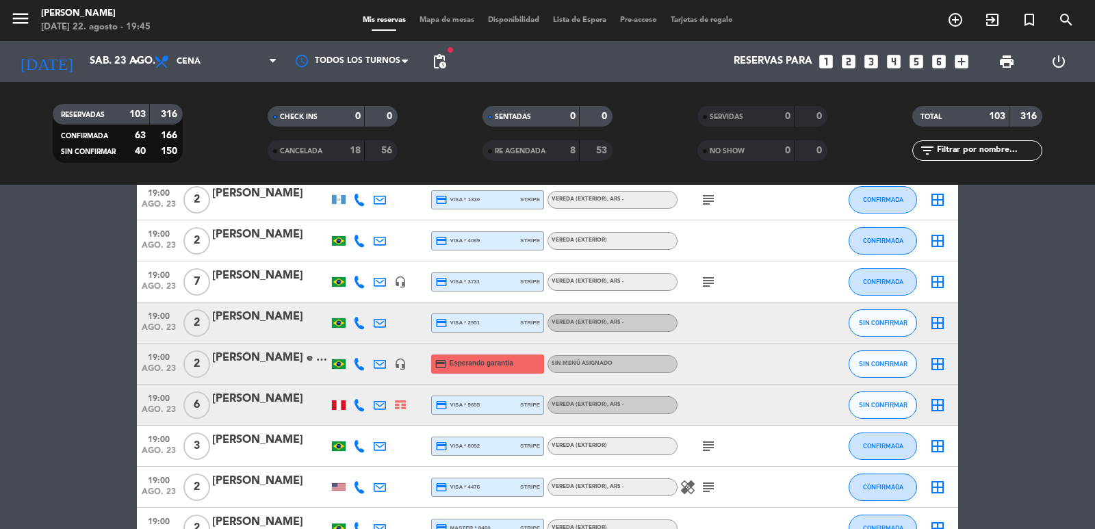
click at [361, 405] on icon at bounding box center [359, 405] width 12 height 12
click at [353, 387] on span "Copiar" at bounding box center [351, 382] width 29 height 14
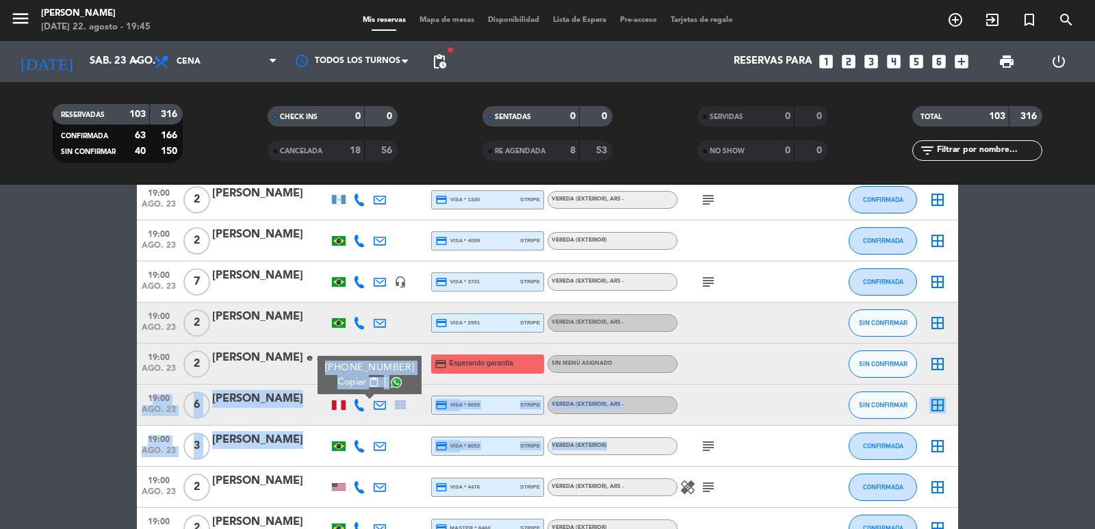
drag, startPoint x: 148, startPoint y: 394, endPoint x: 689, endPoint y: 431, distance: 541.9
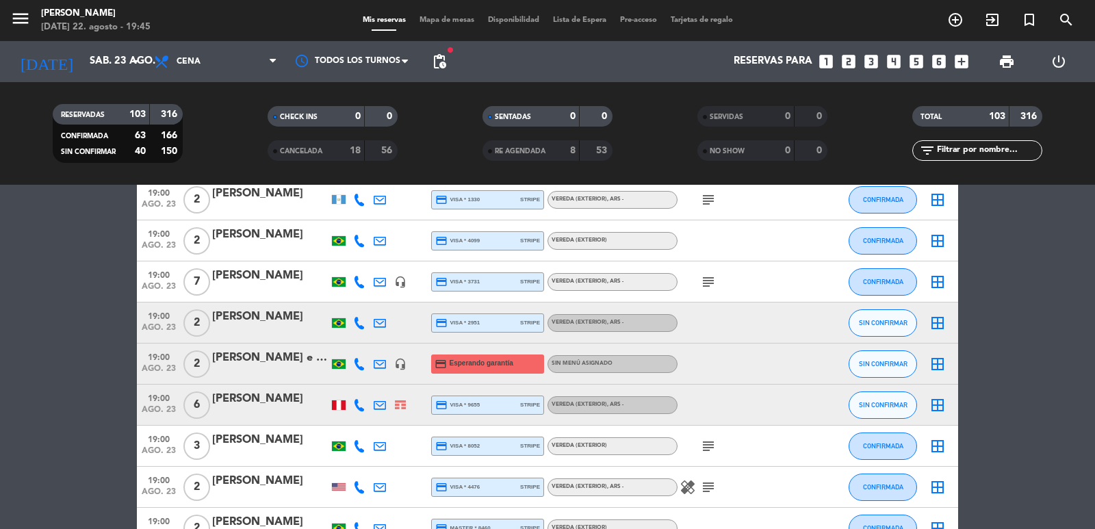
drag, startPoint x: 143, startPoint y: 398, endPoint x: 641, endPoint y: 405, distance: 497.6
click at [641, 405] on div "19:00 [DATE] 6 [PERSON_NAME] credit_card visa * 9655 stripe Vereda (EXTERIOR) ,…" at bounding box center [547, 405] width 821 height 41
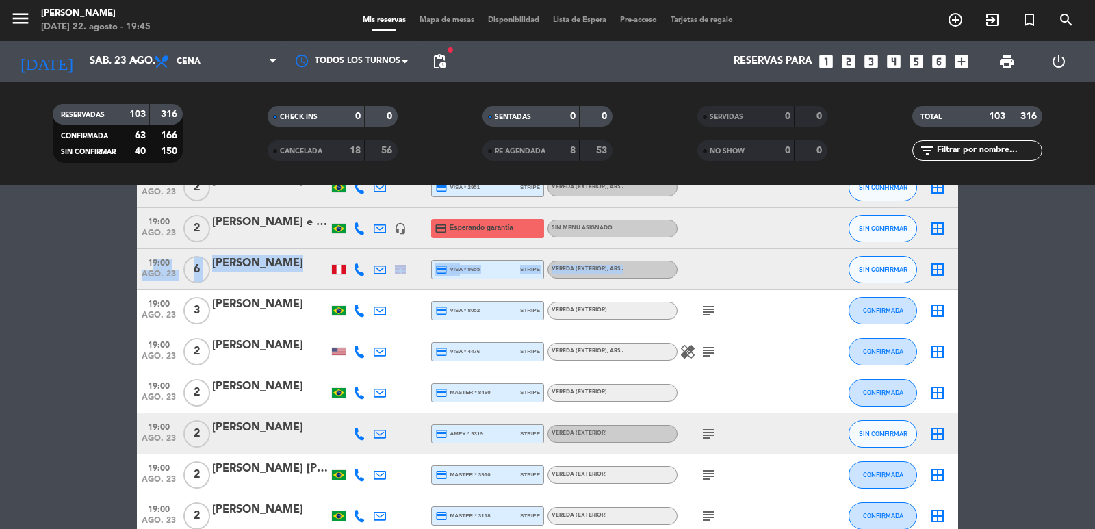
scroll to position [821, 0]
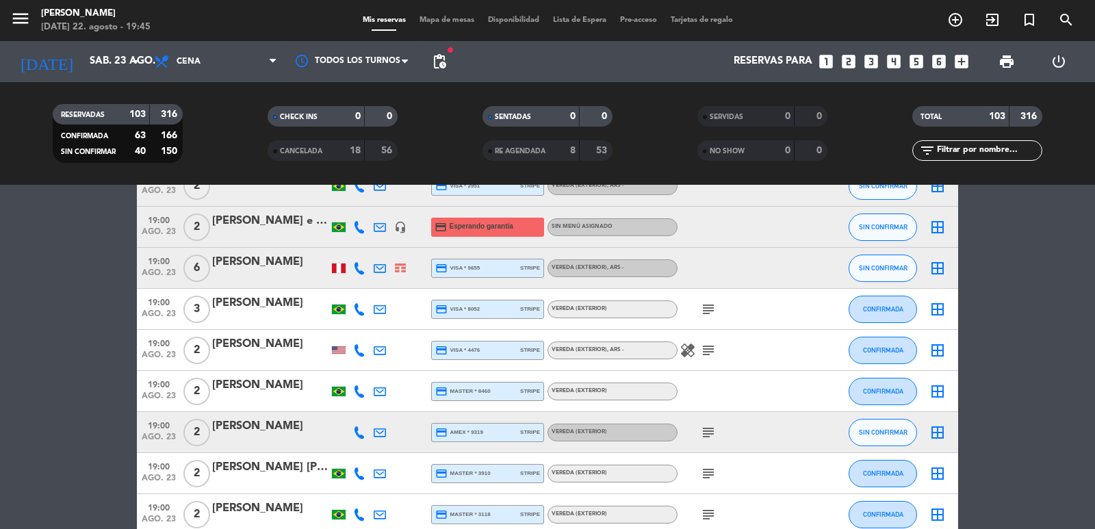
click at [358, 303] on icon at bounding box center [359, 309] width 12 height 12
click at [339, 288] on span "Copiar" at bounding box center [346, 286] width 29 height 14
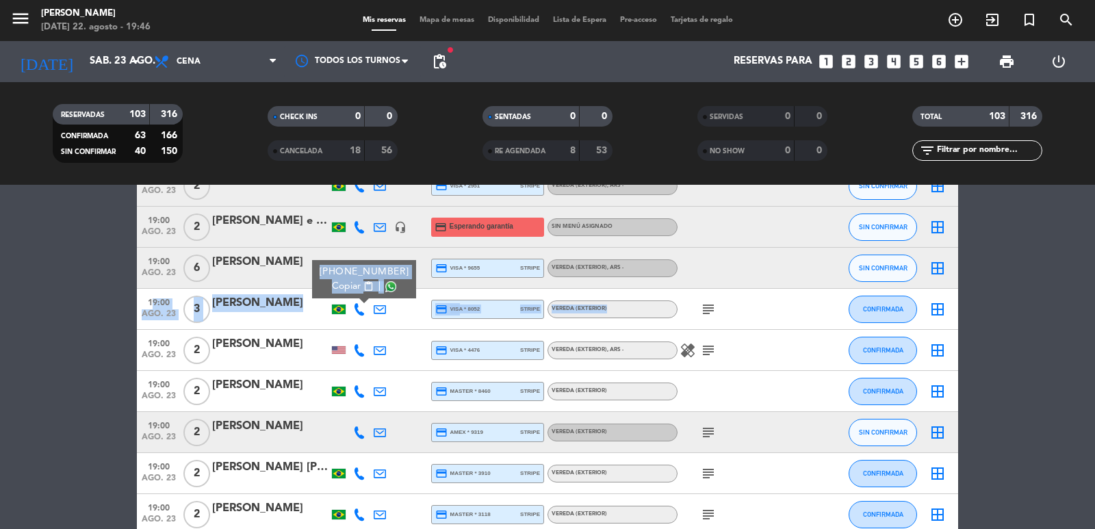
drag, startPoint x: 148, startPoint y: 307, endPoint x: 698, endPoint y: 313, distance: 550.3
click at [698, 313] on div "19:00 [DATE] 3 [PERSON_NAME] [PHONE_NUMBER] Copiar content_paste | credit_card …" at bounding box center [547, 309] width 821 height 41
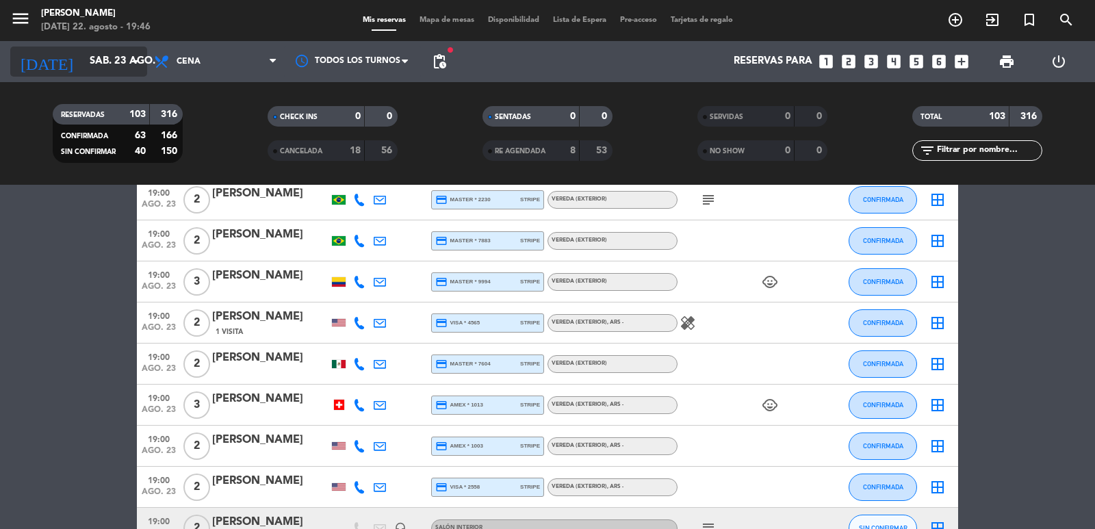
click at [83, 64] on input "sáb. 23 ago." at bounding box center [149, 62] width 132 height 26
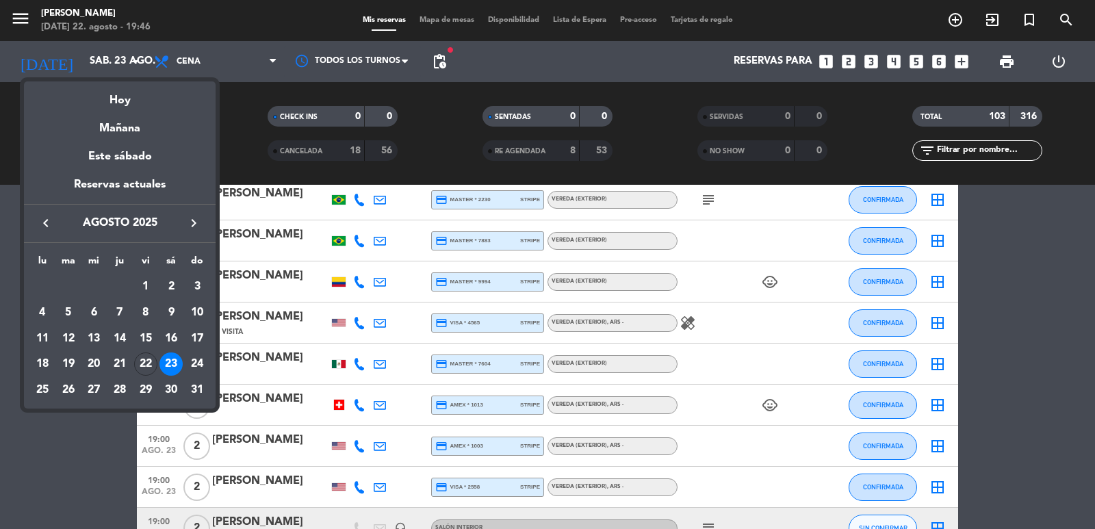
click at [192, 223] on icon "keyboard_arrow_right" at bounding box center [193, 223] width 16 height 16
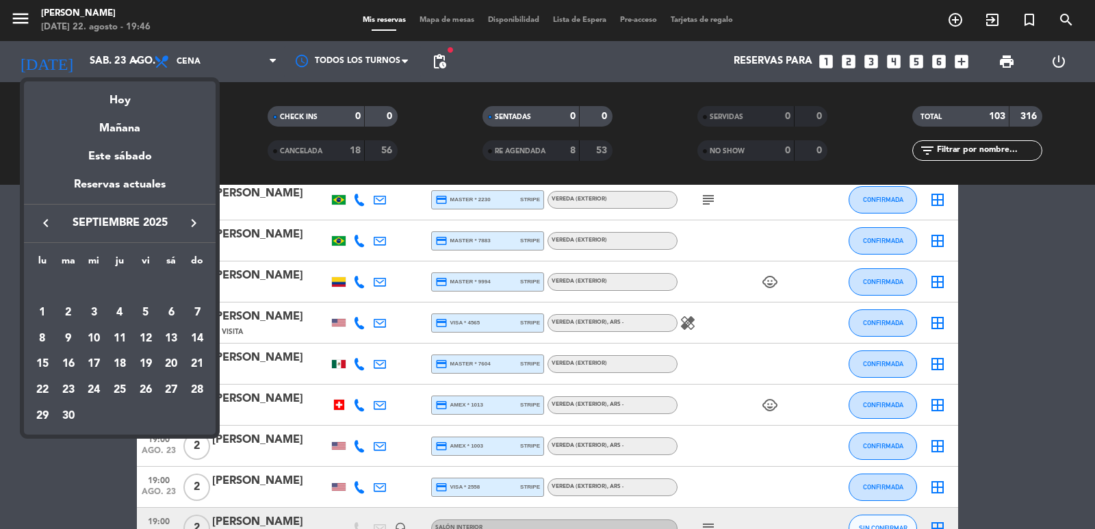
click at [192, 223] on icon "keyboard_arrow_right" at bounding box center [193, 223] width 16 height 16
click at [47, 227] on icon "keyboard_arrow_left" at bounding box center [46, 223] width 16 height 16
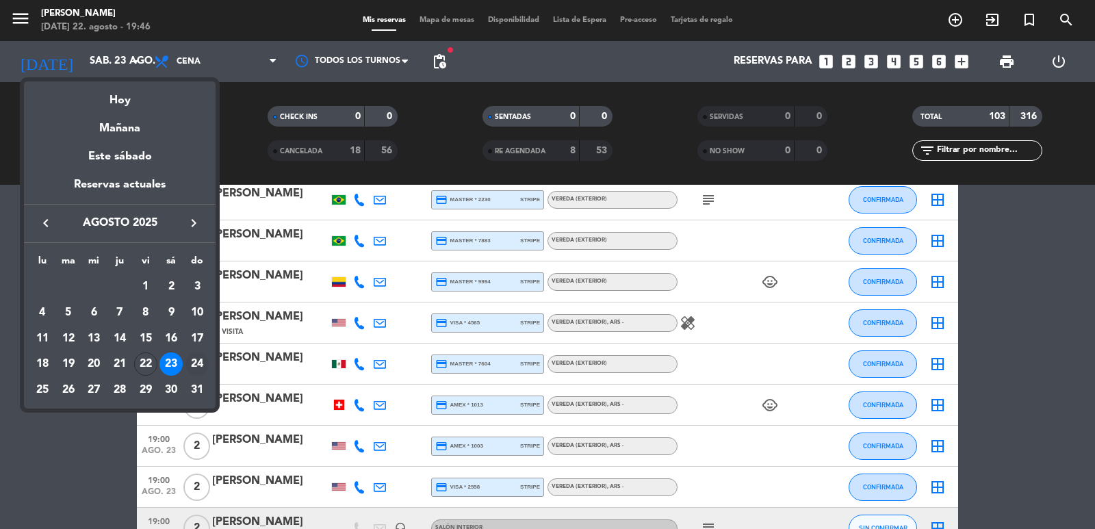
click at [199, 363] on div "24" at bounding box center [196, 363] width 23 height 23
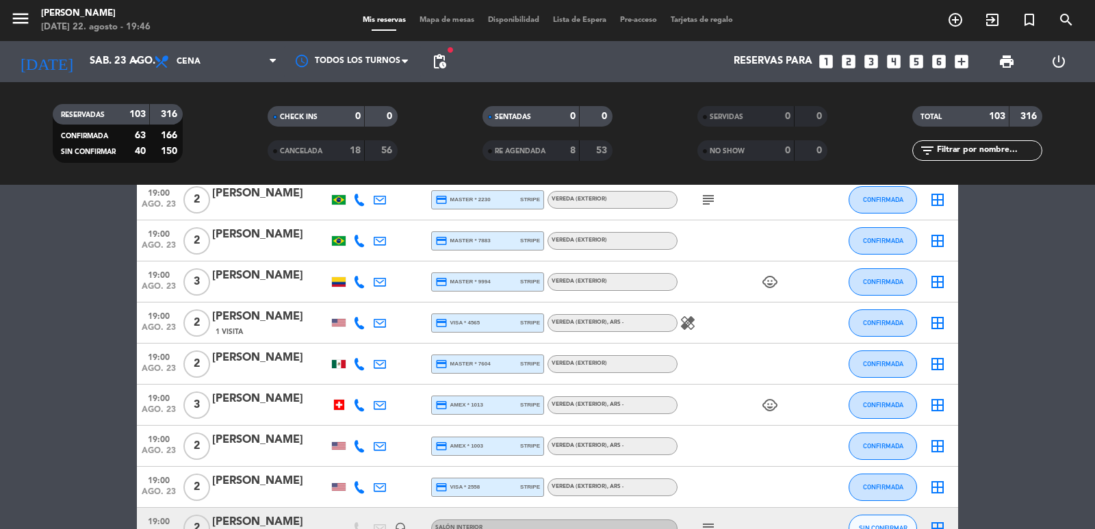
type input "dom. 24 ago."
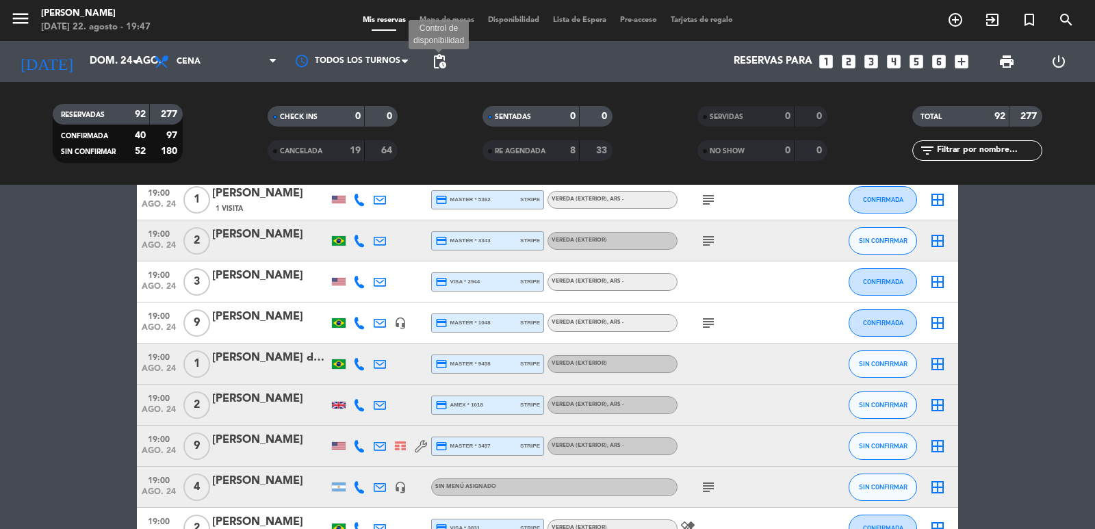
click at [438, 58] on span "pending_actions" at bounding box center [439, 61] width 16 height 16
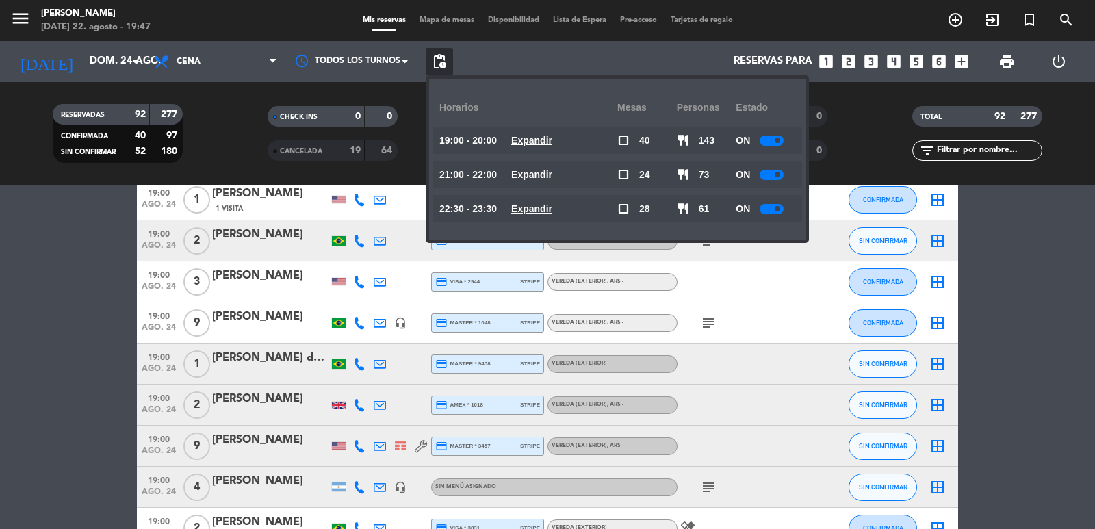
click at [522, 137] on u "Expandir" at bounding box center [531, 140] width 41 height 11
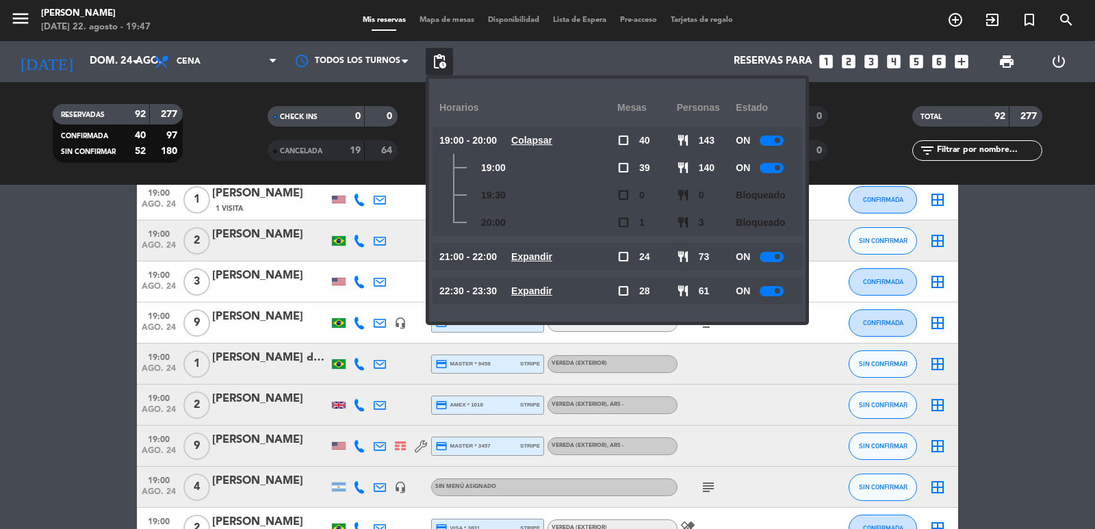
click at [550, 255] on u "Expandir" at bounding box center [531, 256] width 41 height 11
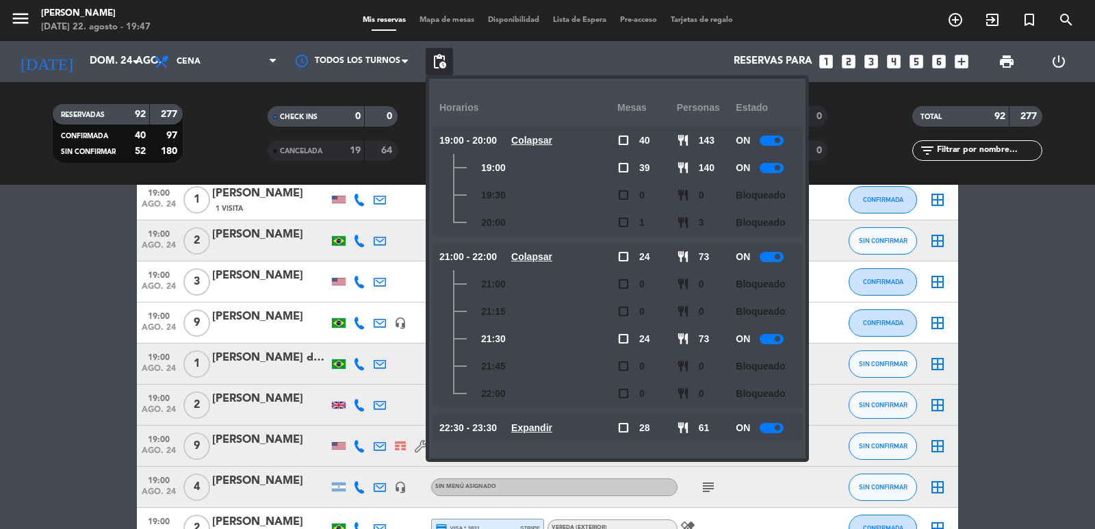
click at [552, 420] on span "Expandir" at bounding box center [531, 428] width 41 height 16
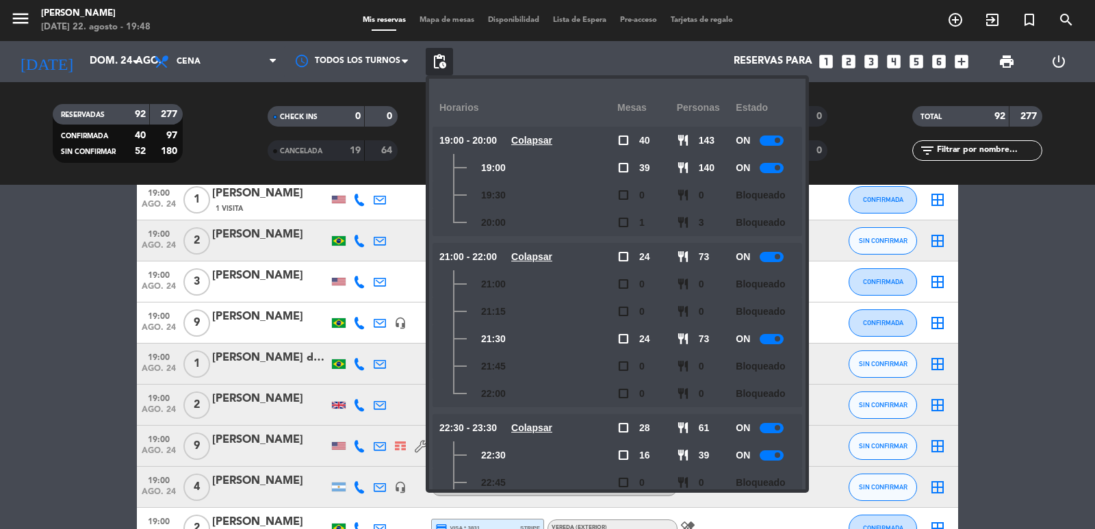
drag, startPoint x: 105, startPoint y: 296, endPoint x: 134, endPoint y: 313, distance: 34.4
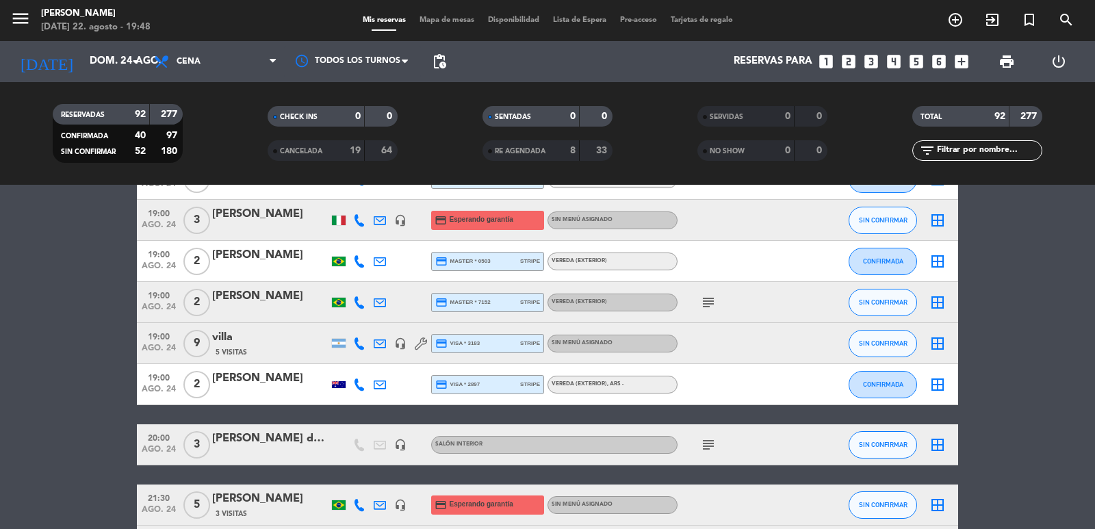
scroll to position [1506, 0]
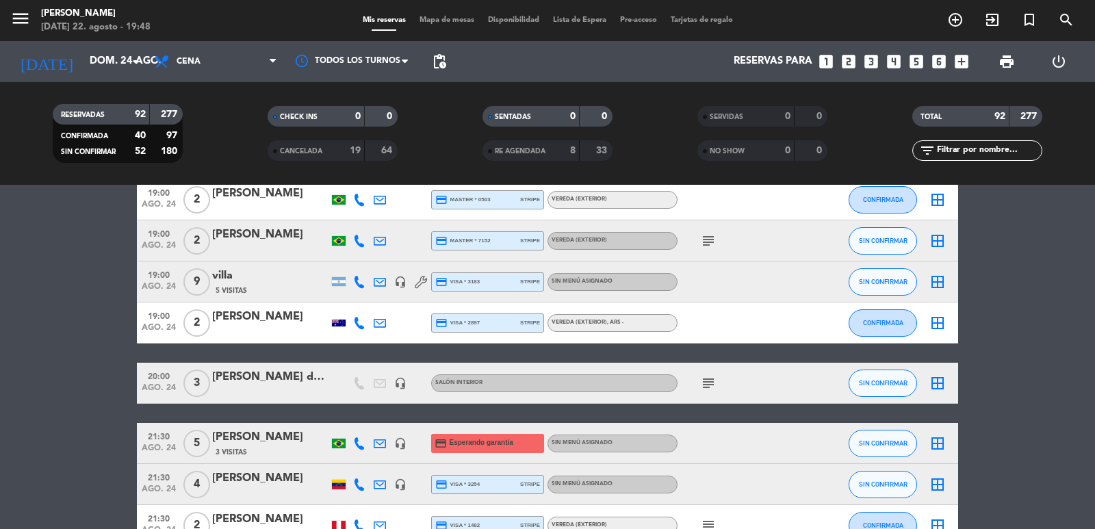
click at [450, 62] on span "pending_actions" at bounding box center [439, 61] width 27 height 27
click at [440, 69] on span "pending_actions" at bounding box center [439, 61] width 16 height 16
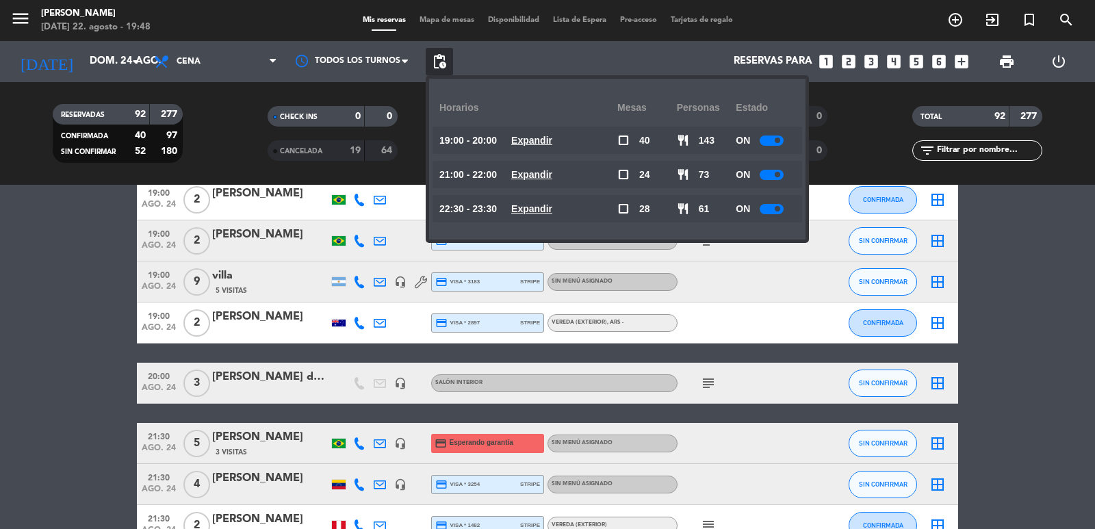
click at [552, 175] on u "Expandir" at bounding box center [531, 174] width 41 height 11
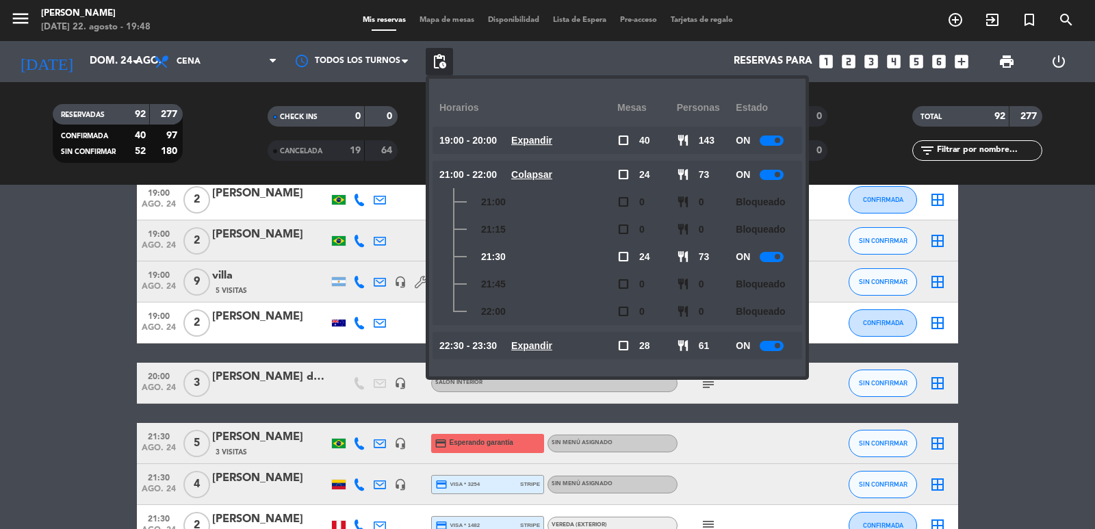
scroll to position [1643, 0]
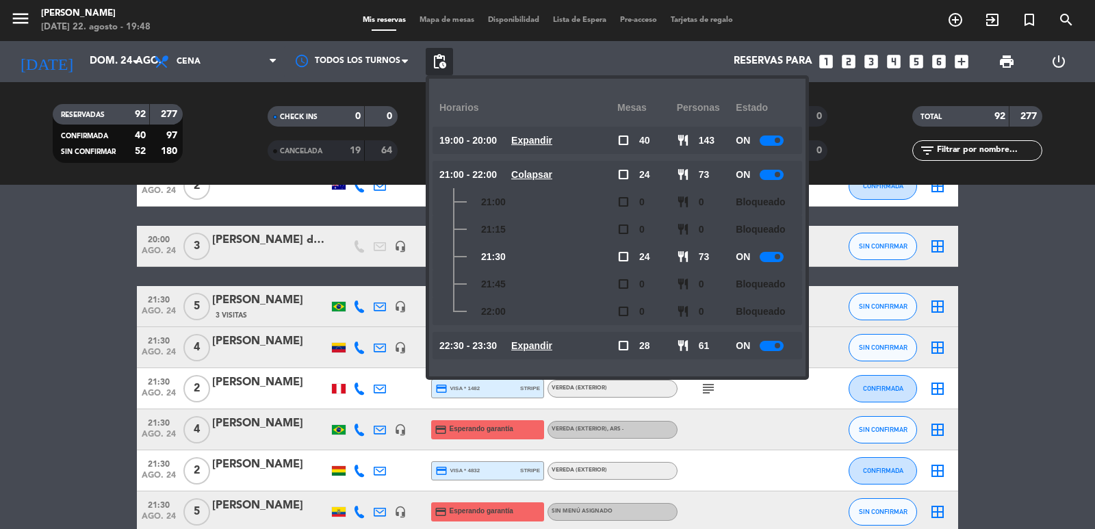
click at [36, 331] on bookings-row "19:00 [DATE] 4 [PERSON_NAME] headset_mic Sin menú asignado subject SIN CONFIRMA…" at bounding box center [547, 532] width 1095 height 3855
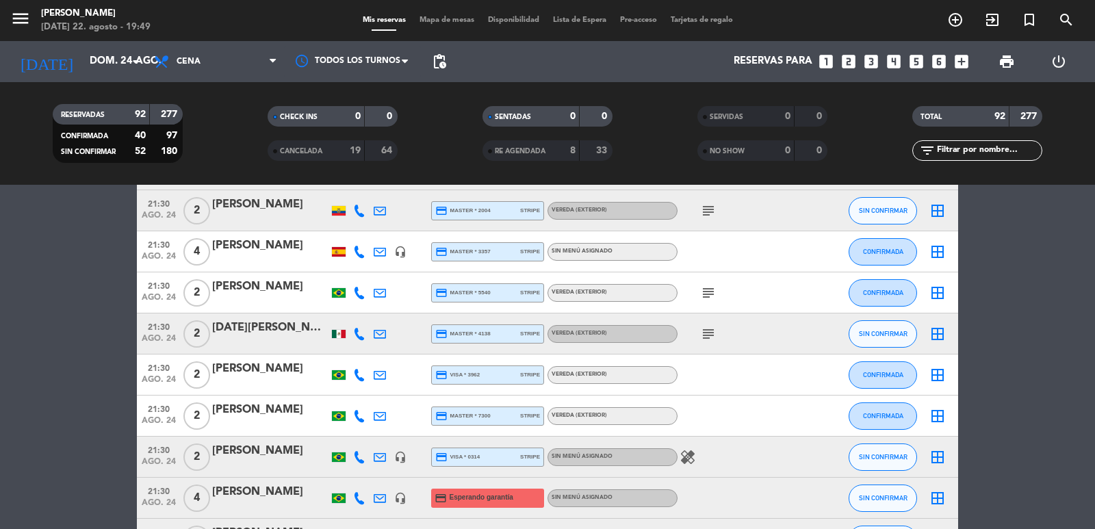
scroll to position [2327, 0]
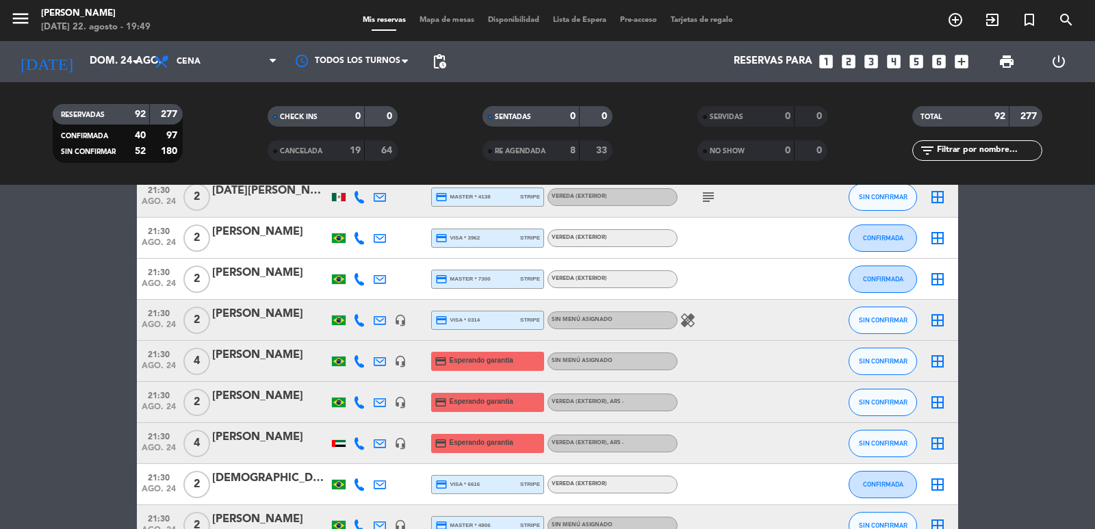
click at [439, 62] on span "pending_actions" at bounding box center [439, 61] width 16 height 16
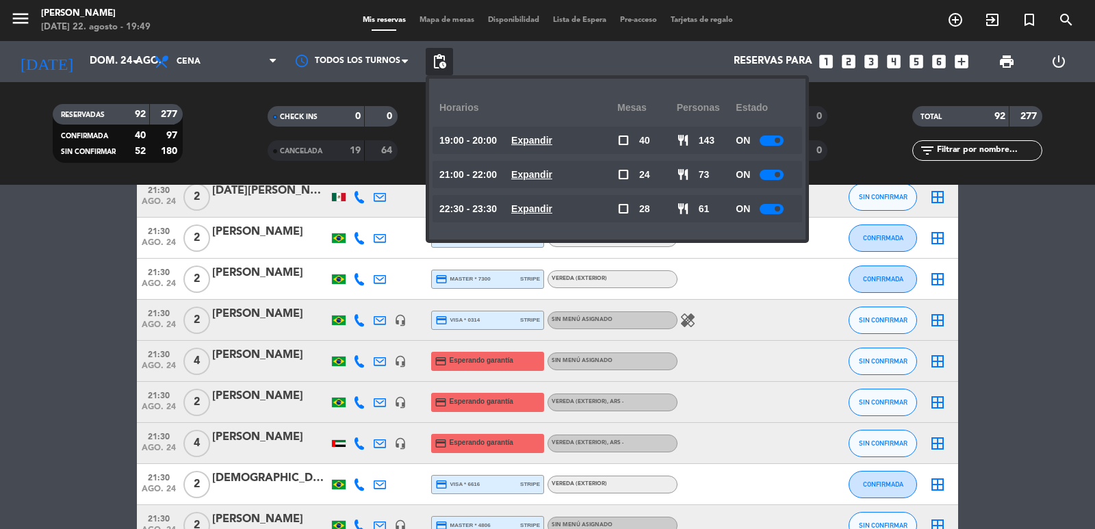
click at [537, 170] on u "Expandir" at bounding box center [531, 174] width 41 height 11
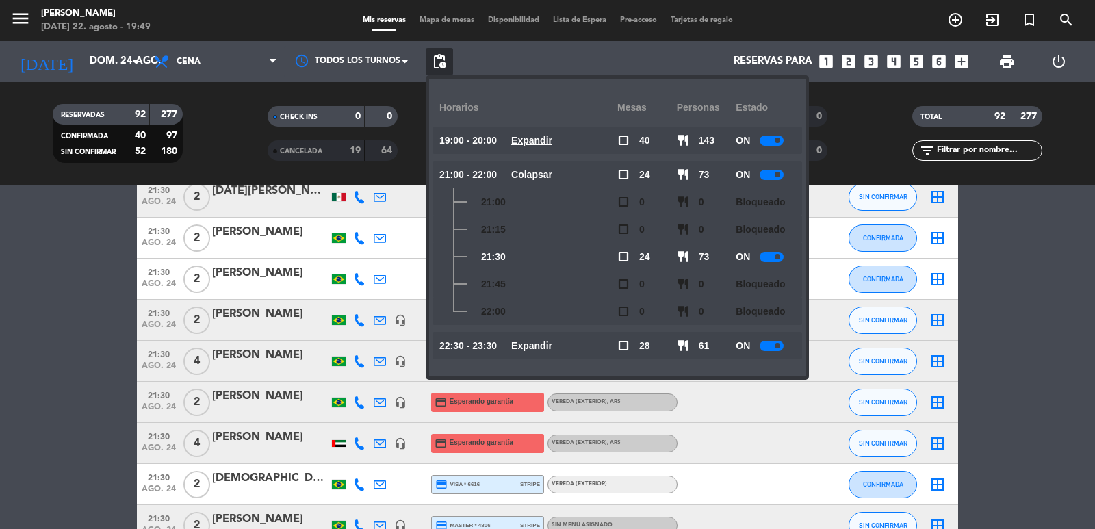
click at [552, 177] on u "Colapsar" at bounding box center [531, 174] width 41 height 11
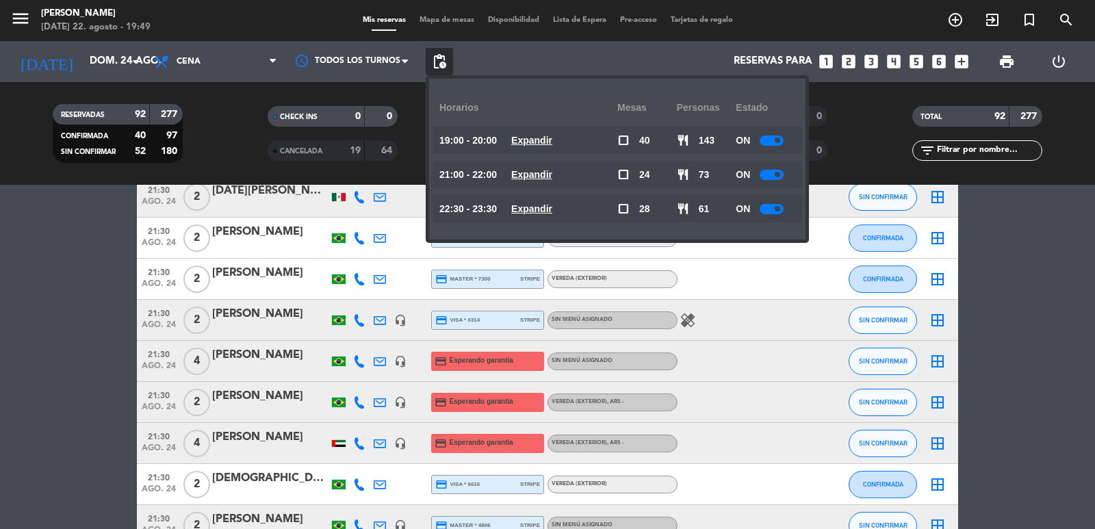
click at [552, 214] on u "Expandir" at bounding box center [531, 208] width 41 height 11
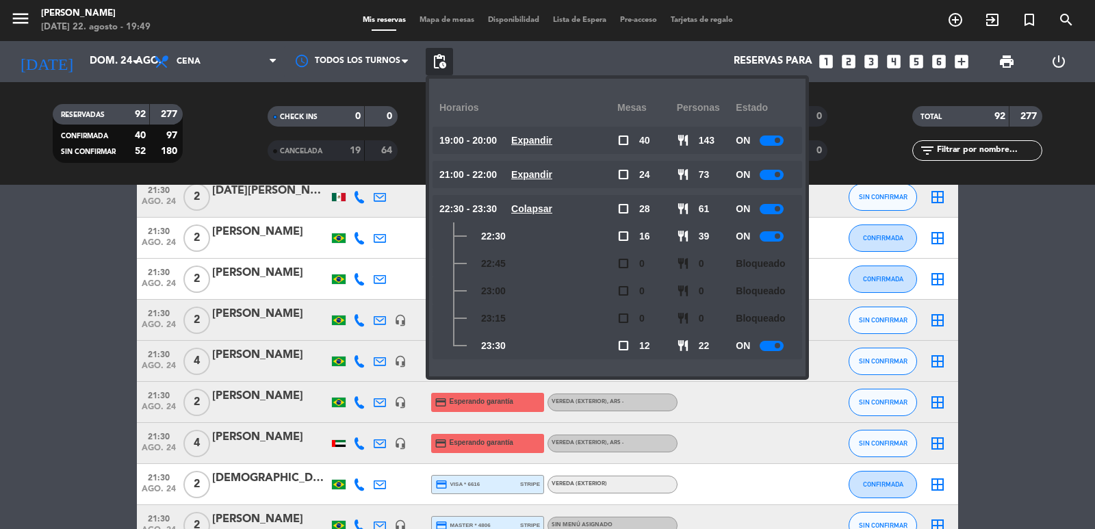
click at [543, 172] on u "Expandir" at bounding box center [531, 174] width 41 height 11
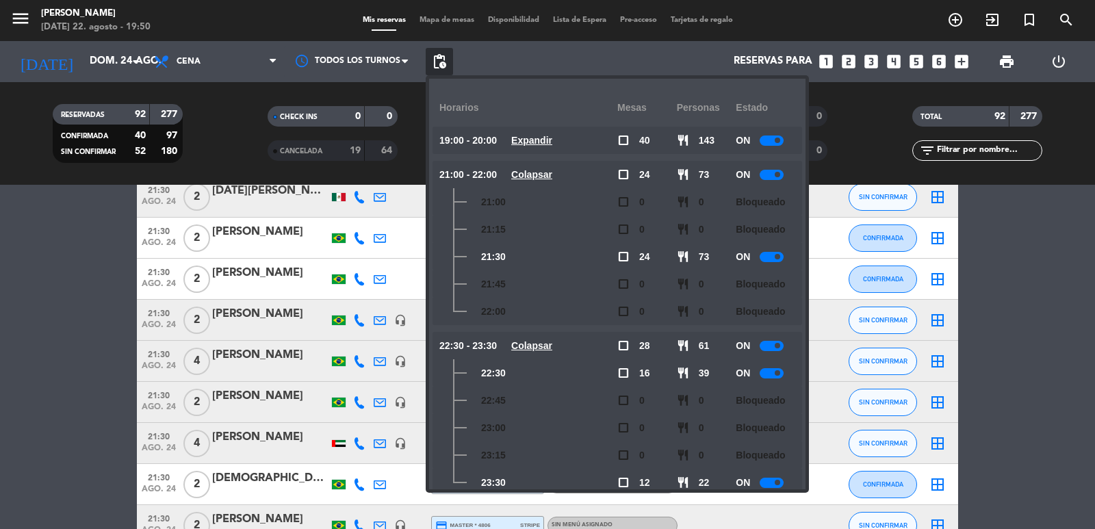
click at [694, 56] on div "Reservas para looks_one looks_two looks_3 looks_4 looks_5 looks_6 add_box" at bounding box center [714, 61] width 522 height 41
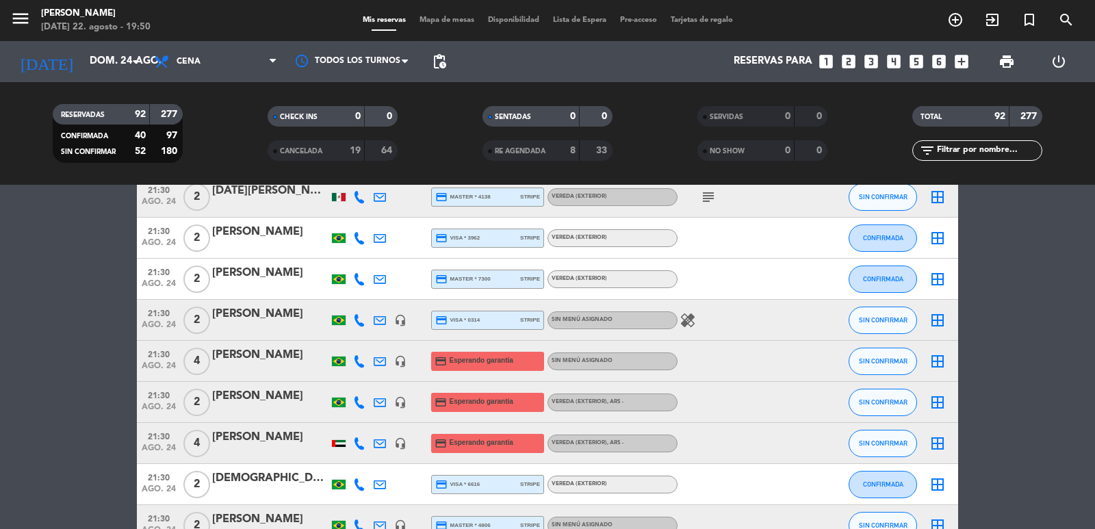
click at [921, 62] on icon "looks_5" at bounding box center [917, 62] width 18 height 18
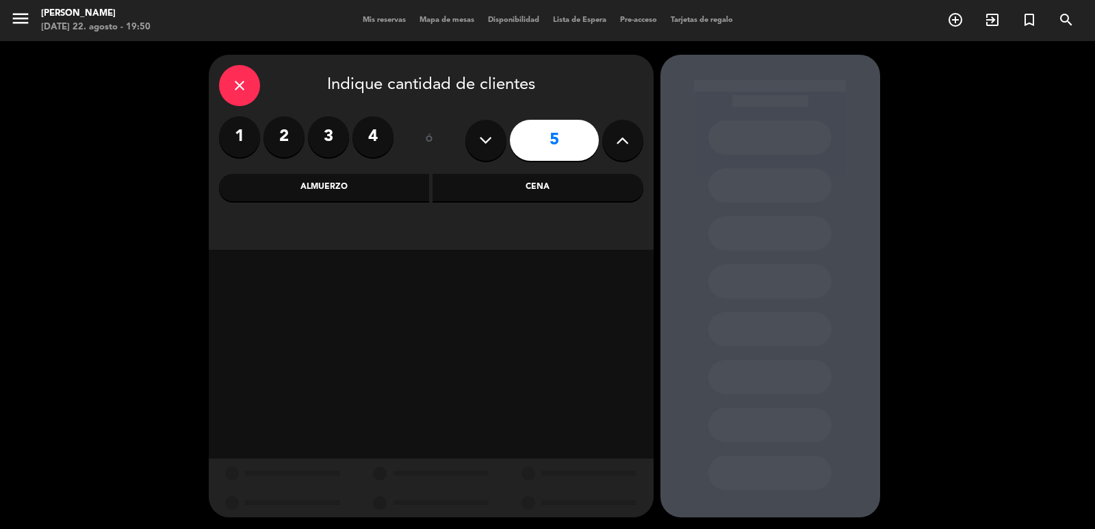
click at [496, 192] on div "Cena" at bounding box center [538, 187] width 211 height 27
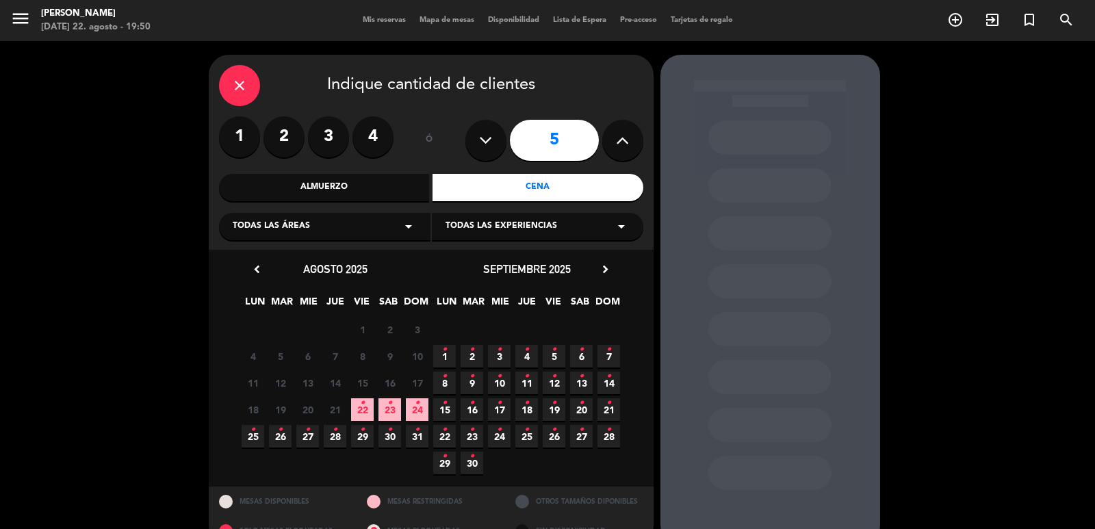
click at [415, 411] on icon "•" at bounding box center [417, 403] width 5 height 22
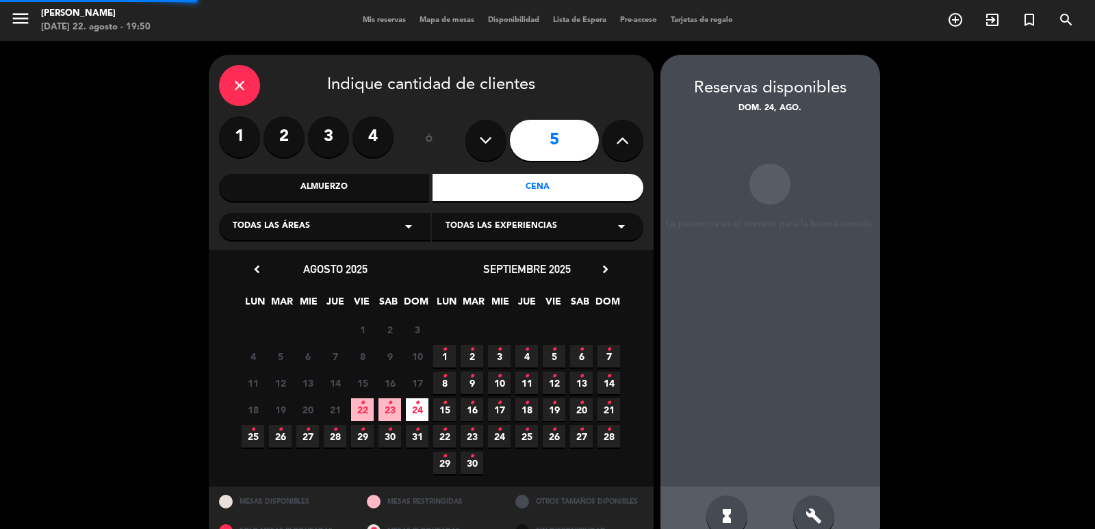
scroll to position [29, 0]
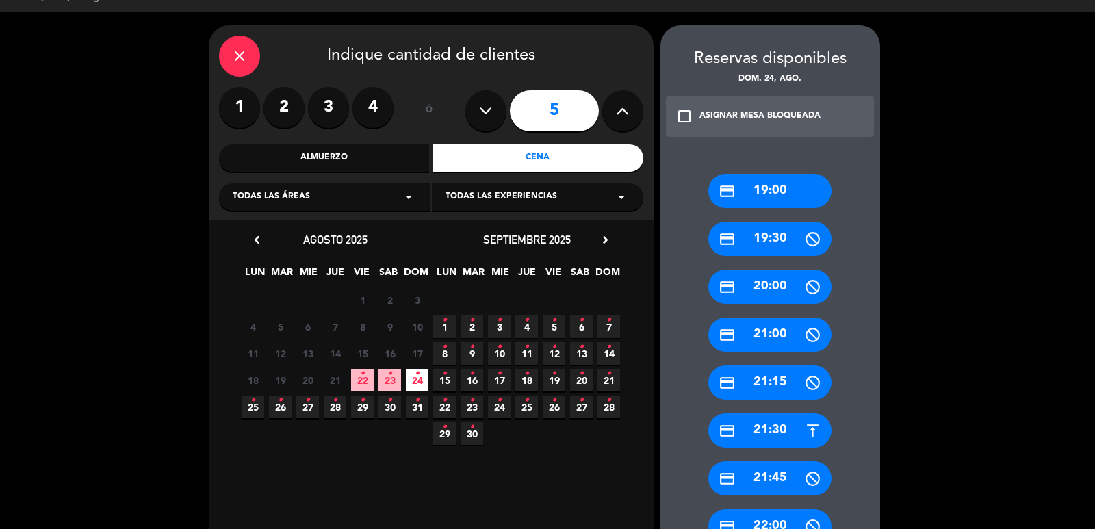
click at [775, 424] on div "credit_card 21:30" at bounding box center [769, 430] width 123 height 34
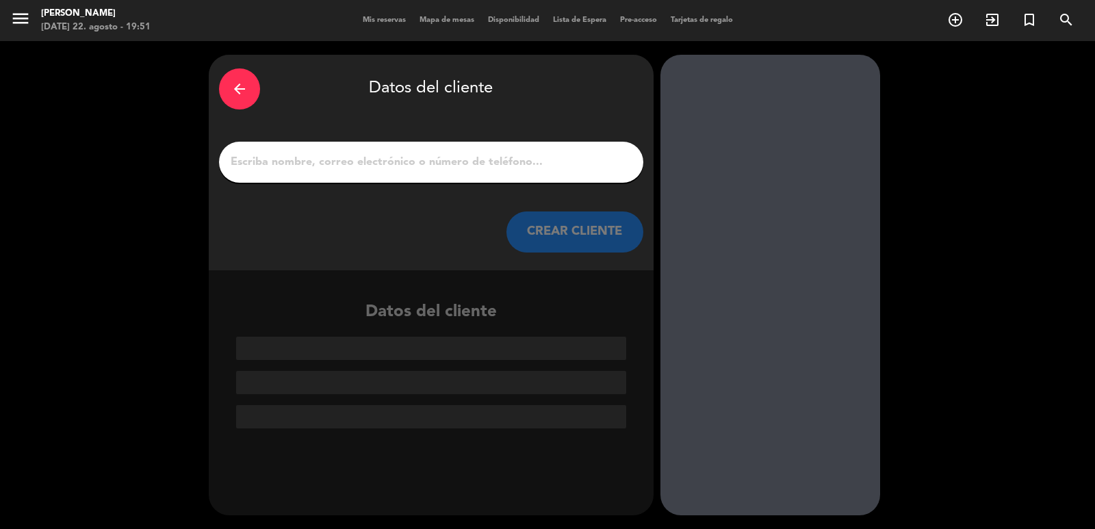
scroll to position [0, 0]
click at [403, 164] on input "1" at bounding box center [431, 162] width 404 height 19
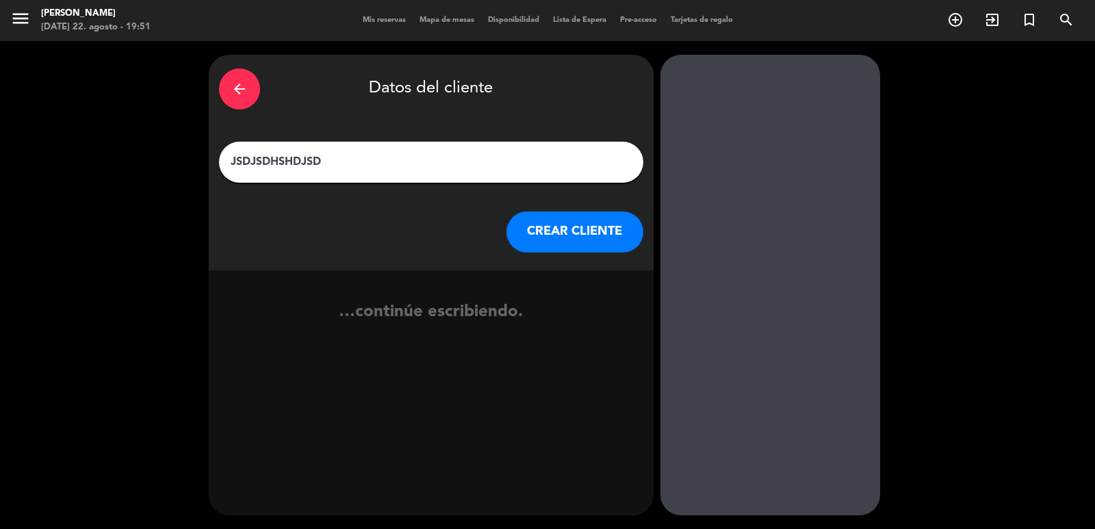
type input "JSDJSDHSHDJSD"
click at [599, 236] on button "CREAR CLIENTE" at bounding box center [574, 231] width 137 height 41
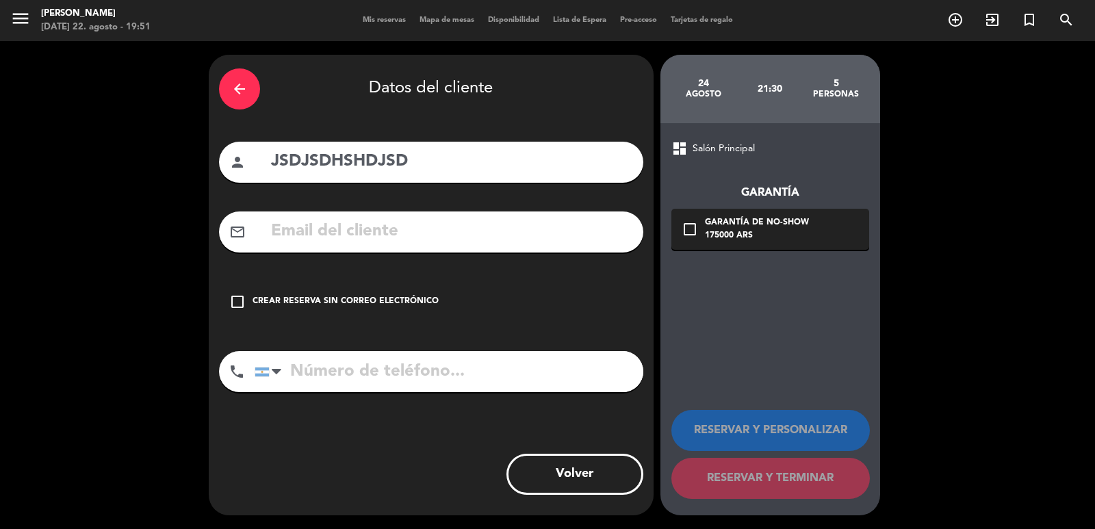
click at [313, 229] on input "text" at bounding box center [451, 232] width 363 height 28
click at [739, 237] on div "175000 ARS" at bounding box center [757, 236] width 104 height 14
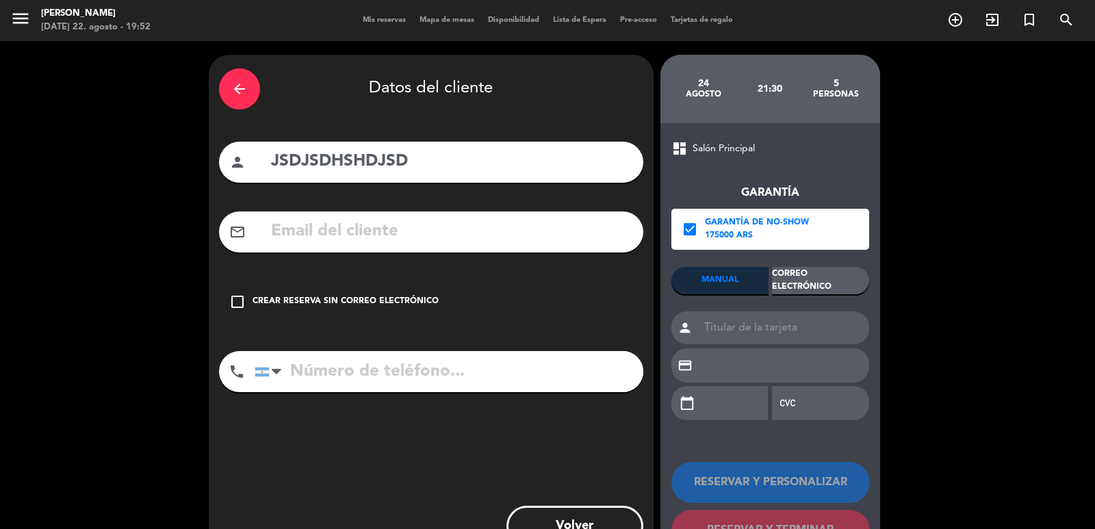
click at [738, 237] on div "175000 ARS" at bounding box center [757, 236] width 104 height 14
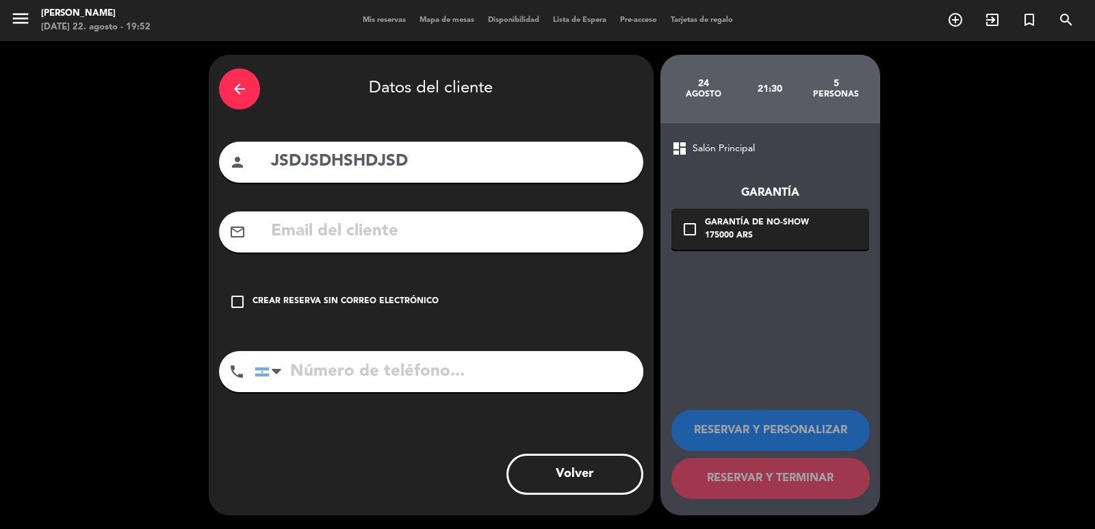
click at [715, 225] on div "Garantía de no-show" at bounding box center [757, 223] width 104 height 14
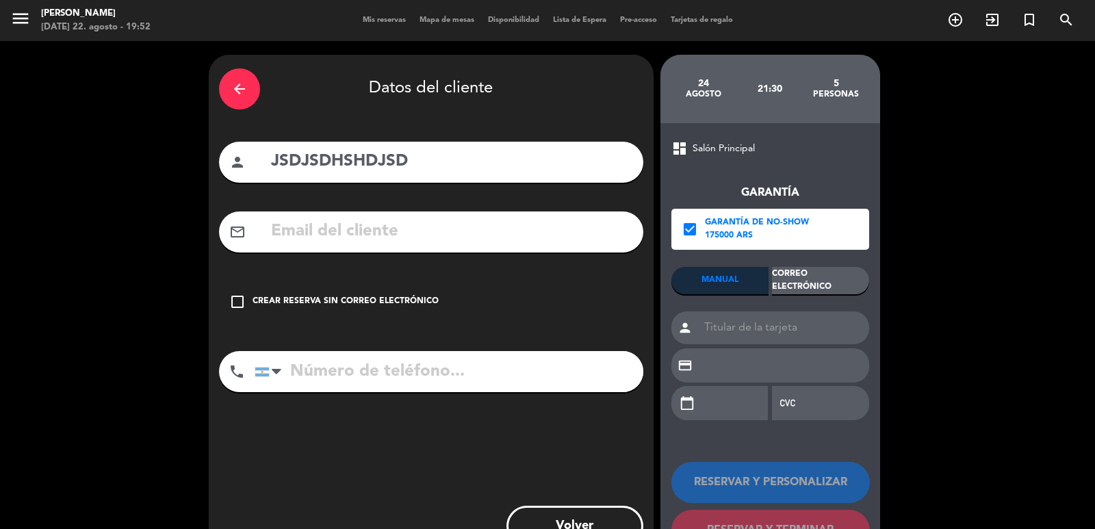
drag, startPoint x: 702, startPoint y: 331, endPoint x: 829, endPoint y: 420, distance: 155.7
click at [829, 420] on div "person credit_card calendar_today" at bounding box center [770, 367] width 198 height 112
click at [809, 285] on div "Correo Electrónico" at bounding box center [820, 280] width 97 height 27
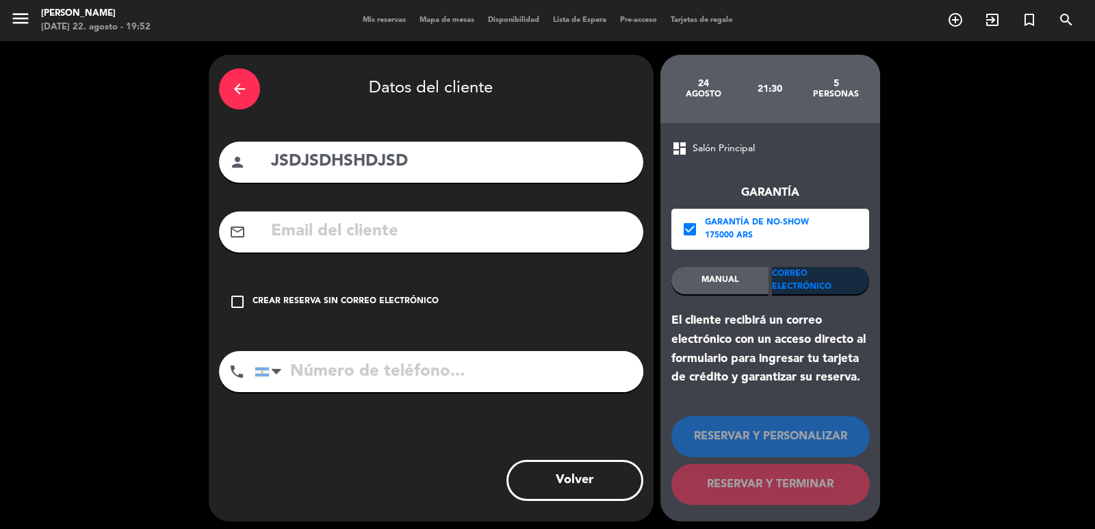
drag, startPoint x: 732, startPoint y: 324, endPoint x: 873, endPoint y: 415, distance: 167.8
click at [873, 415] on div "dashboard Salón Principal Garantía check_box Garantía de no-show 175000 ARS MAN…" at bounding box center [770, 322] width 220 height 398
click at [234, 85] on icon "arrow_back" at bounding box center [239, 89] width 16 height 16
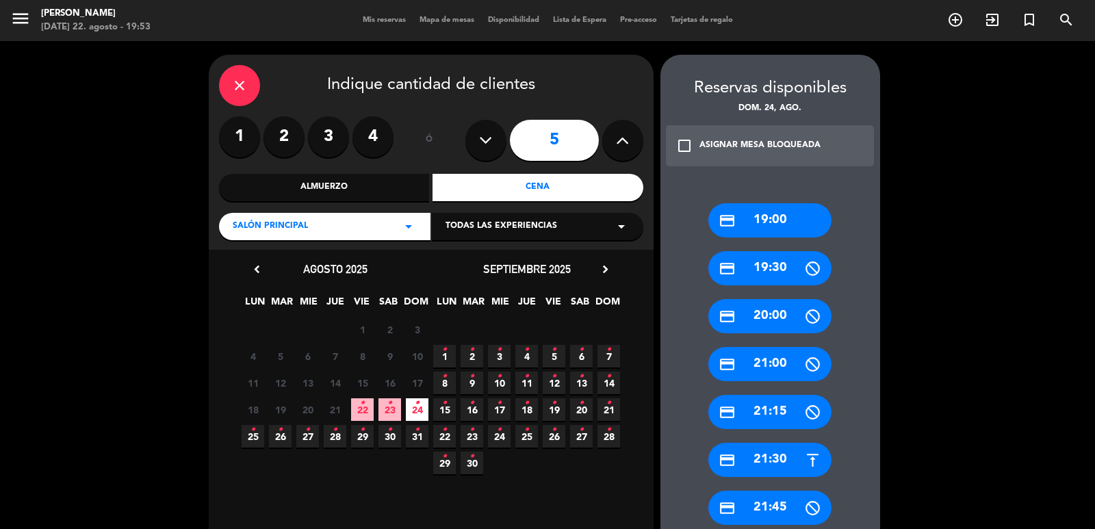
click at [234, 85] on icon "close" at bounding box center [239, 85] width 16 height 16
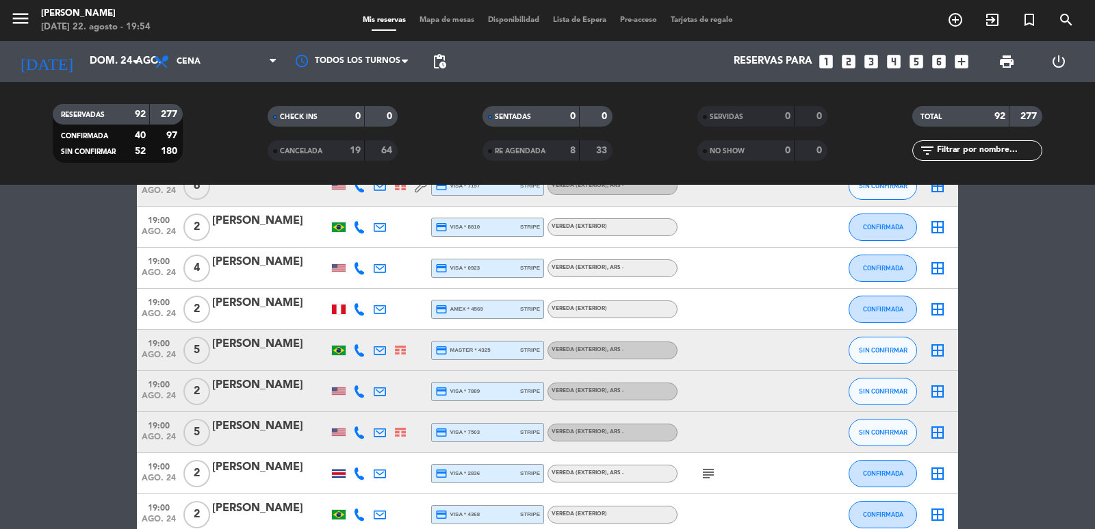
scroll to position [1095, 0]
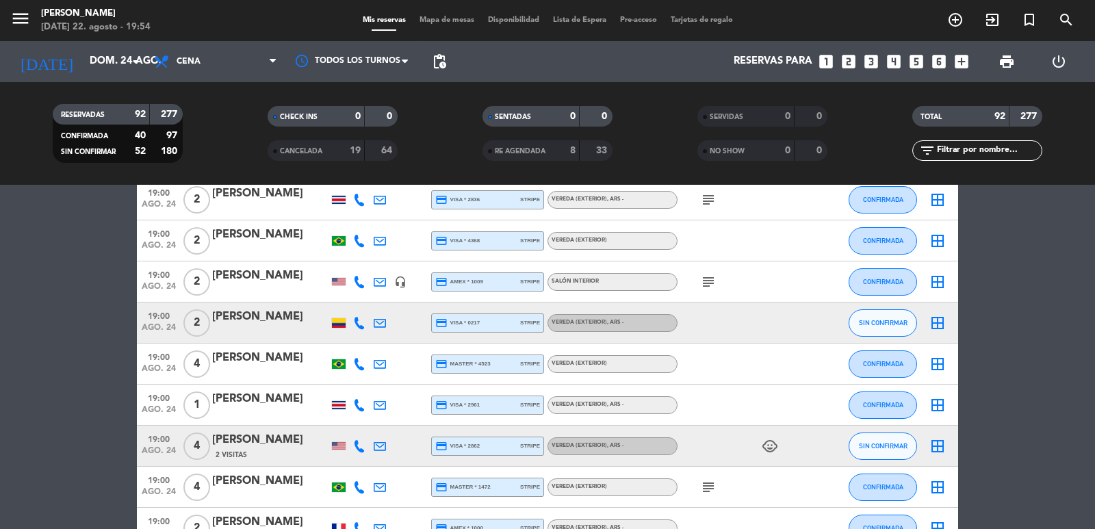
click at [95, 88] on div "RESERVADAS 92 277 CONFIRMADA 40 97 SIN CONFIRMAR 52 180 CHECK INS 0 0 CANCELADA…" at bounding box center [547, 133] width 1095 height 103
click at [83, 65] on input "dom. 24 ago." at bounding box center [149, 62] width 132 height 26
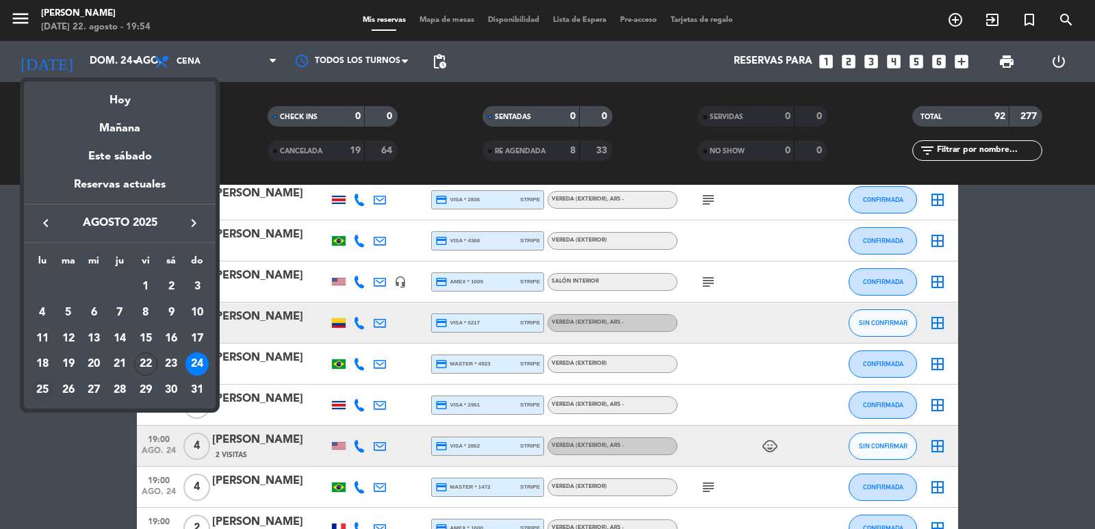
click at [38, 393] on div "25" at bounding box center [42, 389] width 23 height 23
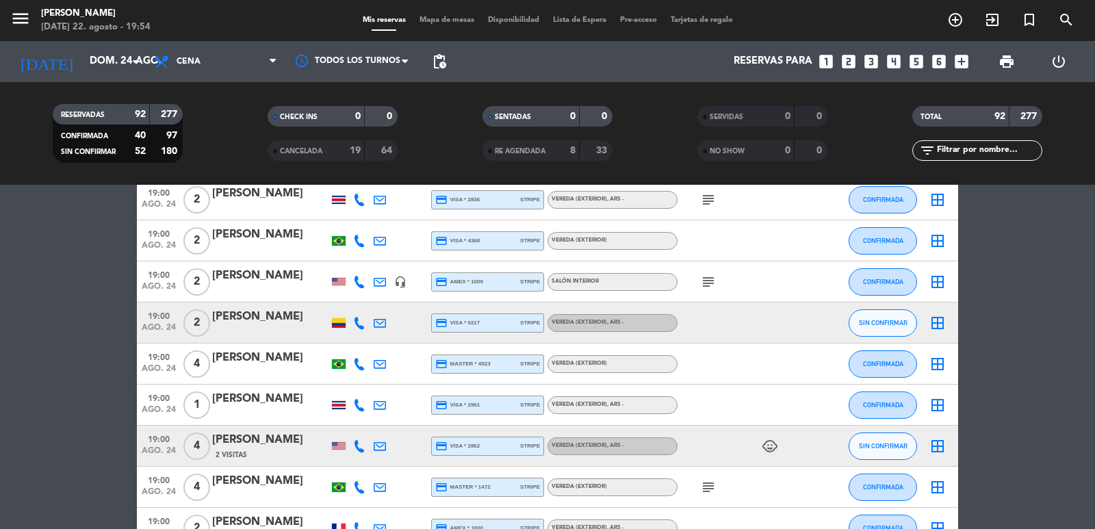
type input "lun. 25 ago."
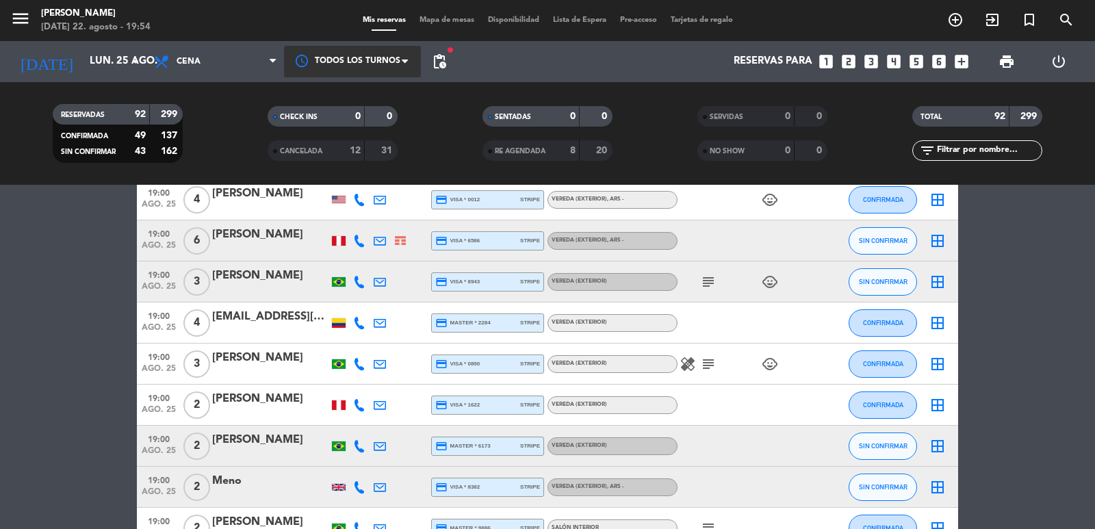
drag, startPoint x: 322, startPoint y: 65, endPoint x: 314, endPoint y: 51, distance: 16.2
click at [316, 53] on div at bounding box center [352, 61] width 137 height 31
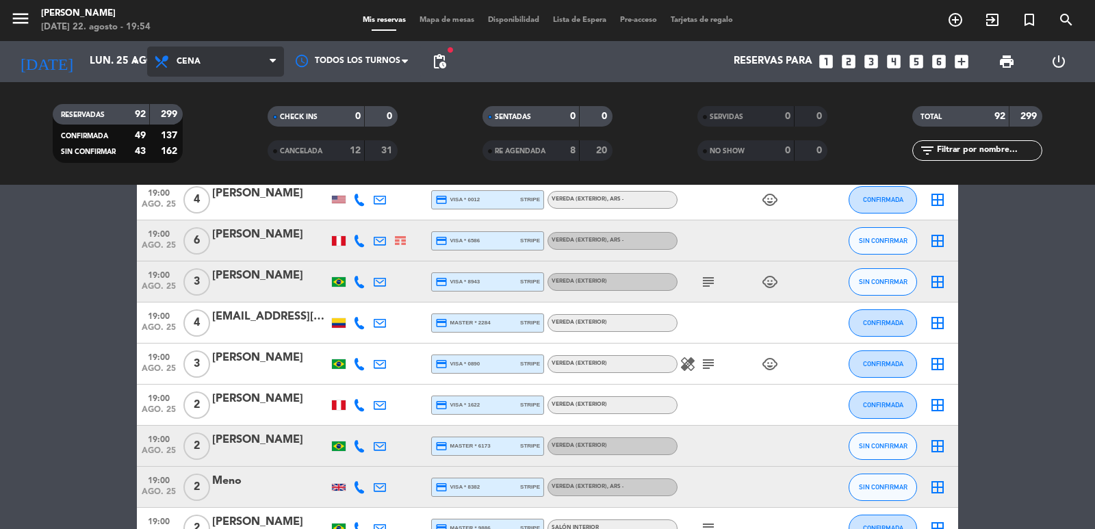
drag, startPoint x: 205, startPoint y: 68, endPoint x: 201, endPoint y: 62, distance: 8.0
click at [201, 62] on span "Cena" at bounding box center [215, 62] width 137 height 30
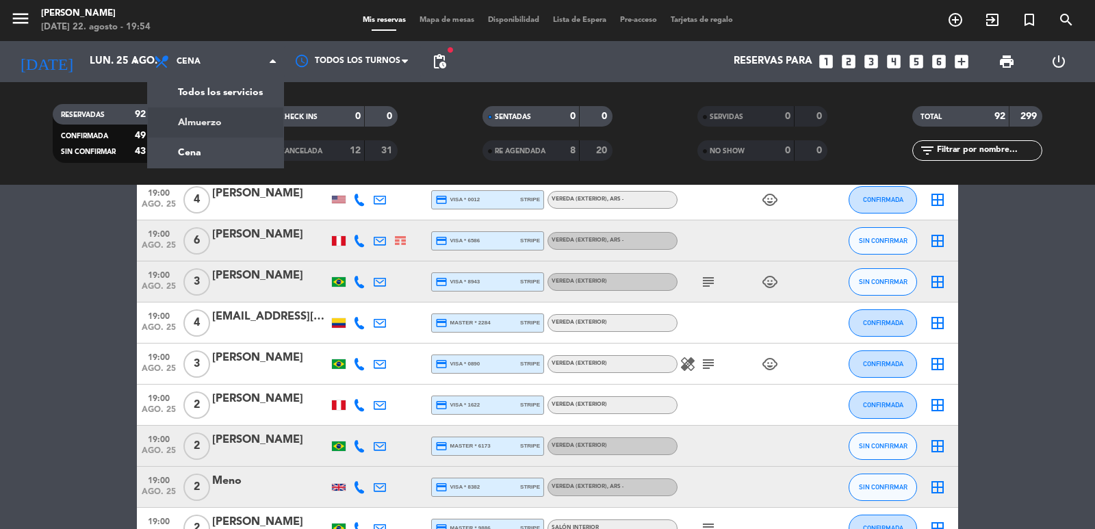
click at [251, 106] on div "menu [PERSON_NAME][DATE] 22. agosto - 19:54 Mis reservas Mapa de mesas Disponib…" at bounding box center [547, 92] width 1095 height 185
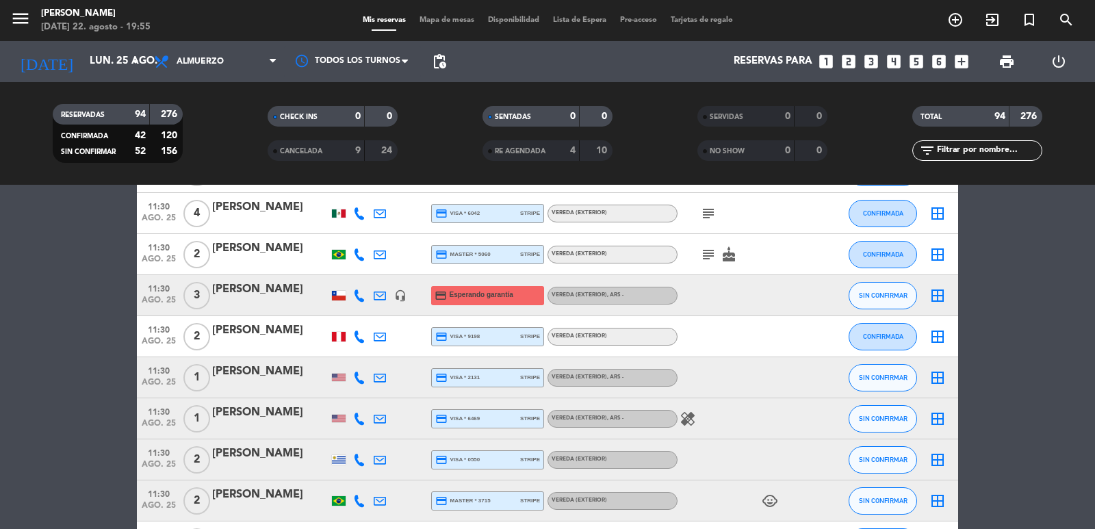
scroll to position [548, 0]
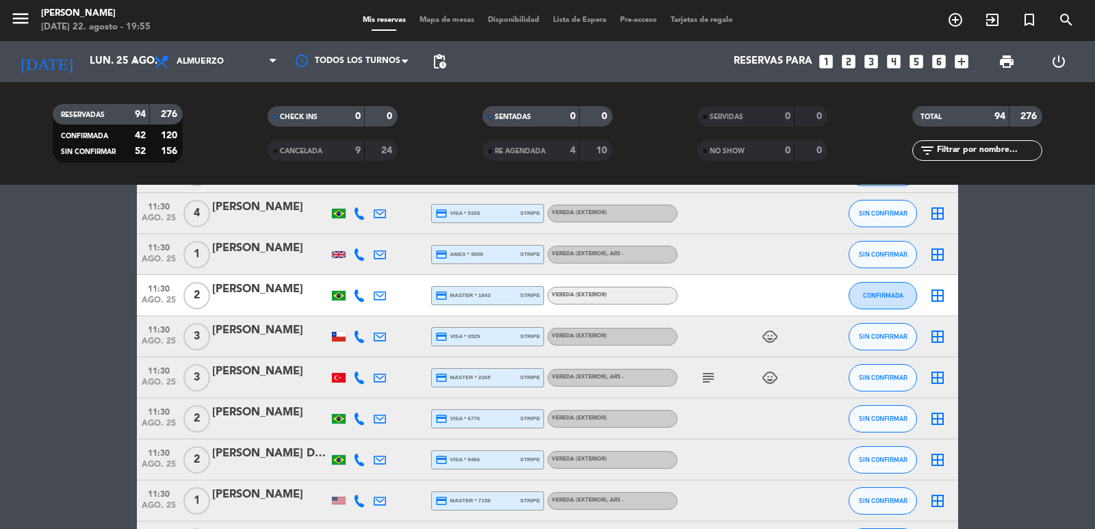
click at [447, 70] on span "pending_actions" at bounding box center [439, 61] width 27 height 27
click at [438, 62] on span "pending_actions" at bounding box center [439, 61] width 16 height 16
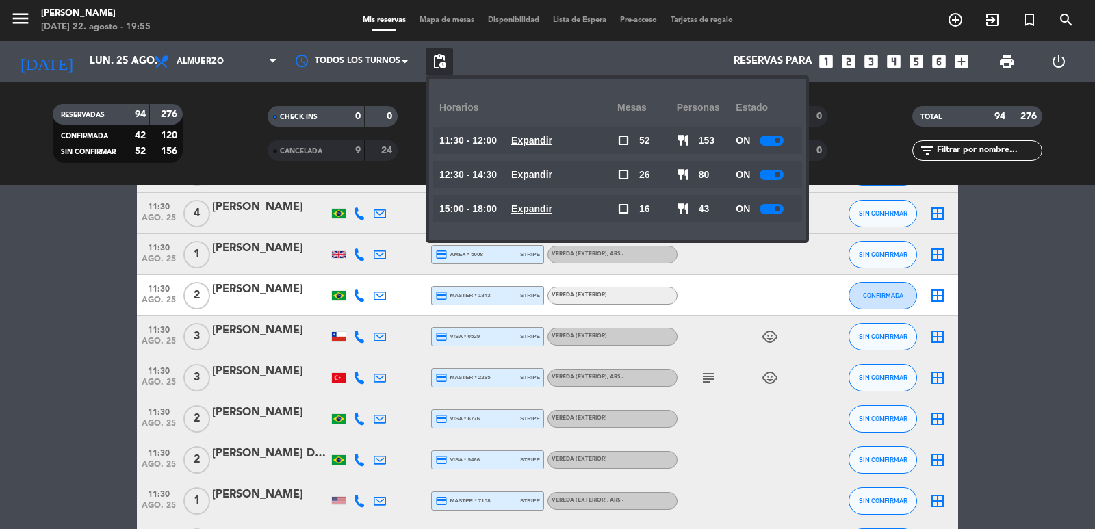
click at [552, 138] on u "Expandir" at bounding box center [531, 140] width 41 height 11
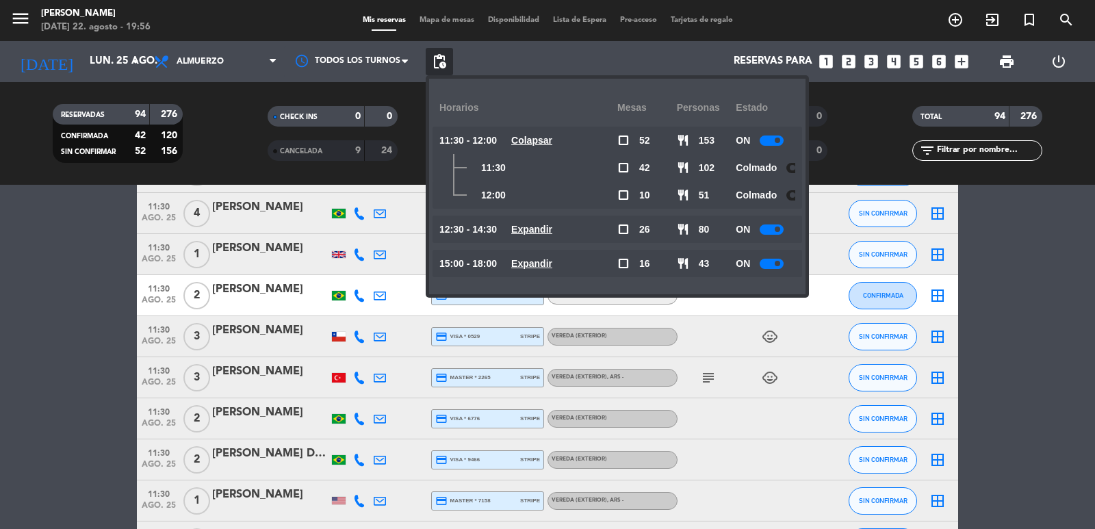
click at [548, 224] on u "Expandir" at bounding box center [531, 229] width 41 height 11
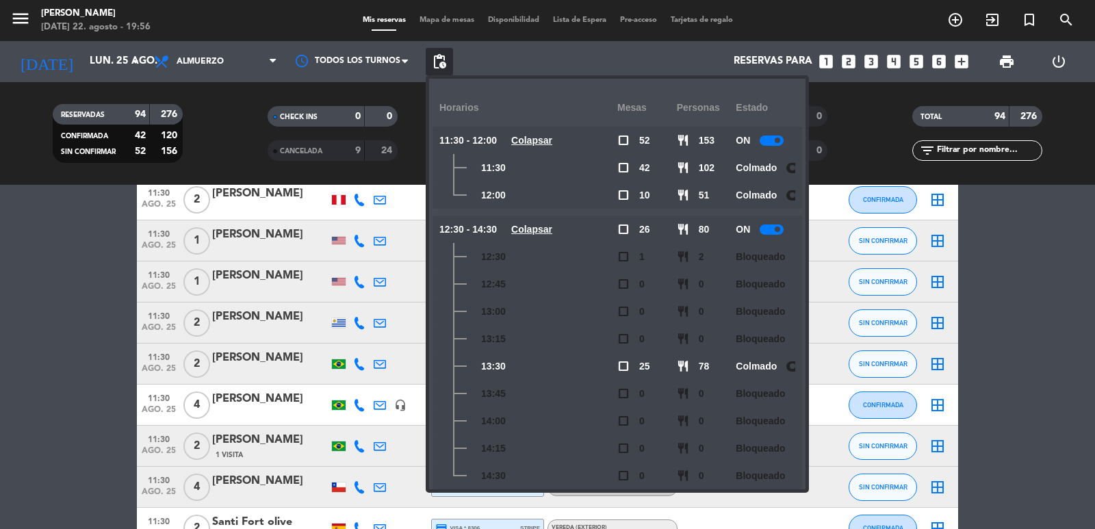
scroll to position [1369, 0]
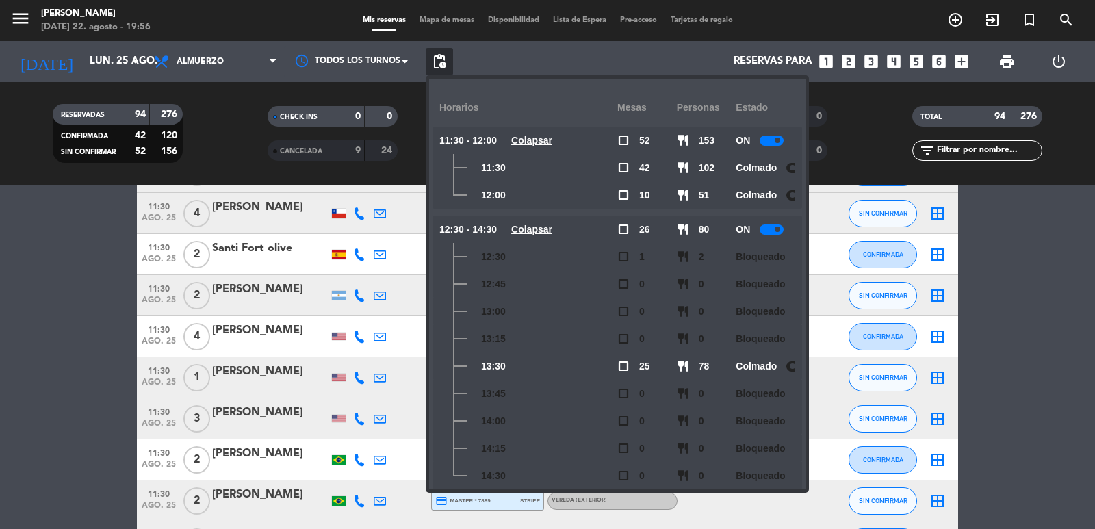
click at [769, 142] on div at bounding box center [772, 141] width 24 height 10
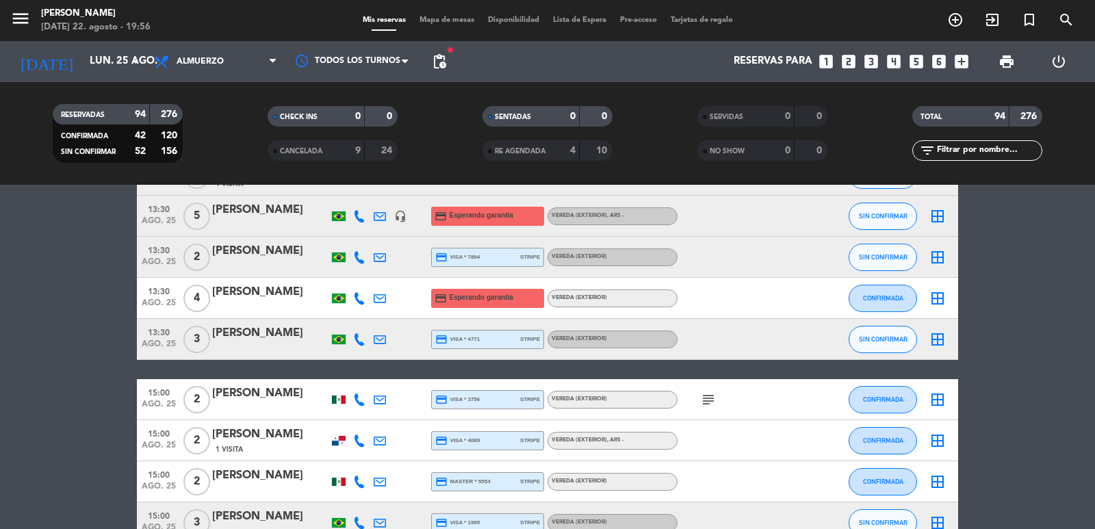
scroll to position [2875, 0]
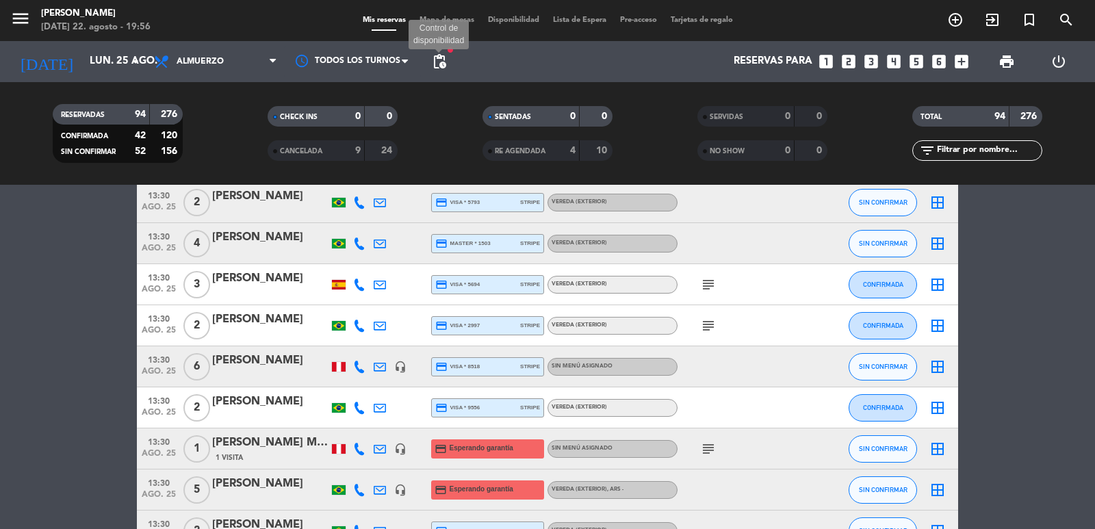
click at [443, 56] on span "pending_actions" at bounding box center [439, 61] width 16 height 16
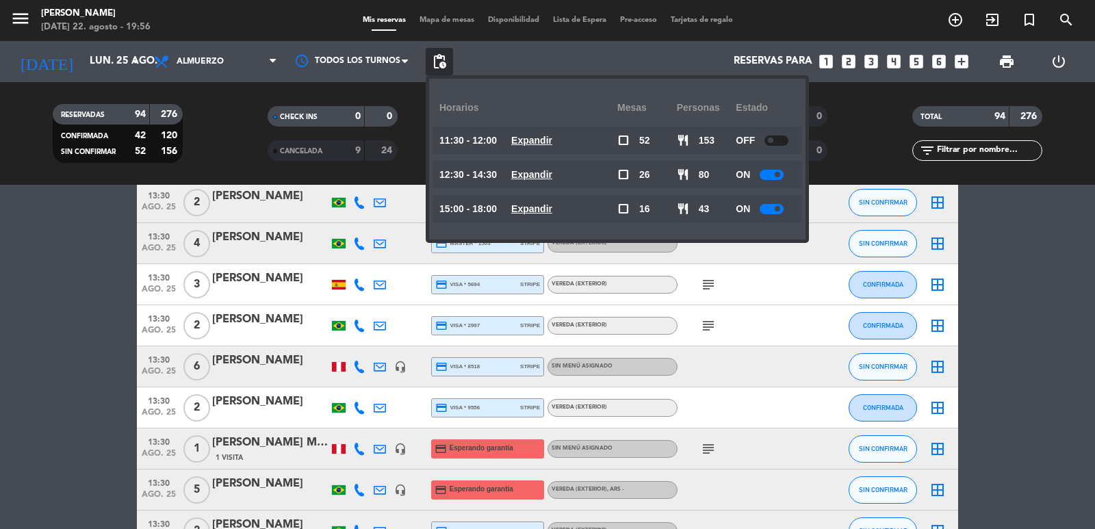
click at [537, 176] on u "Expandir" at bounding box center [531, 174] width 41 height 11
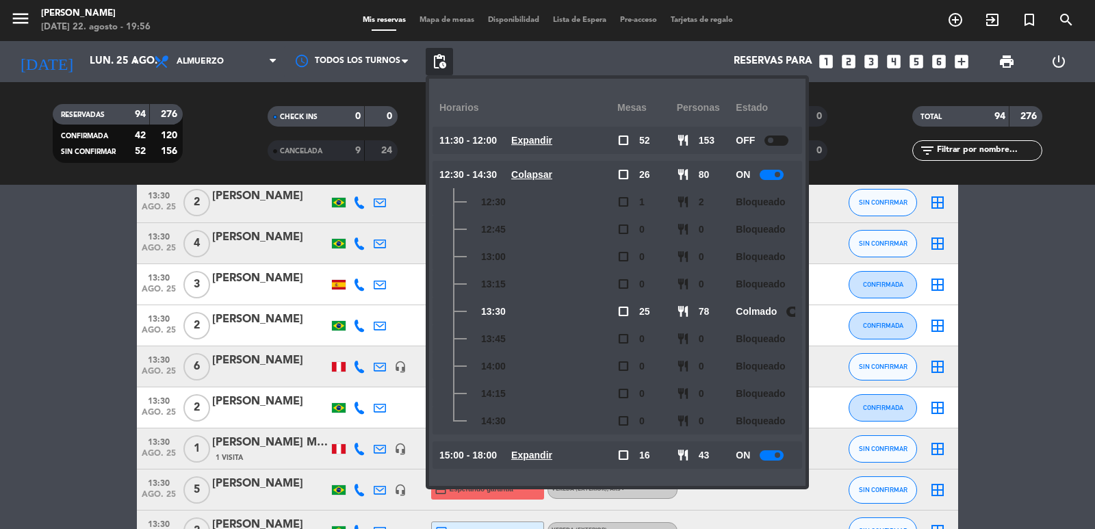
click at [543, 450] on u "Expandir" at bounding box center [531, 455] width 41 height 11
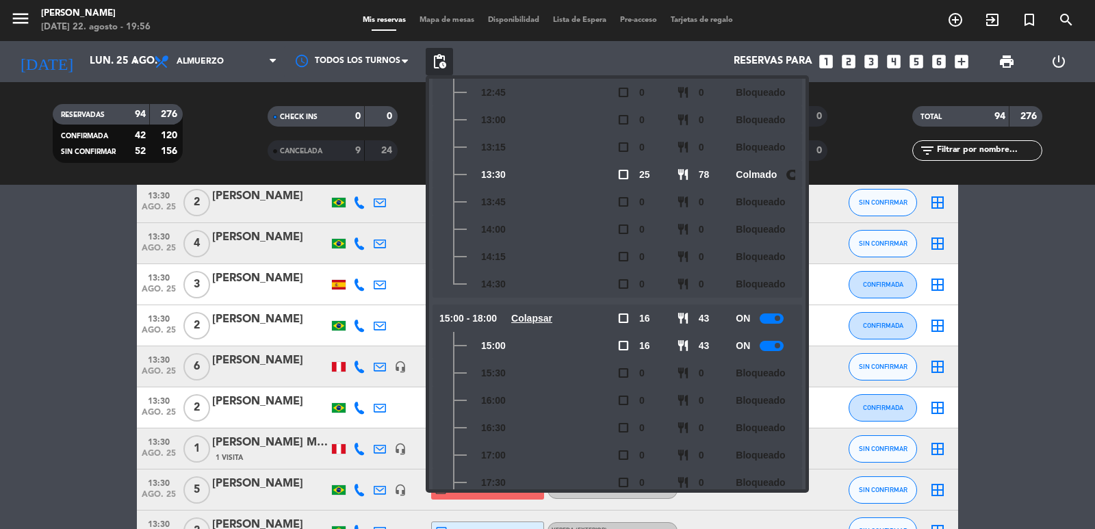
scroll to position [188, 0]
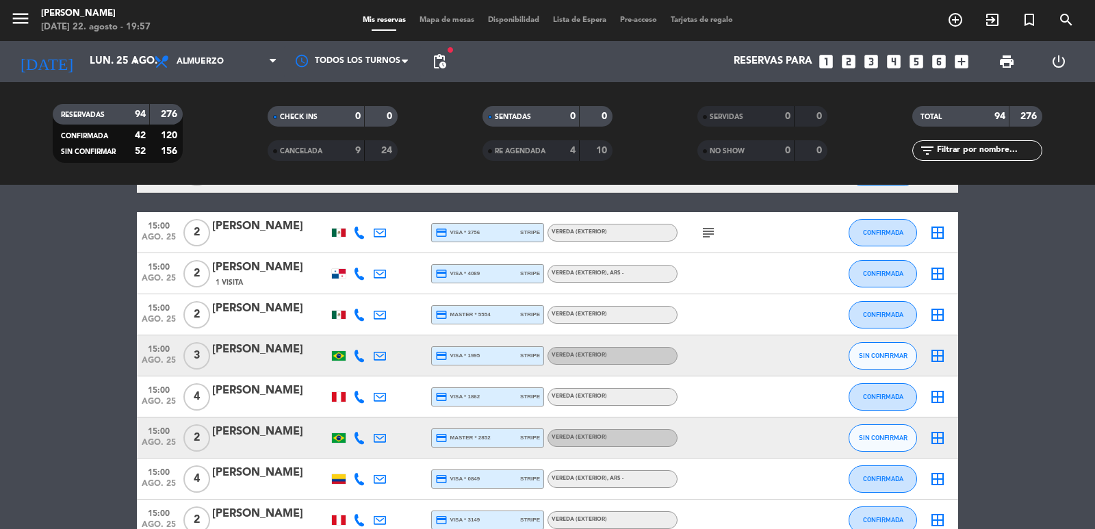
scroll to position [3724, 0]
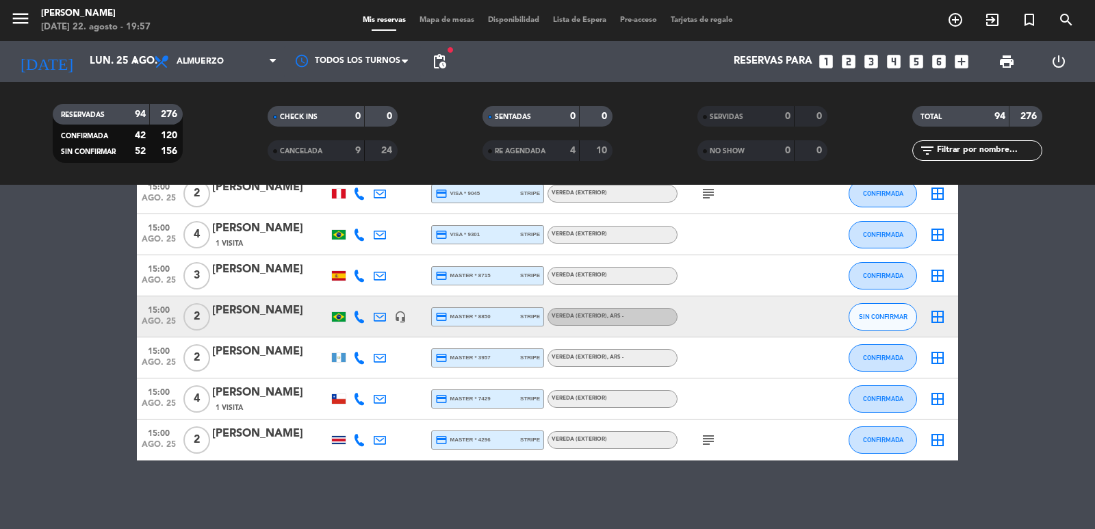
click at [898, 60] on icon "looks_4" at bounding box center [894, 62] width 18 height 18
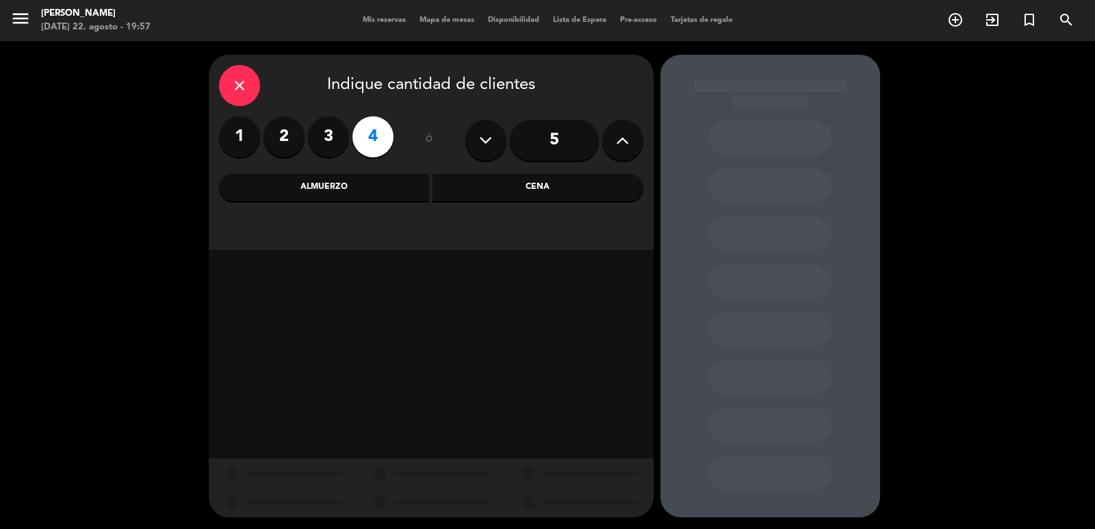
click at [322, 185] on div "Almuerzo" at bounding box center [324, 187] width 211 height 27
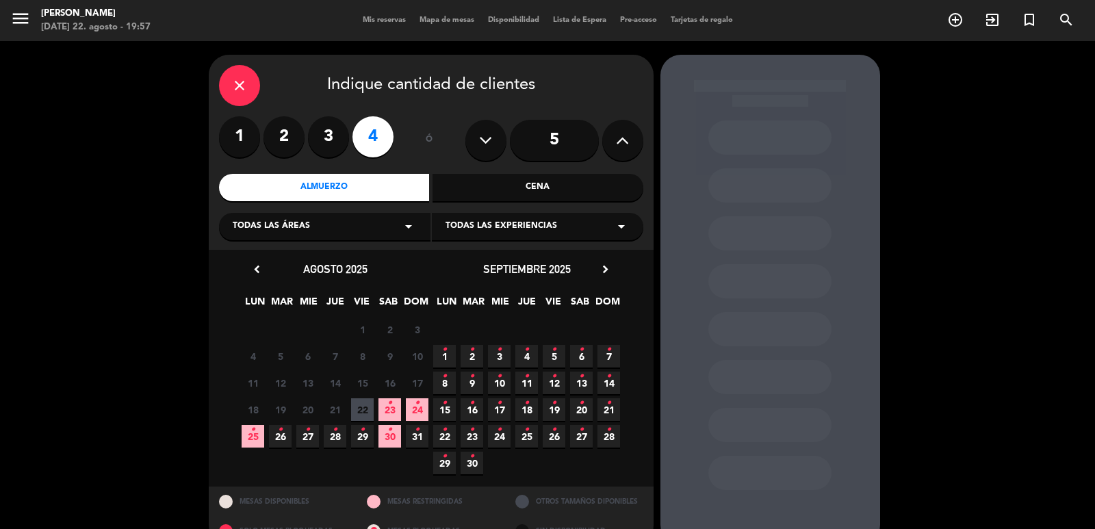
click at [246, 437] on span "25 •" at bounding box center [253, 436] width 23 height 23
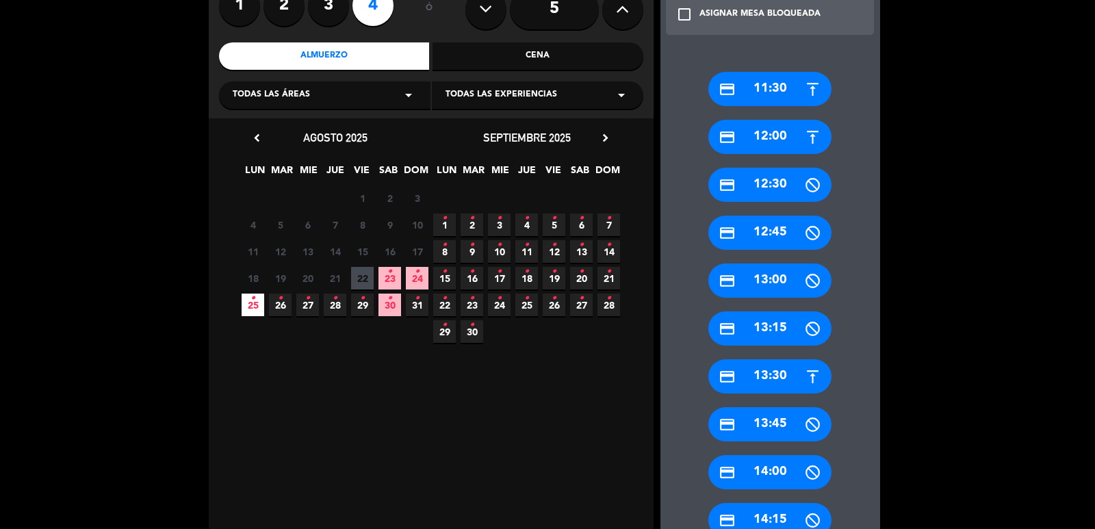
scroll to position [166, 0]
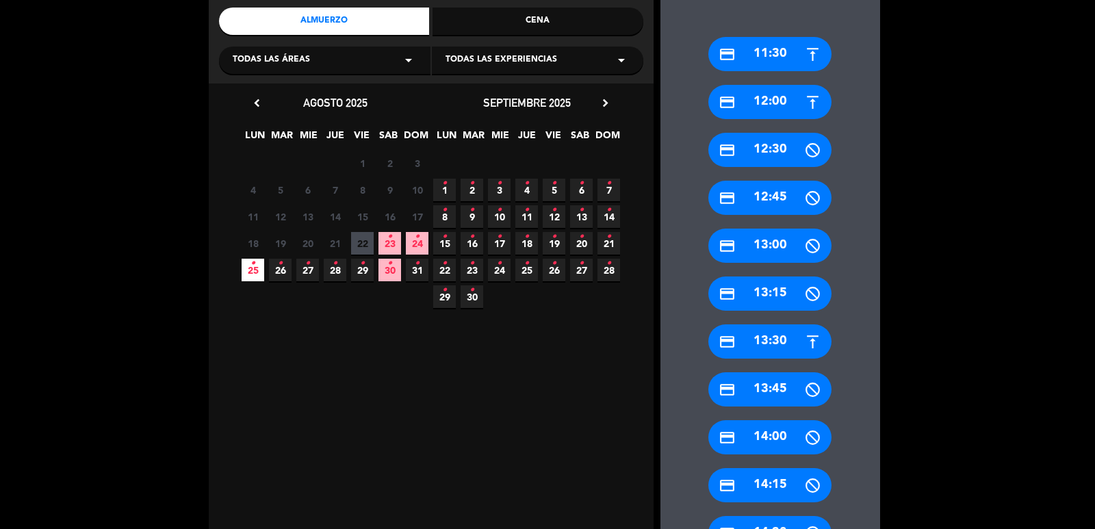
click at [763, 332] on div "credit_card 13:30" at bounding box center [769, 341] width 123 height 34
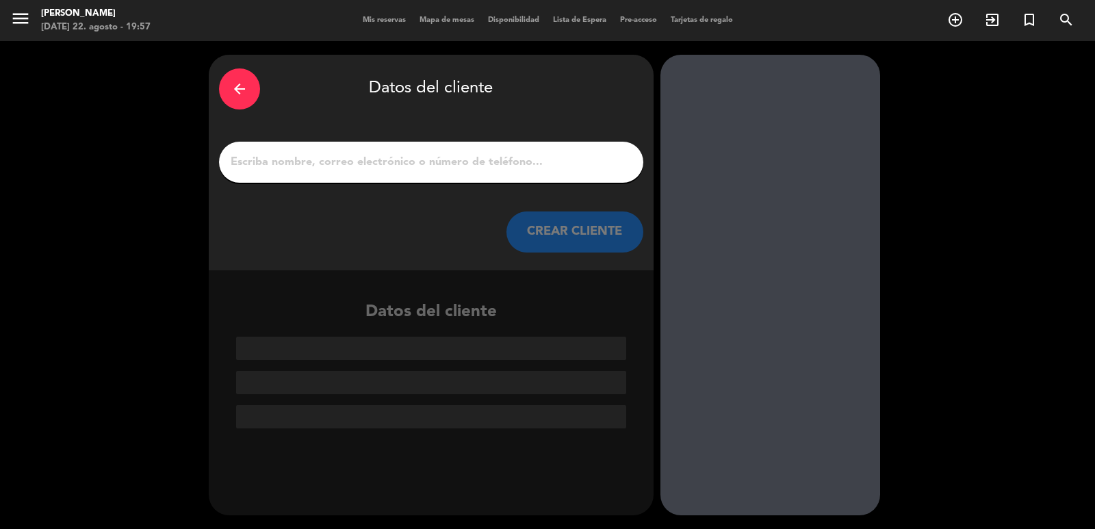
scroll to position [0, 0]
click at [366, 164] on input "1" at bounding box center [431, 162] width 404 height 19
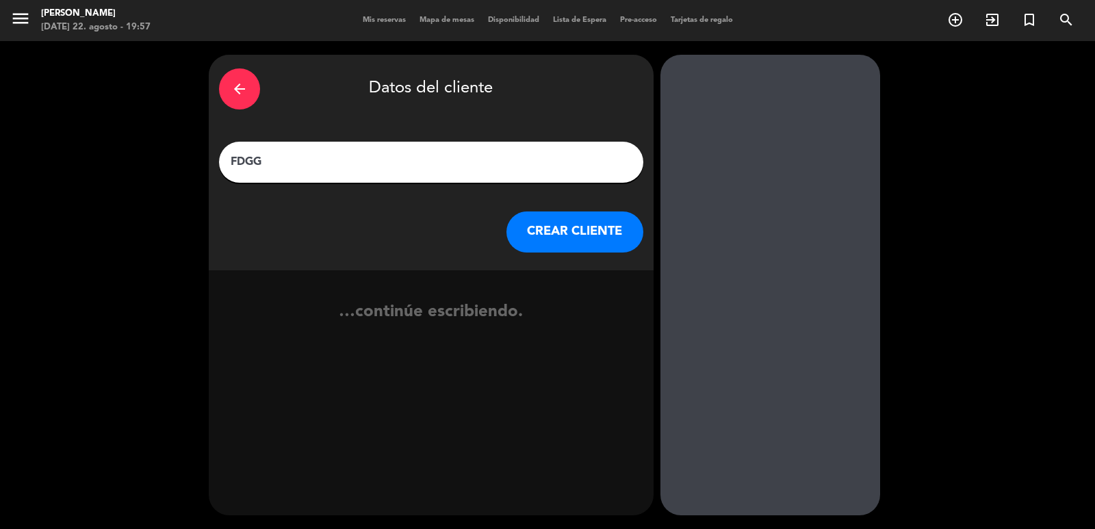
type input "FDGGF"
click at [550, 218] on button "CREAR CLIENTE" at bounding box center [574, 231] width 137 height 41
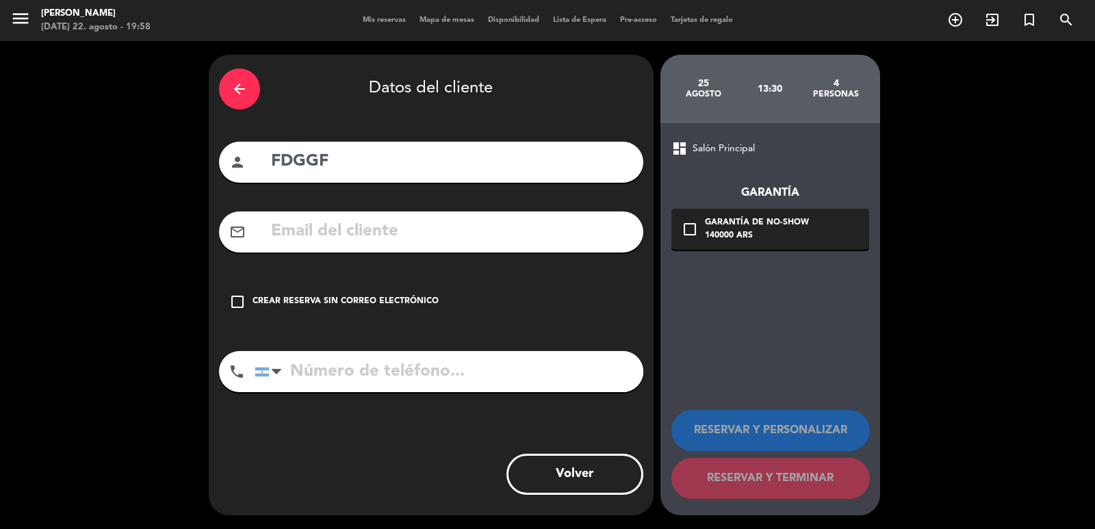
click at [698, 235] on div "check_box_outline_blank Garantía de no-show 140000 ARS" at bounding box center [770, 229] width 198 height 41
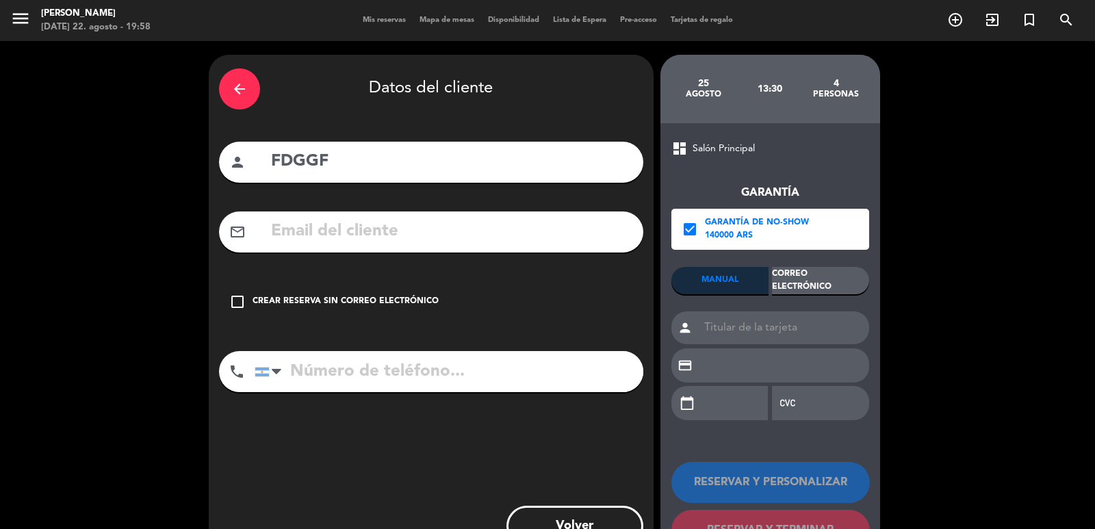
click at [832, 272] on div "Correo Electrónico" at bounding box center [820, 280] width 97 height 27
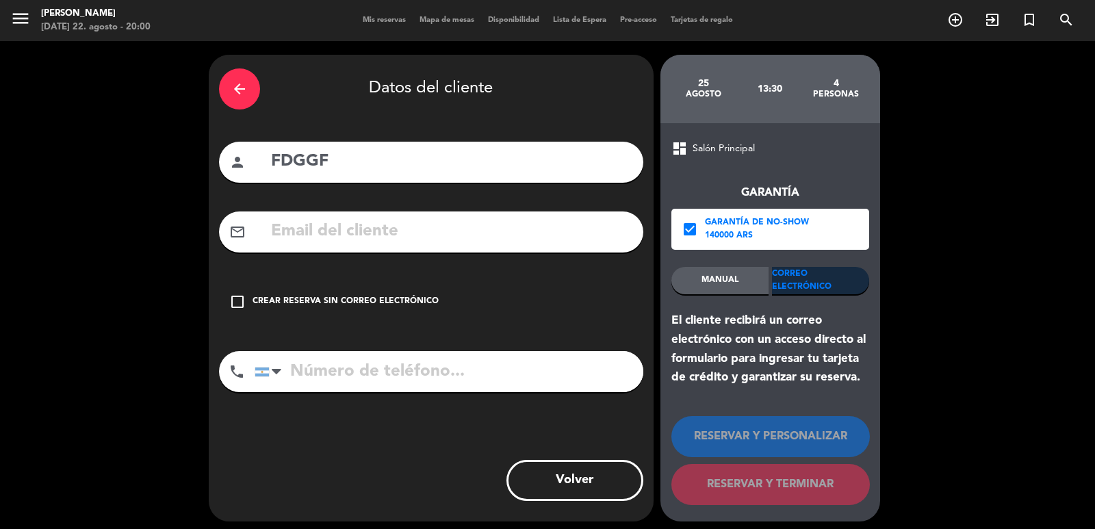
click at [242, 92] on icon "arrow_back" at bounding box center [239, 89] width 16 height 16
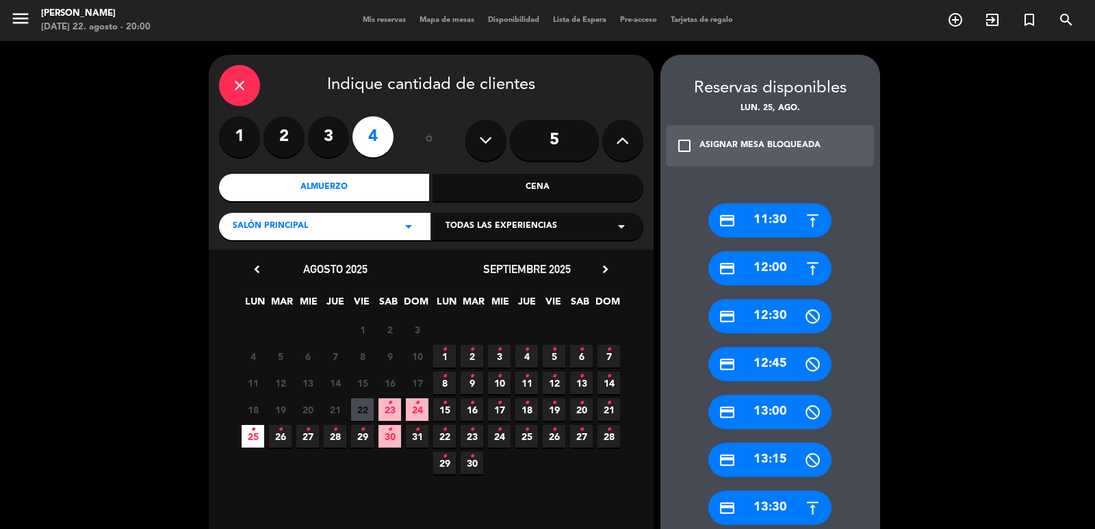
click at [242, 92] on icon "close" at bounding box center [239, 85] width 16 height 16
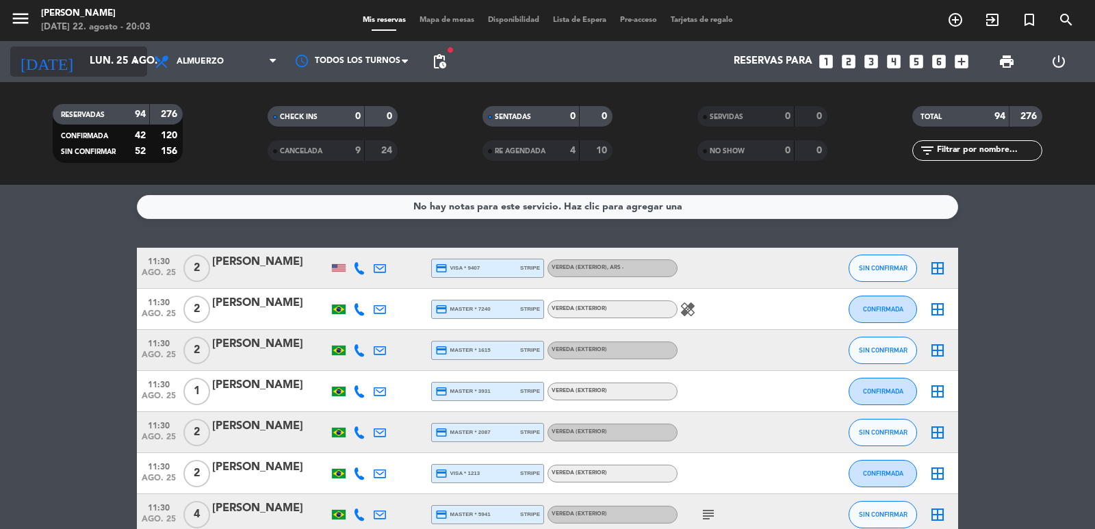
click at [99, 57] on input "lun. 25 ago." at bounding box center [149, 62] width 132 height 26
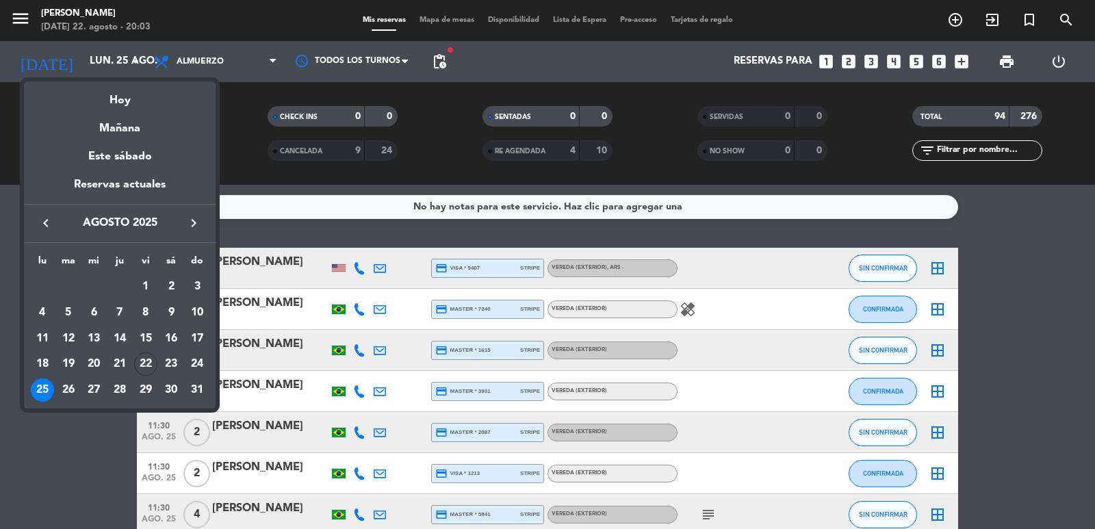
click at [123, 128] on div "Mañana" at bounding box center [120, 124] width 192 height 28
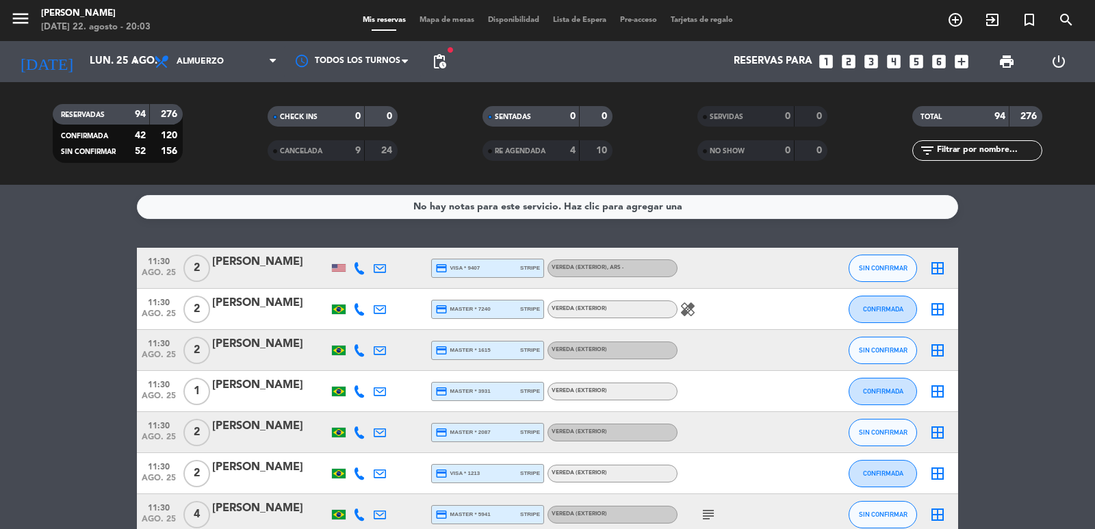
type input "sáb. 23 ago."
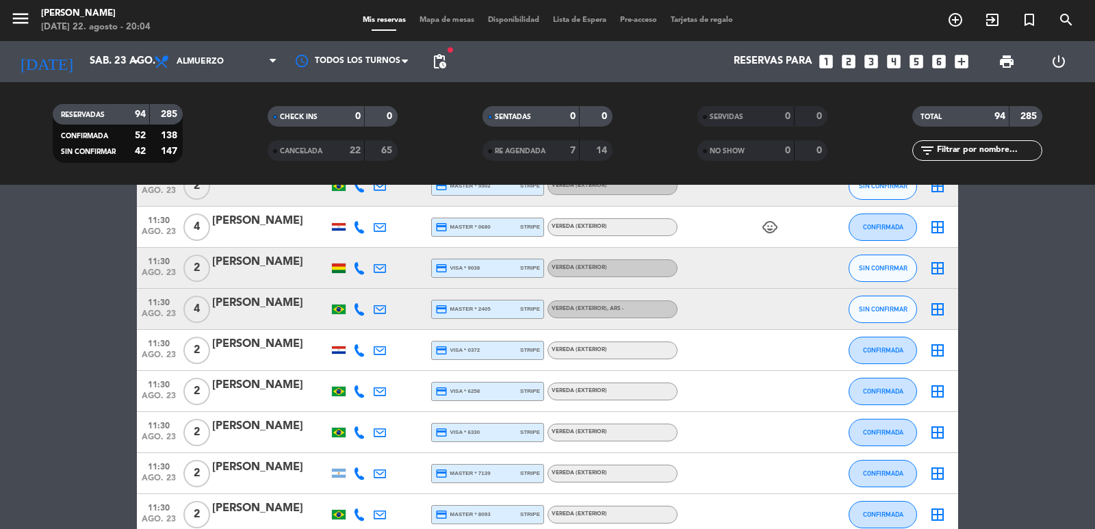
scroll to position [1095, 0]
